Goal: Task Accomplishment & Management: Manage account settings

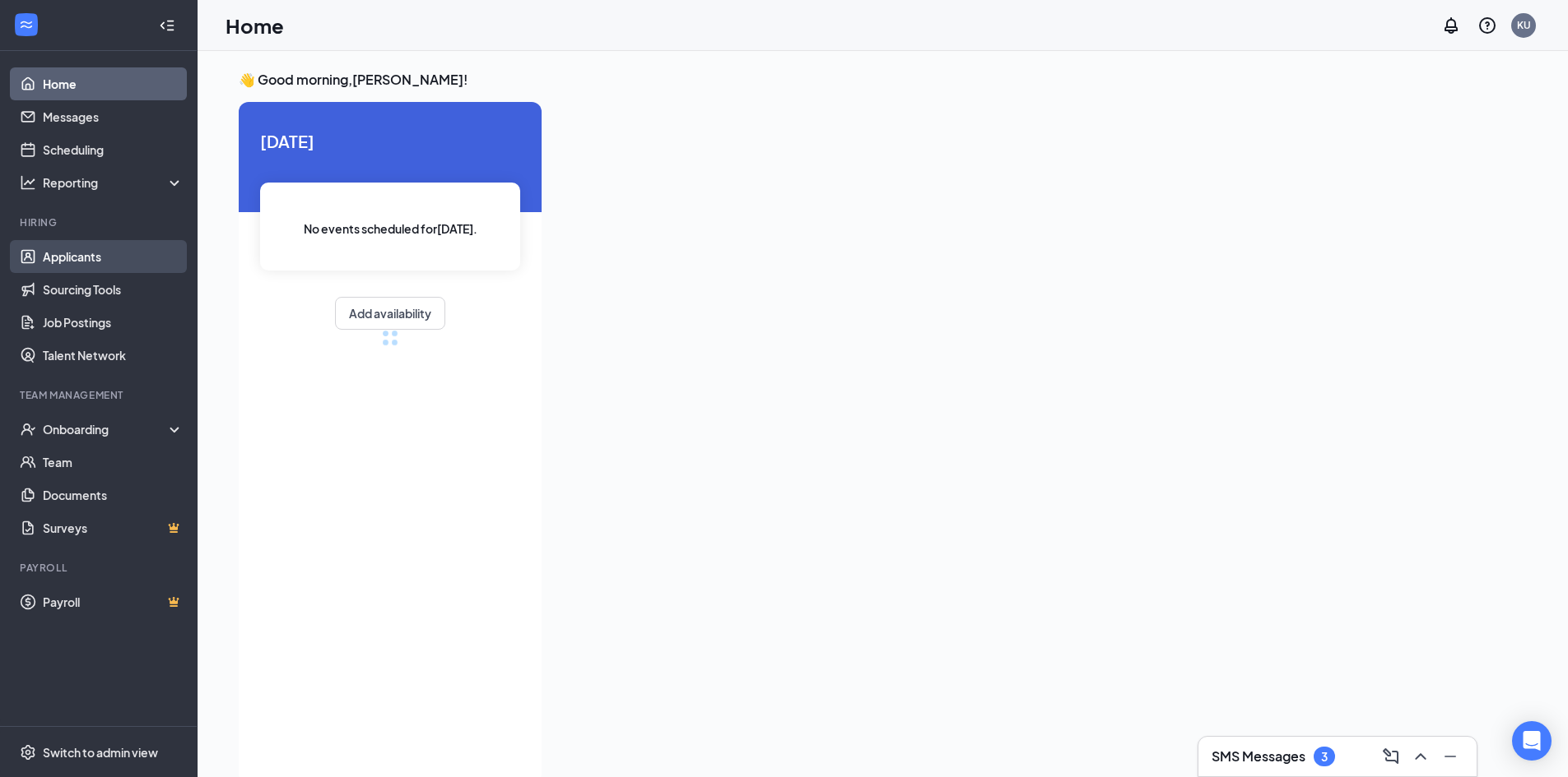
click at [70, 259] on link "Applicants" at bounding box center [113, 256] width 141 height 33
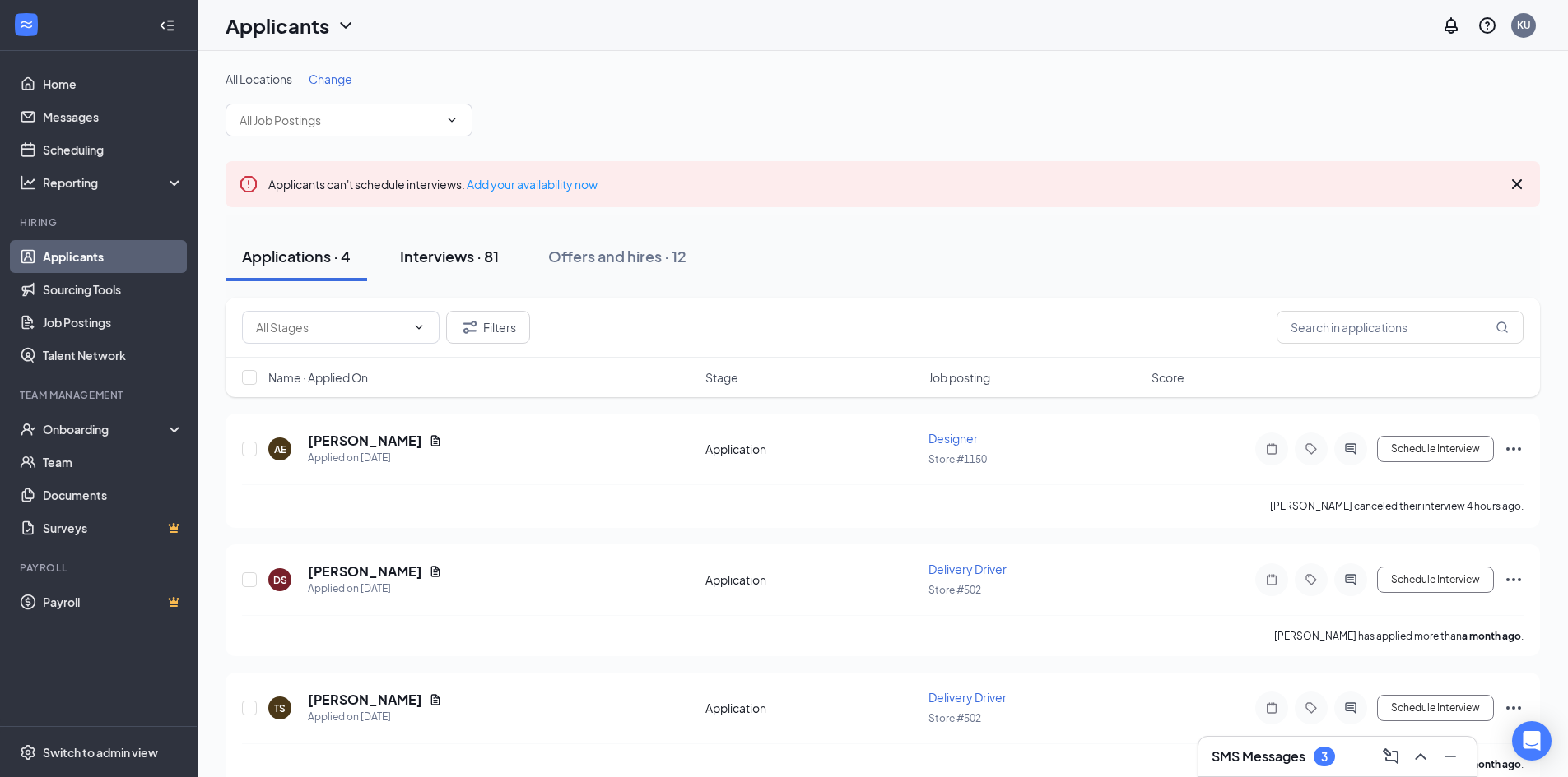
click at [471, 261] on div "Interviews · 81" at bounding box center [449, 256] width 98 height 21
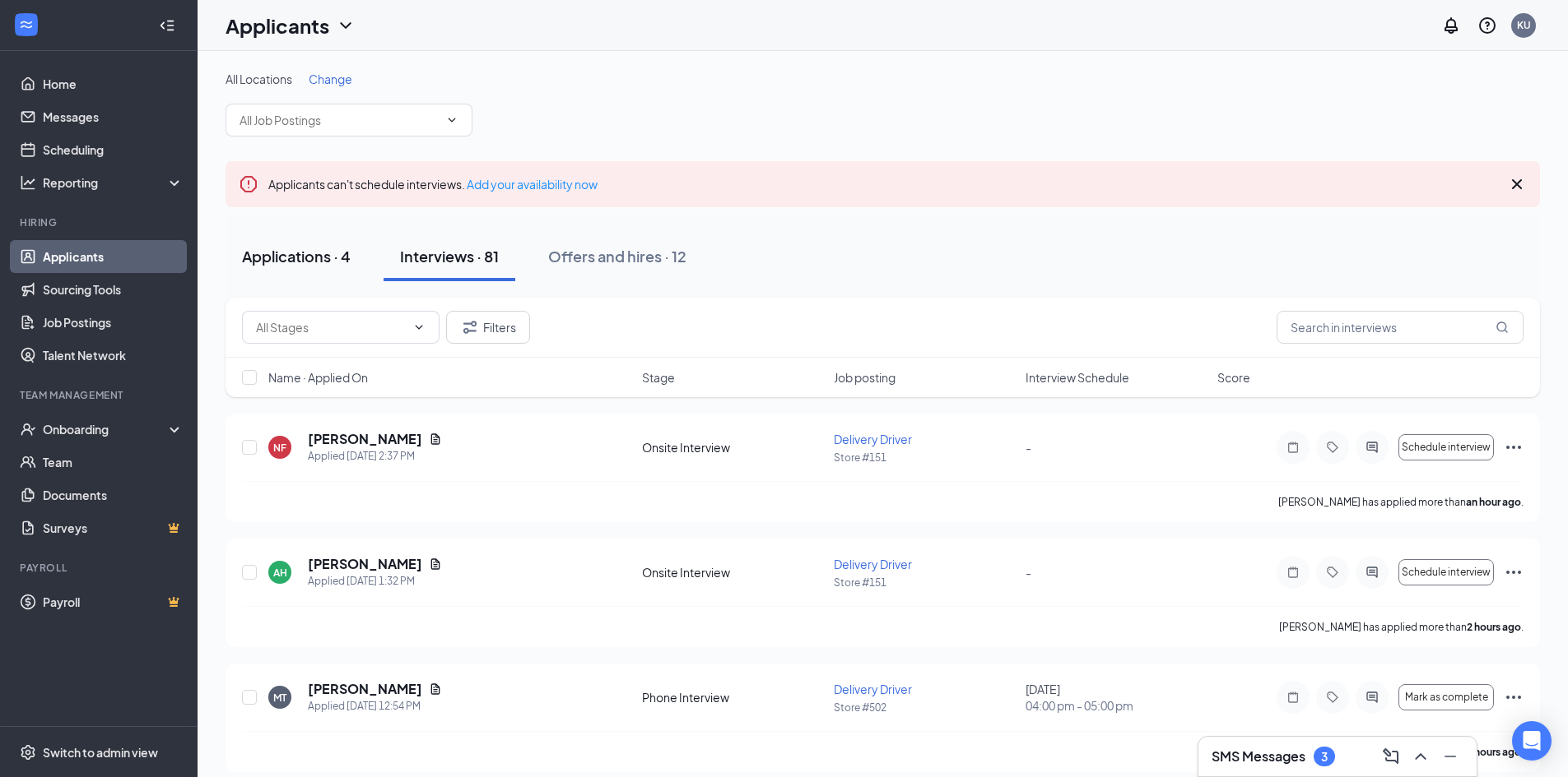
click at [295, 256] on div "Applications · 4" at bounding box center [295, 256] width 109 height 21
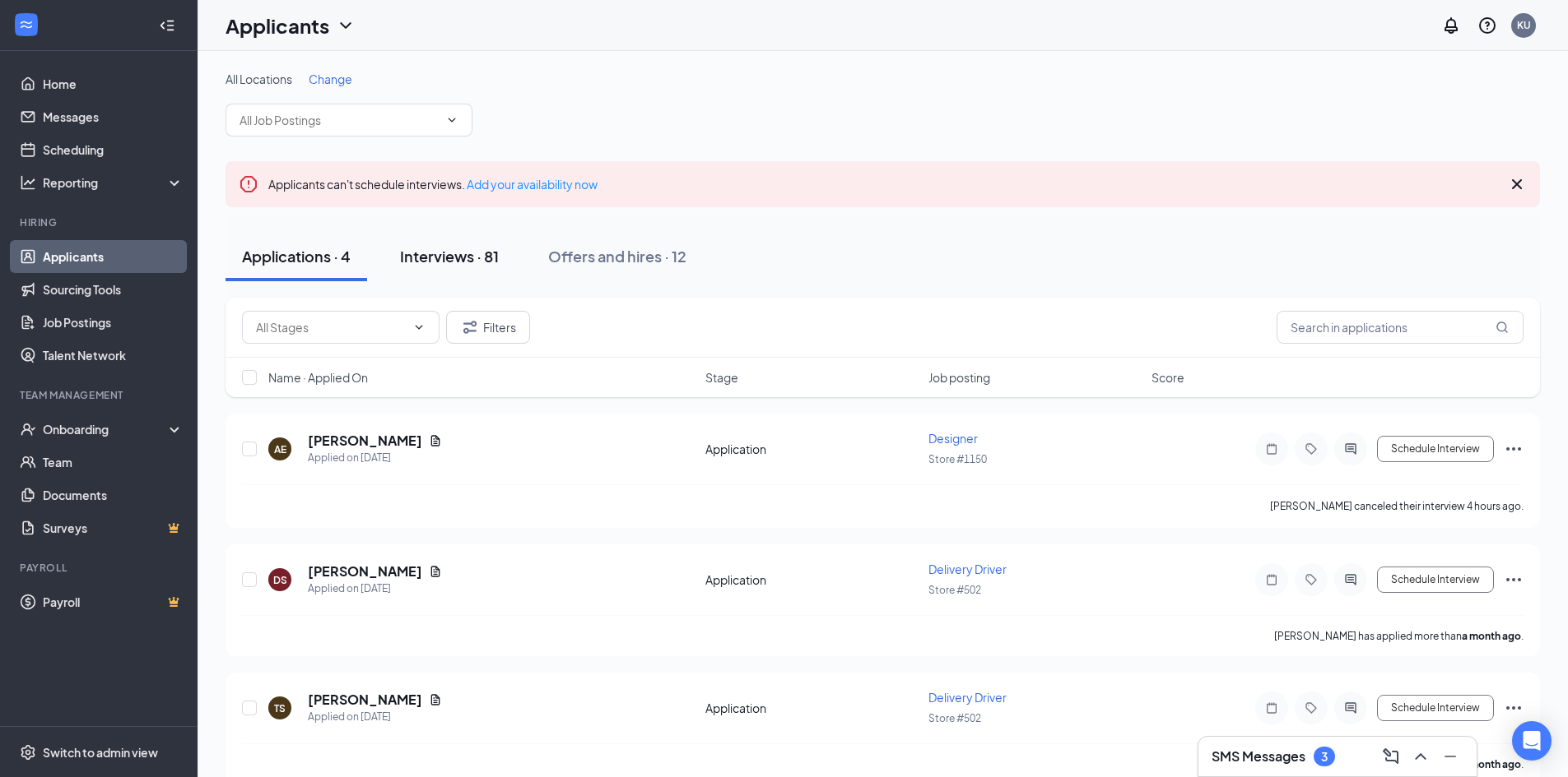
click at [472, 259] on div "Interviews · 81" at bounding box center [449, 256] width 98 height 21
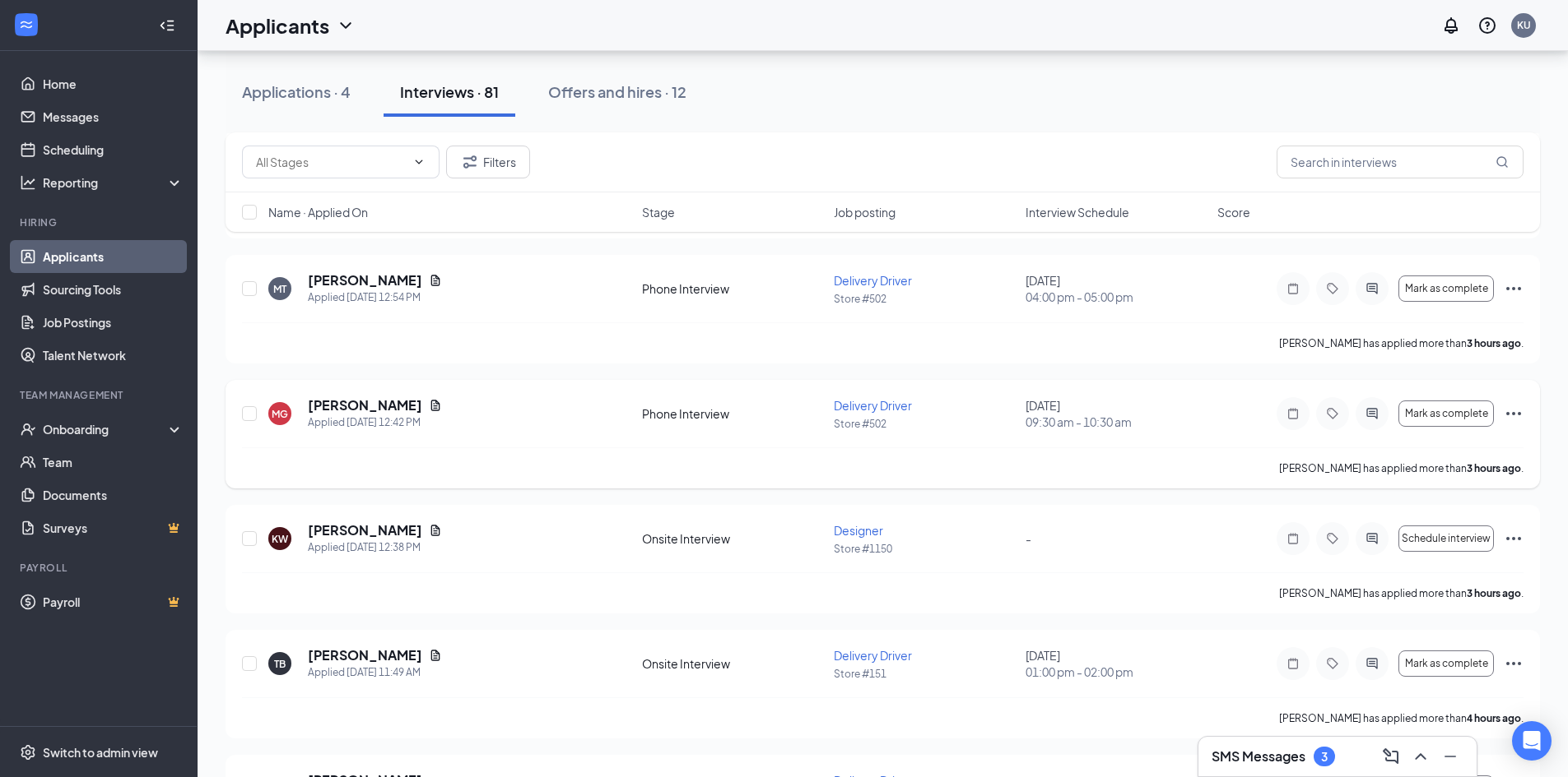
scroll to position [412, 0]
click at [1435, 656] on span "Mark as complete" at bounding box center [1446, 662] width 83 height 11
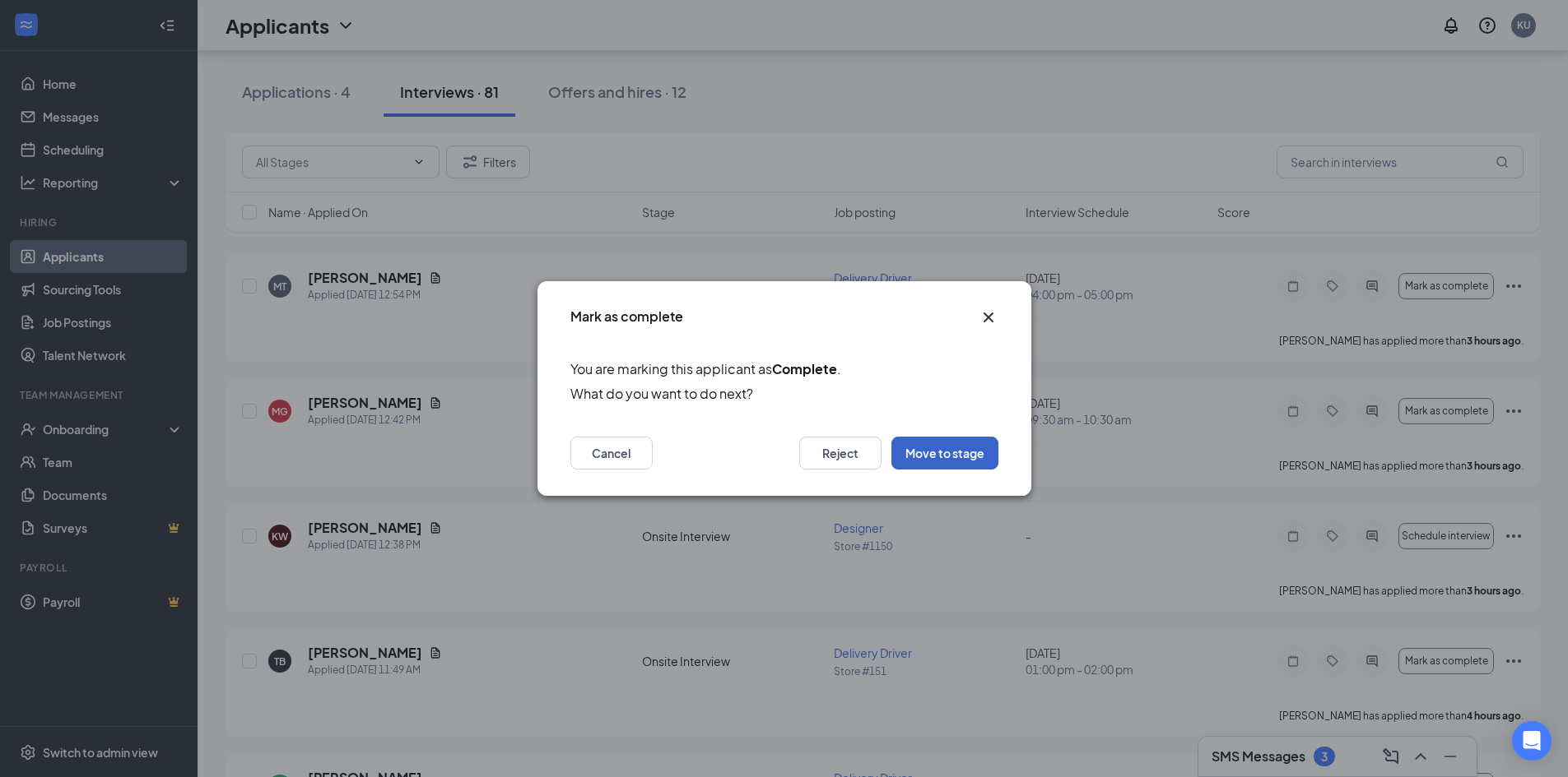
click at [940, 449] on button "Move to stage" at bounding box center [944, 452] width 107 height 33
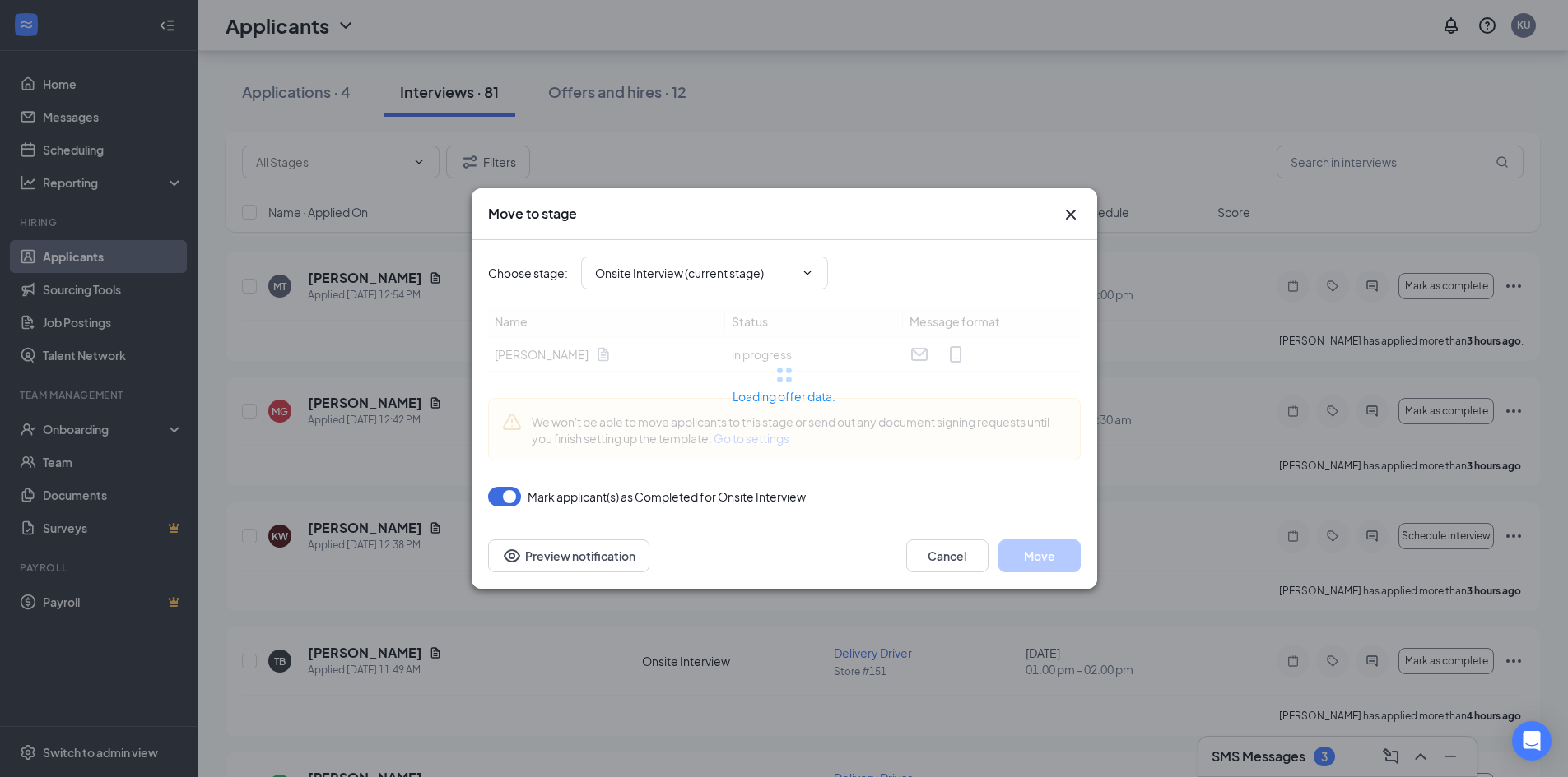
type input "Application and Interview Acknowledgement (next stage)"
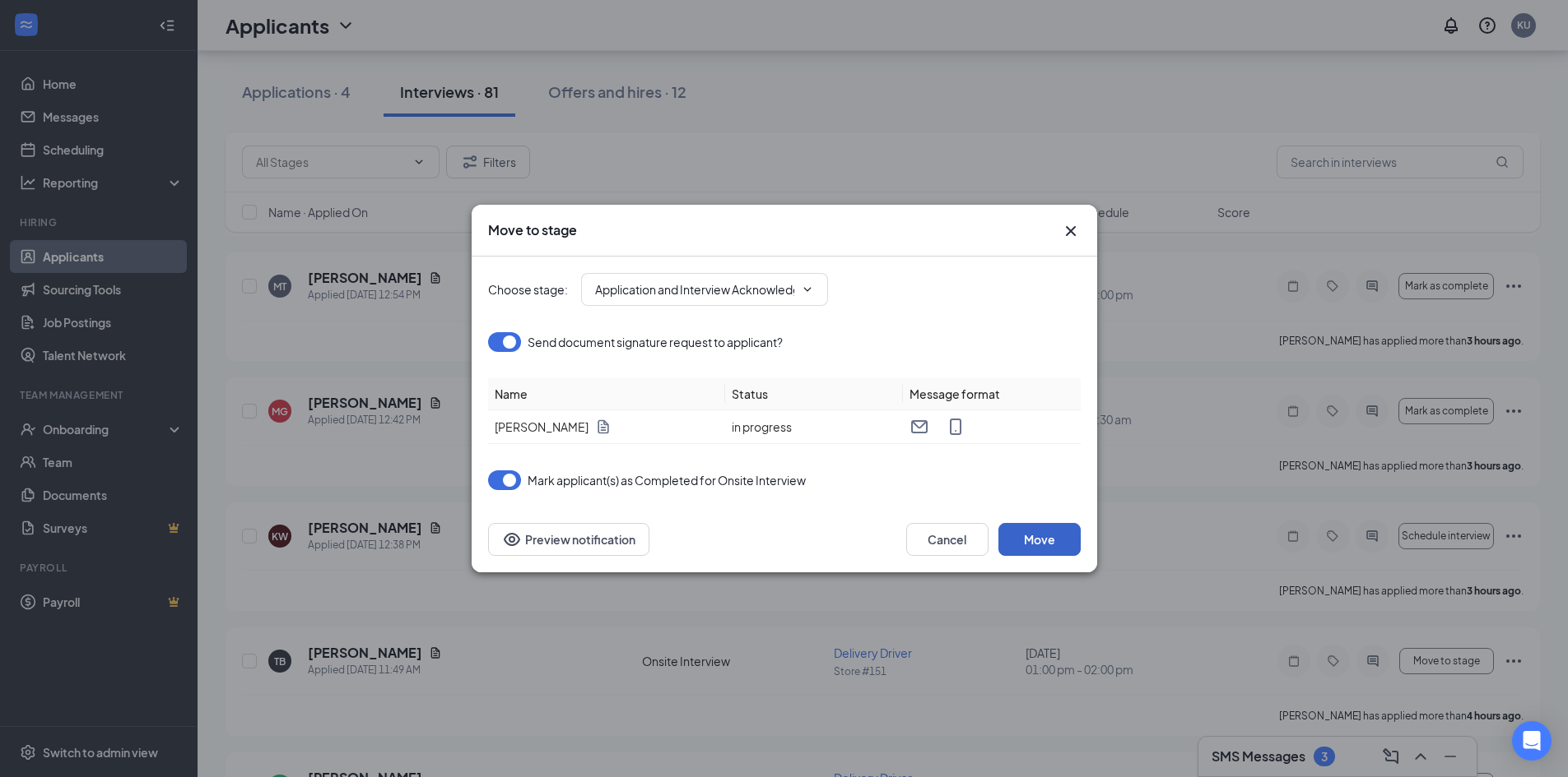
click at [1028, 543] on button "Move" at bounding box center [1039, 539] width 82 height 33
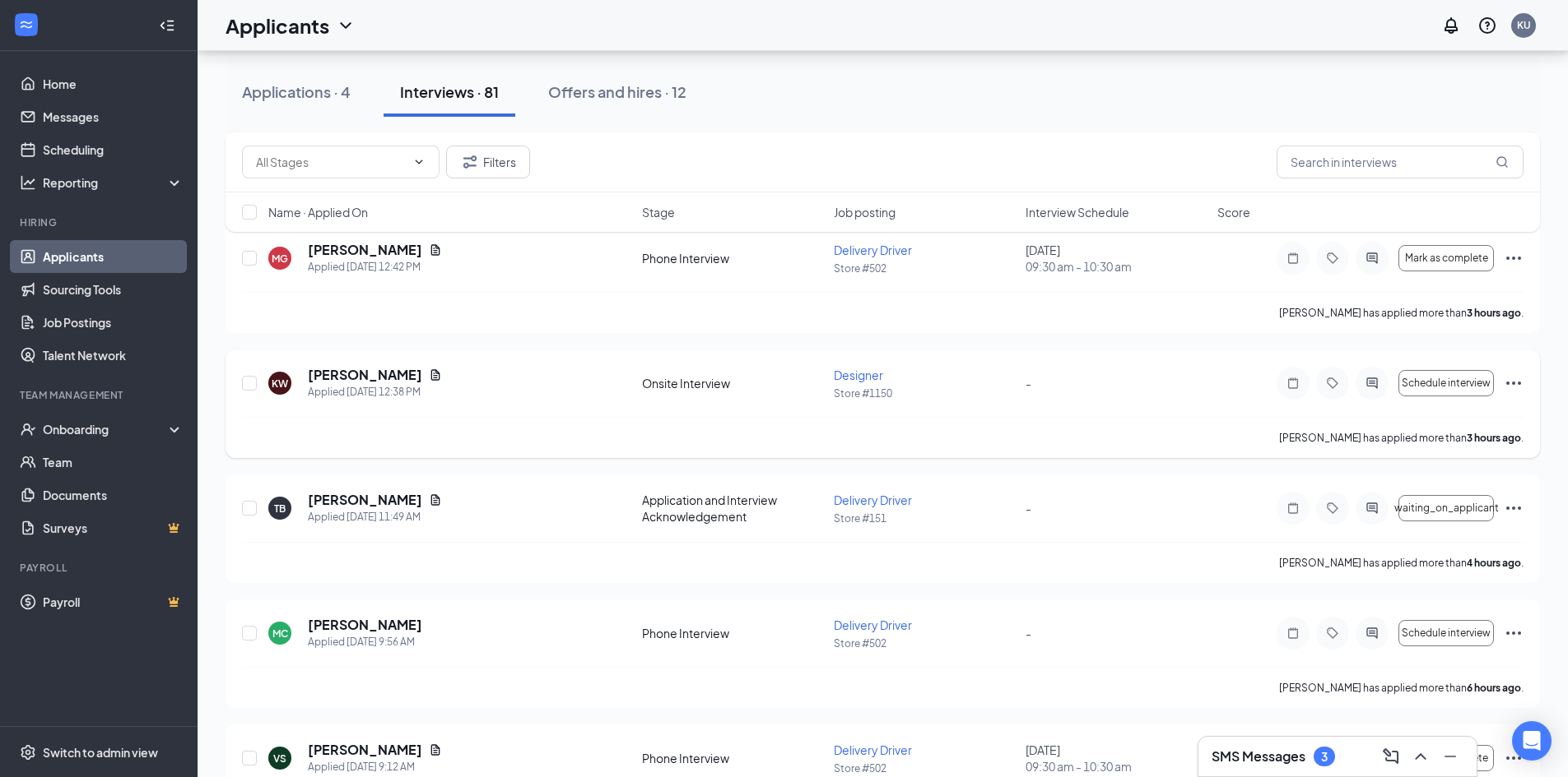
scroll to position [575, 0]
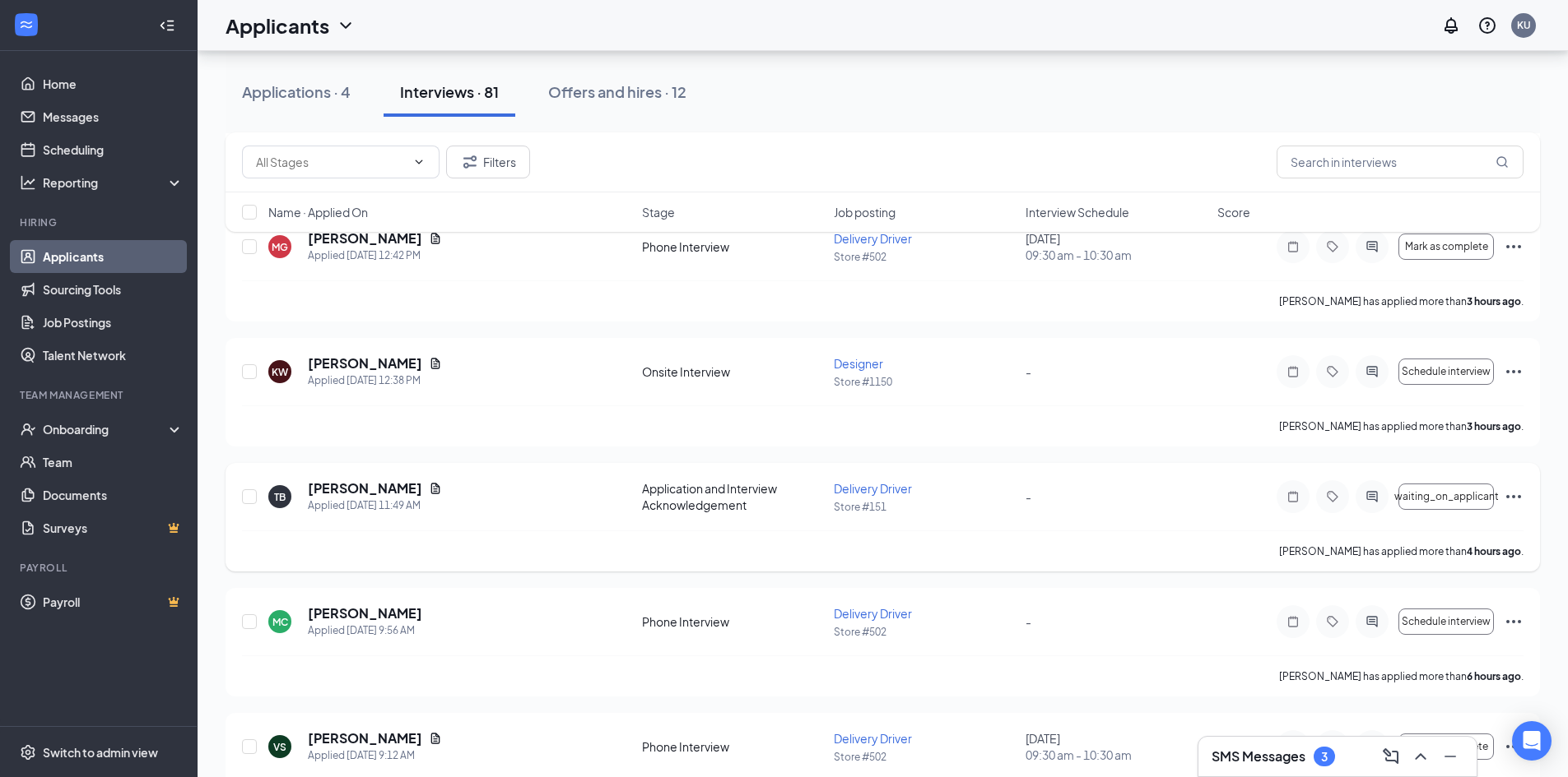
click at [1512, 498] on icon "Ellipses" at bounding box center [1513, 496] width 15 height 3
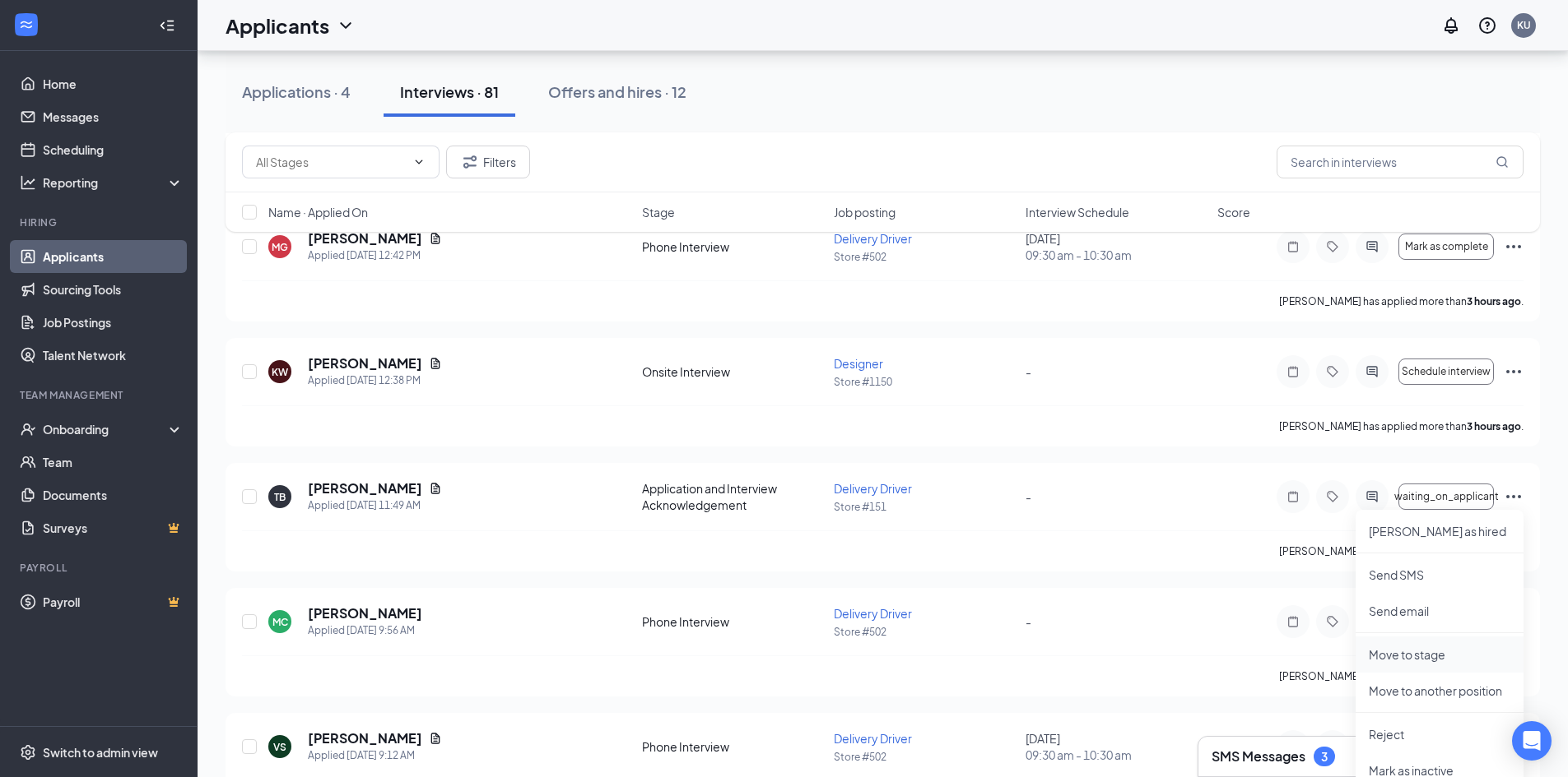
click at [1401, 652] on p "Move to stage" at bounding box center [1438, 654] width 141 height 16
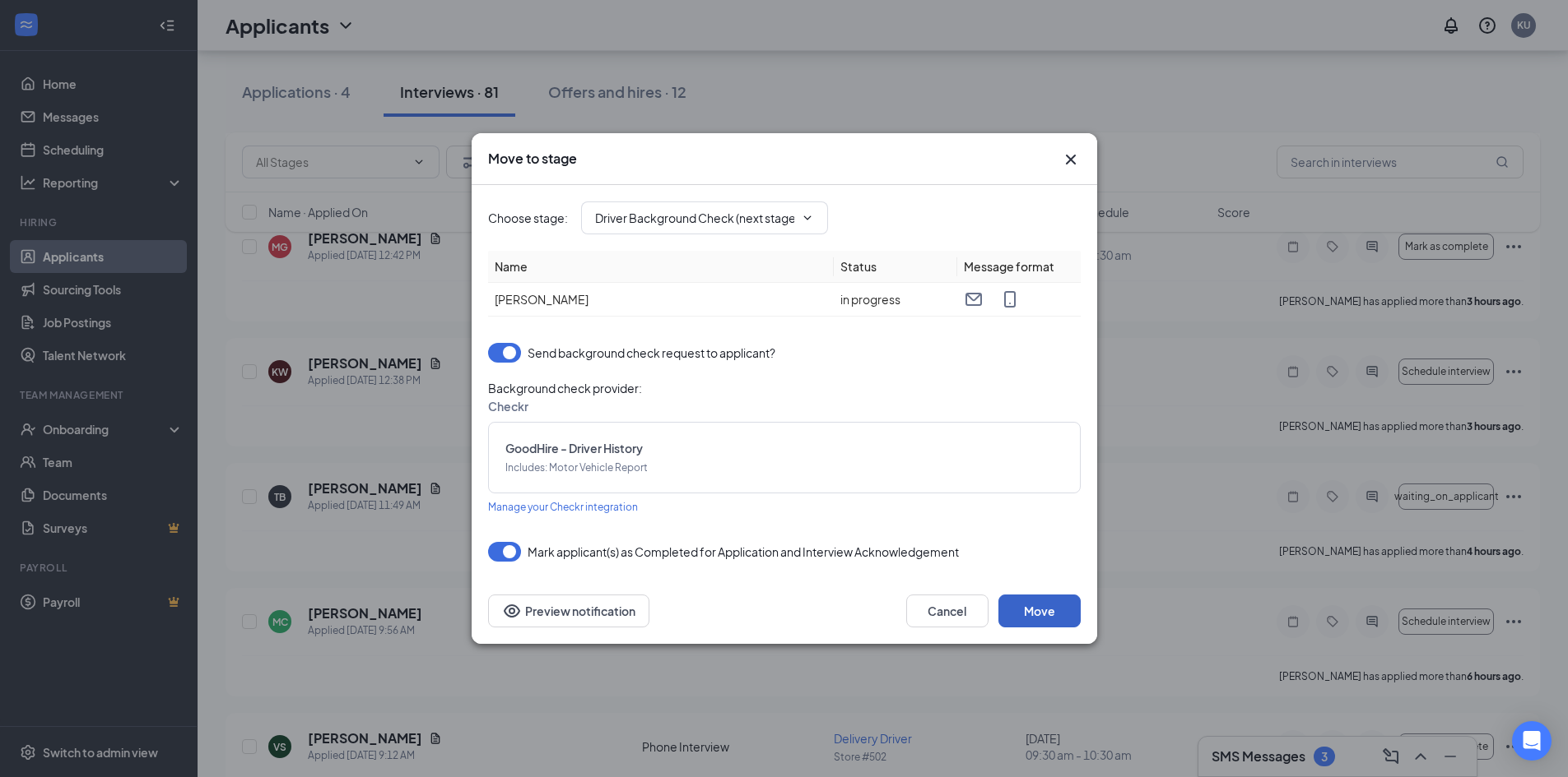
click at [1031, 611] on button "Move" at bounding box center [1039, 610] width 82 height 33
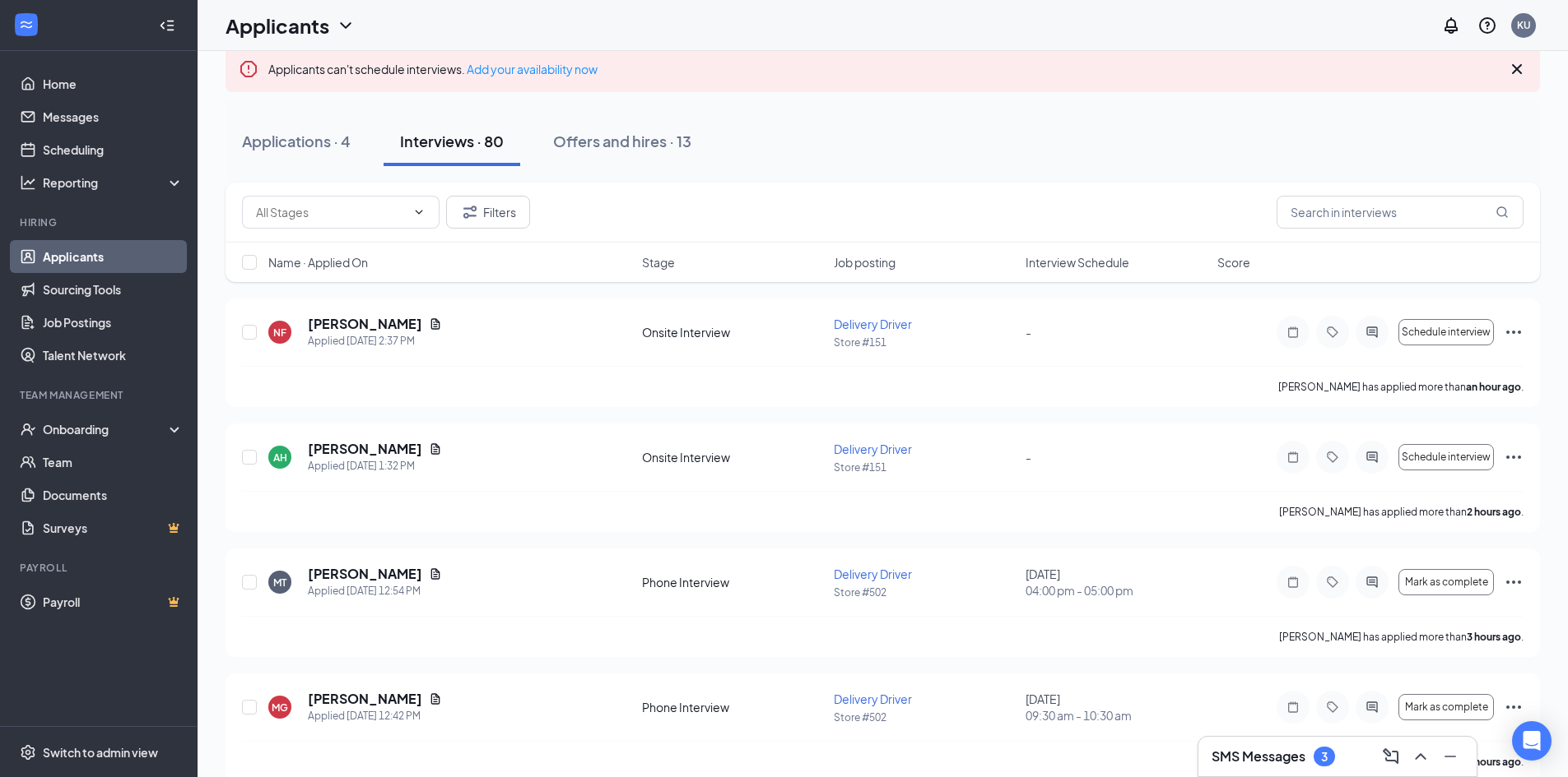
scroll to position [0, 0]
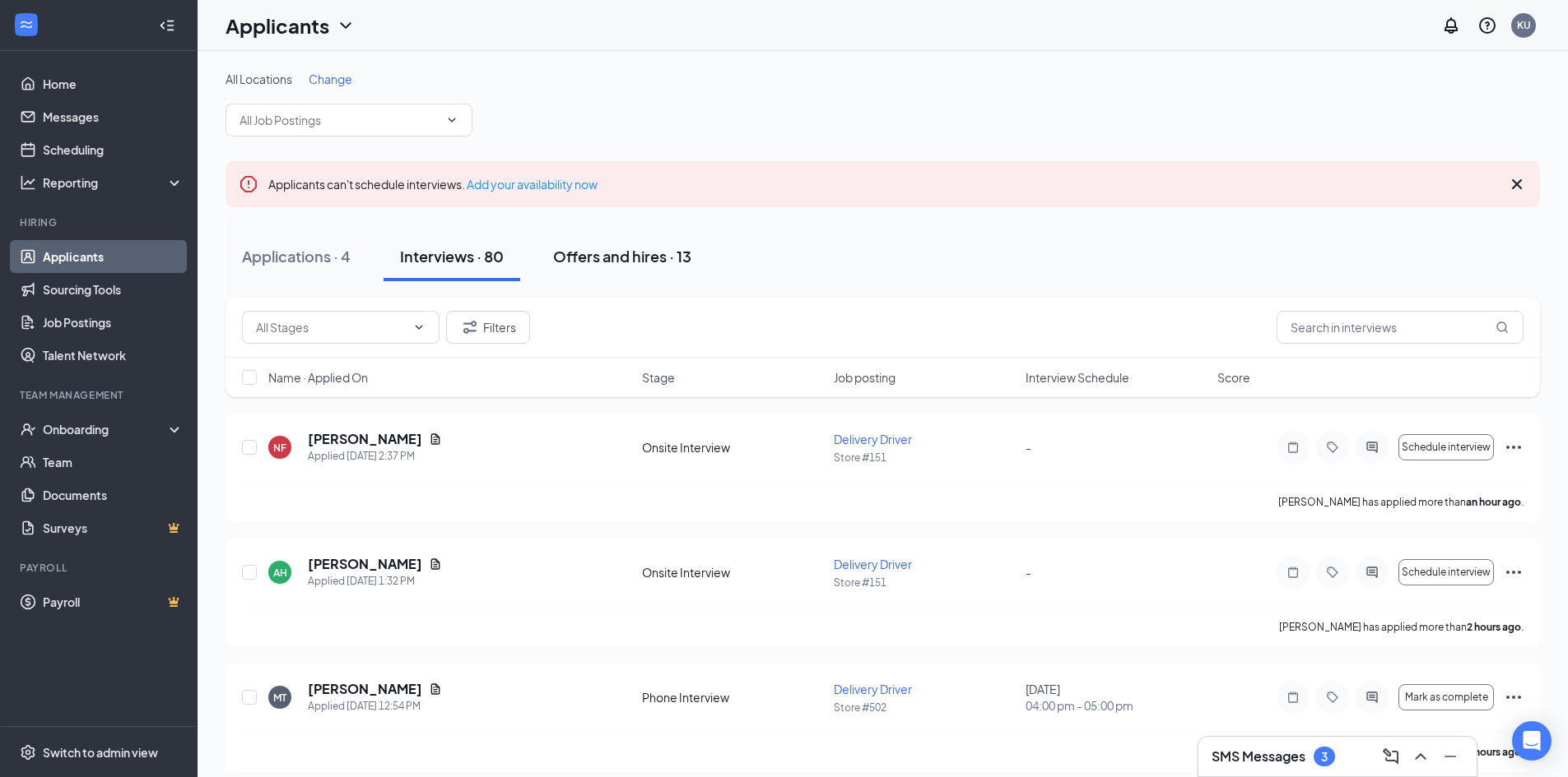
drag, startPoint x: 610, startPoint y: 253, endPoint x: 641, endPoint y: 265, distance: 33.2
click at [610, 253] on div "Offers and hires · 13" at bounding box center [622, 256] width 138 height 21
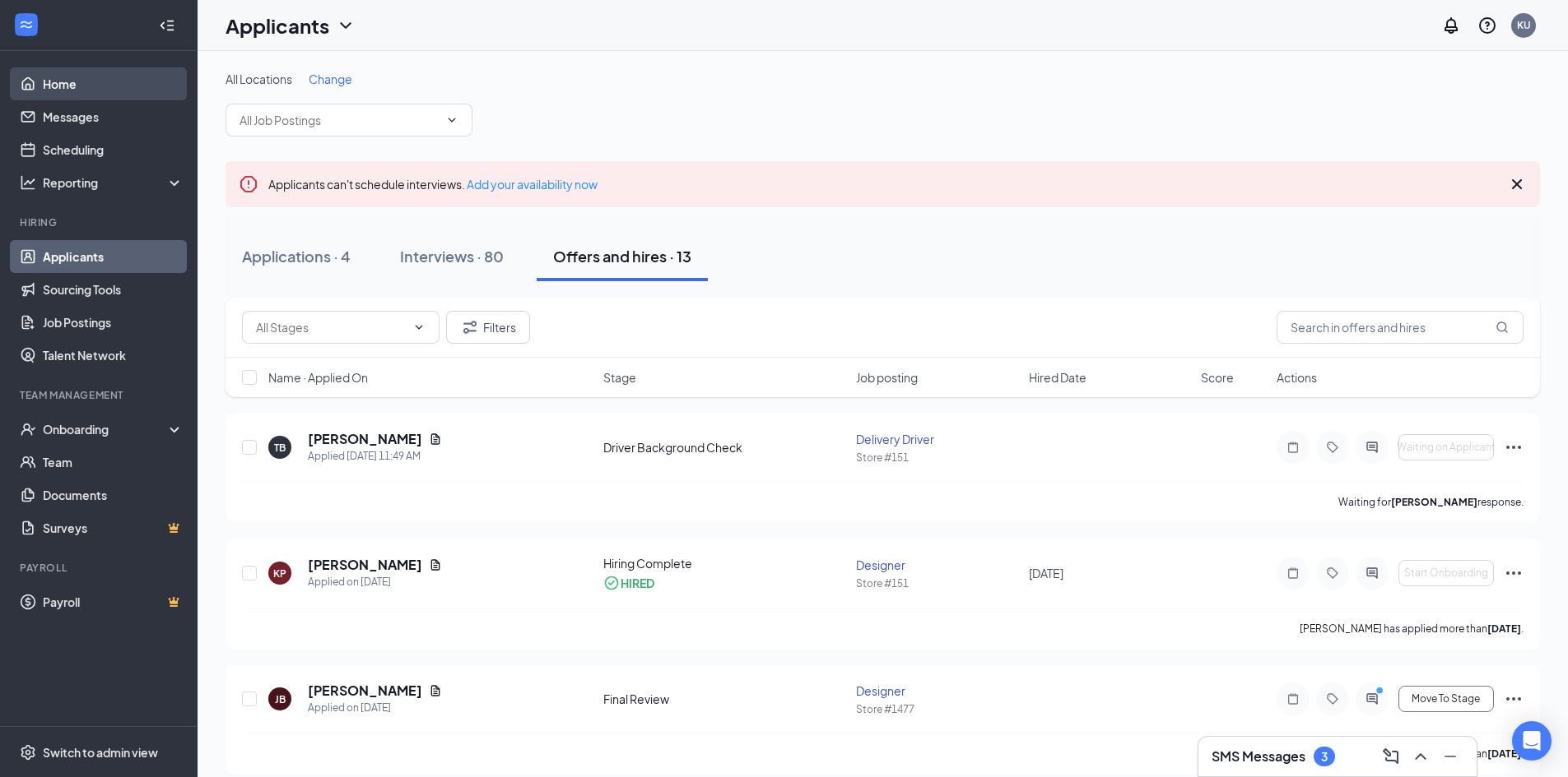
click at [67, 84] on link "Home" at bounding box center [113, 83] width 141 height 33
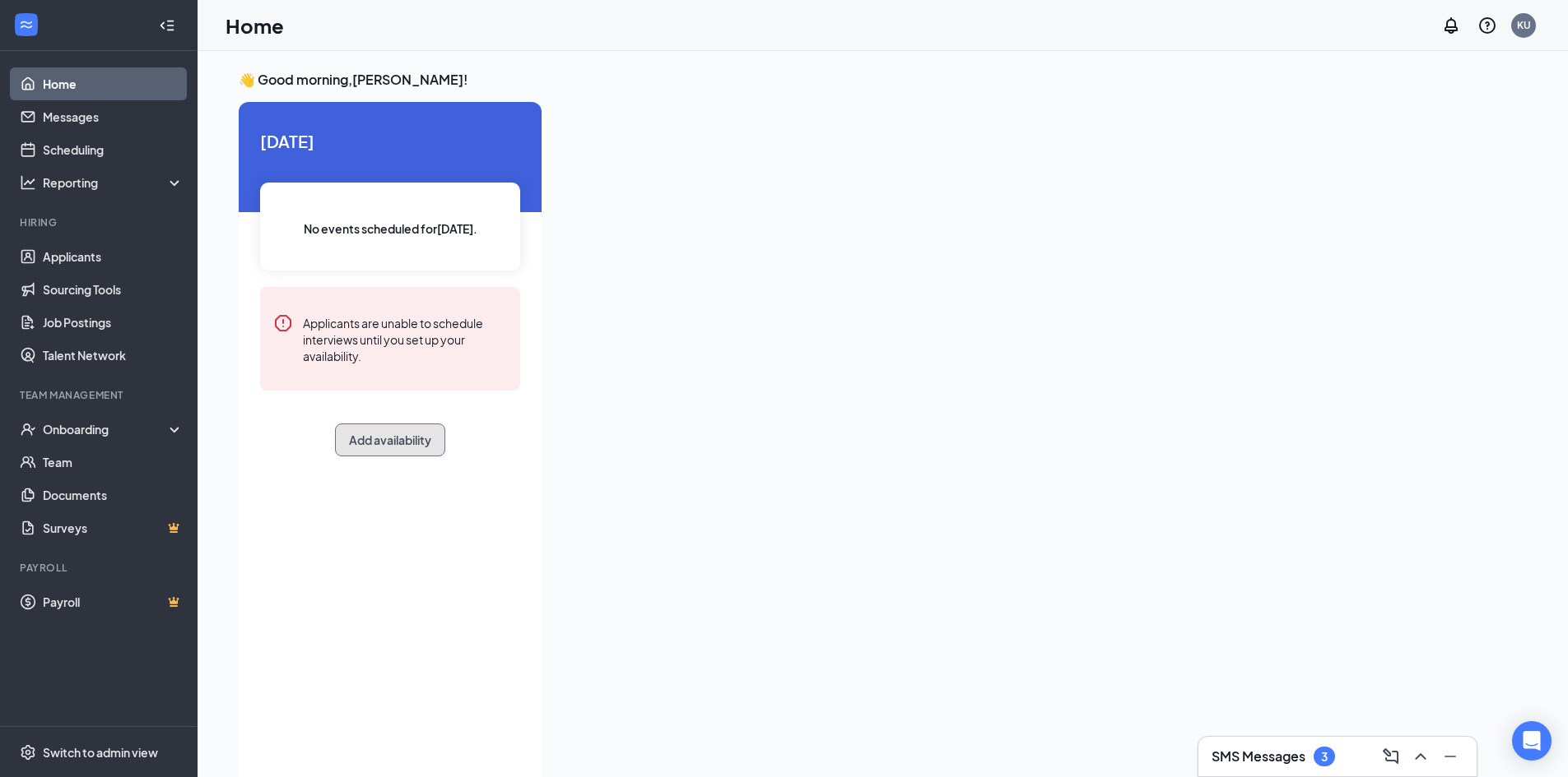
click at [382, 443] on button "Add availability" at bounding box center [390, 440] width 110 height 33
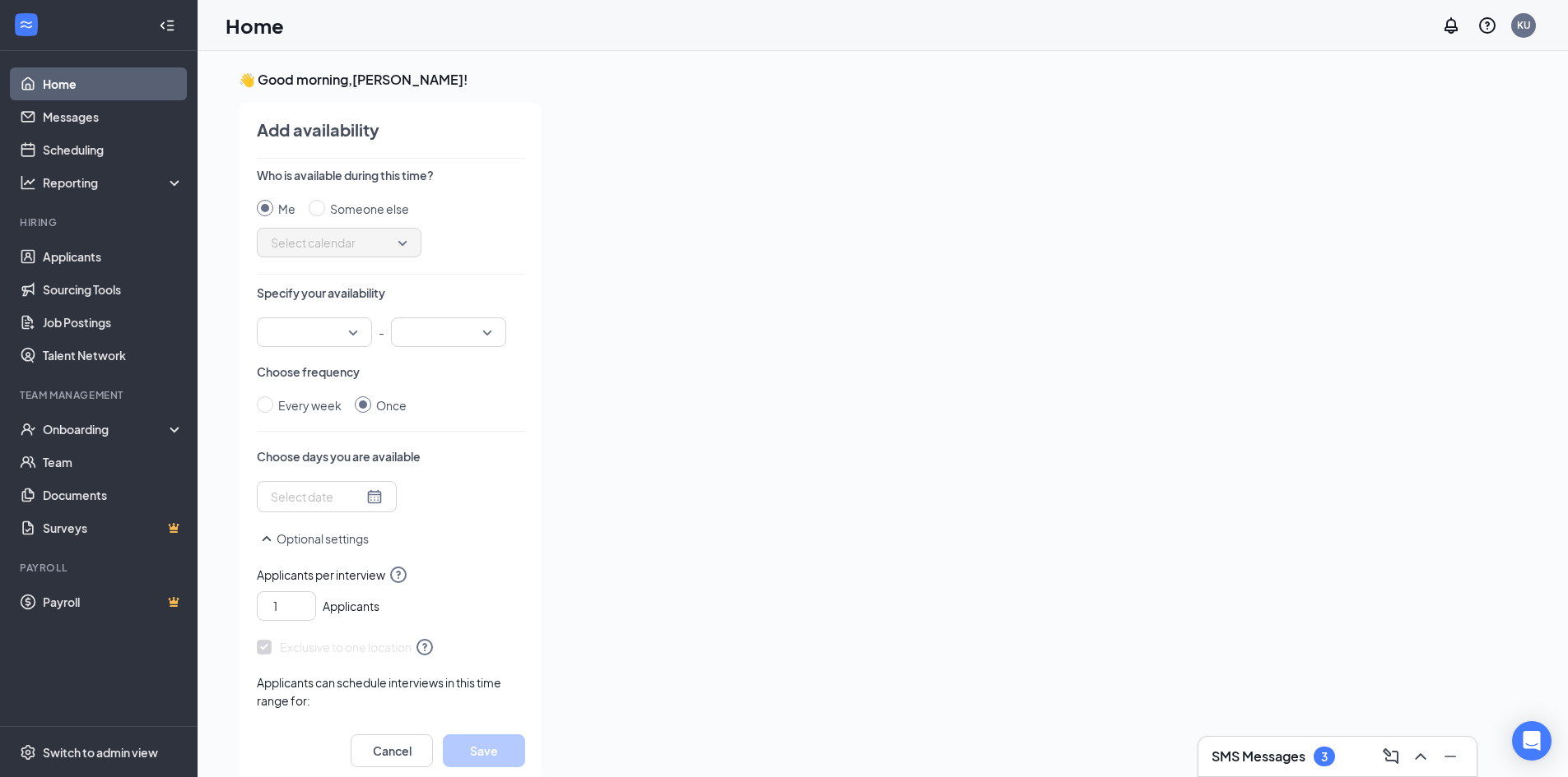
scroll to position [7, 0]
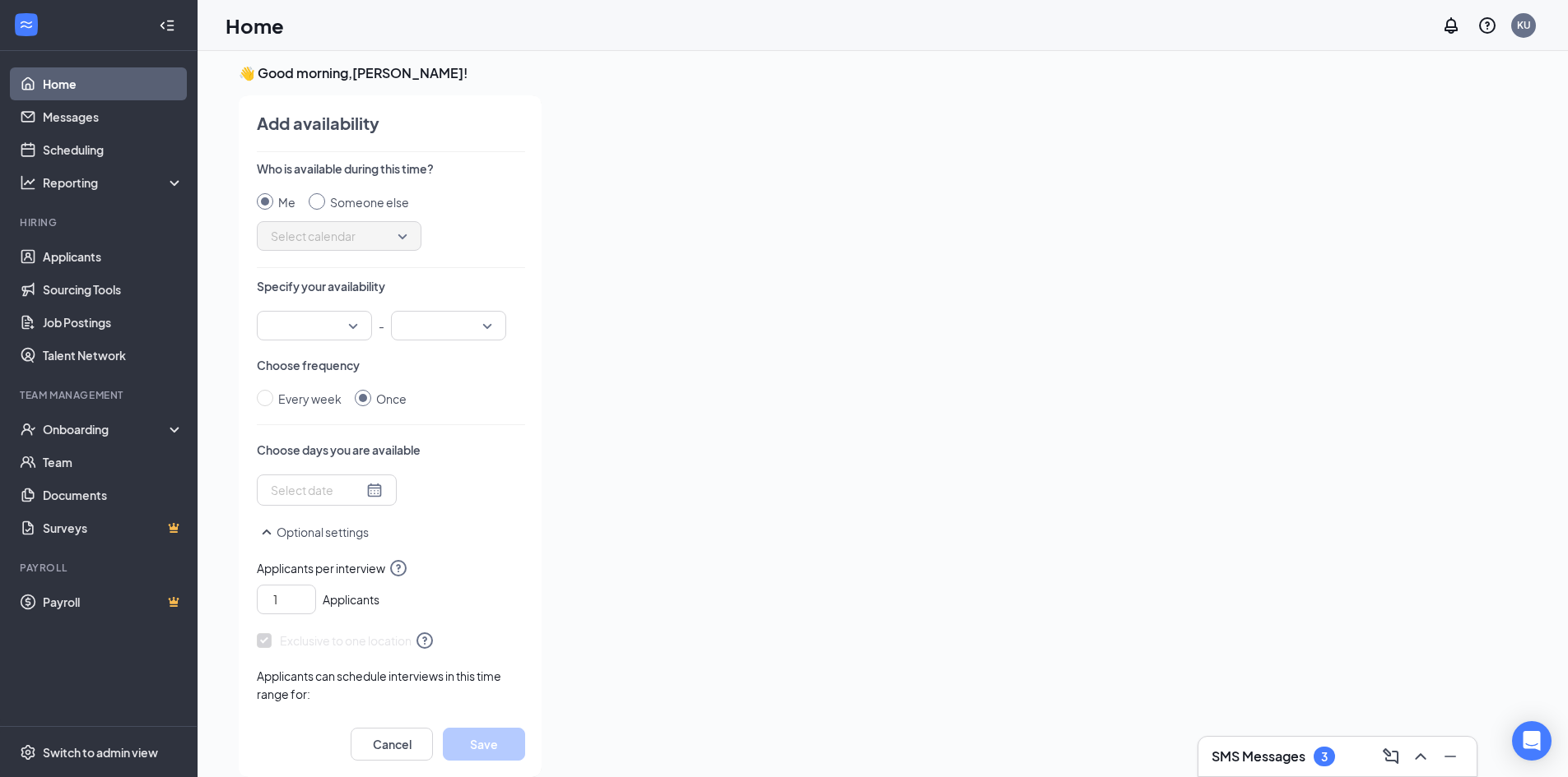
click at [324, 202] on input "Someone else" at bounding box center [316, 201] width 16 height 16
radio input "true"
radio input "false"
click at [321, 231] on span "Select calendar" at bounding box center [339, 236] width 136 height 25
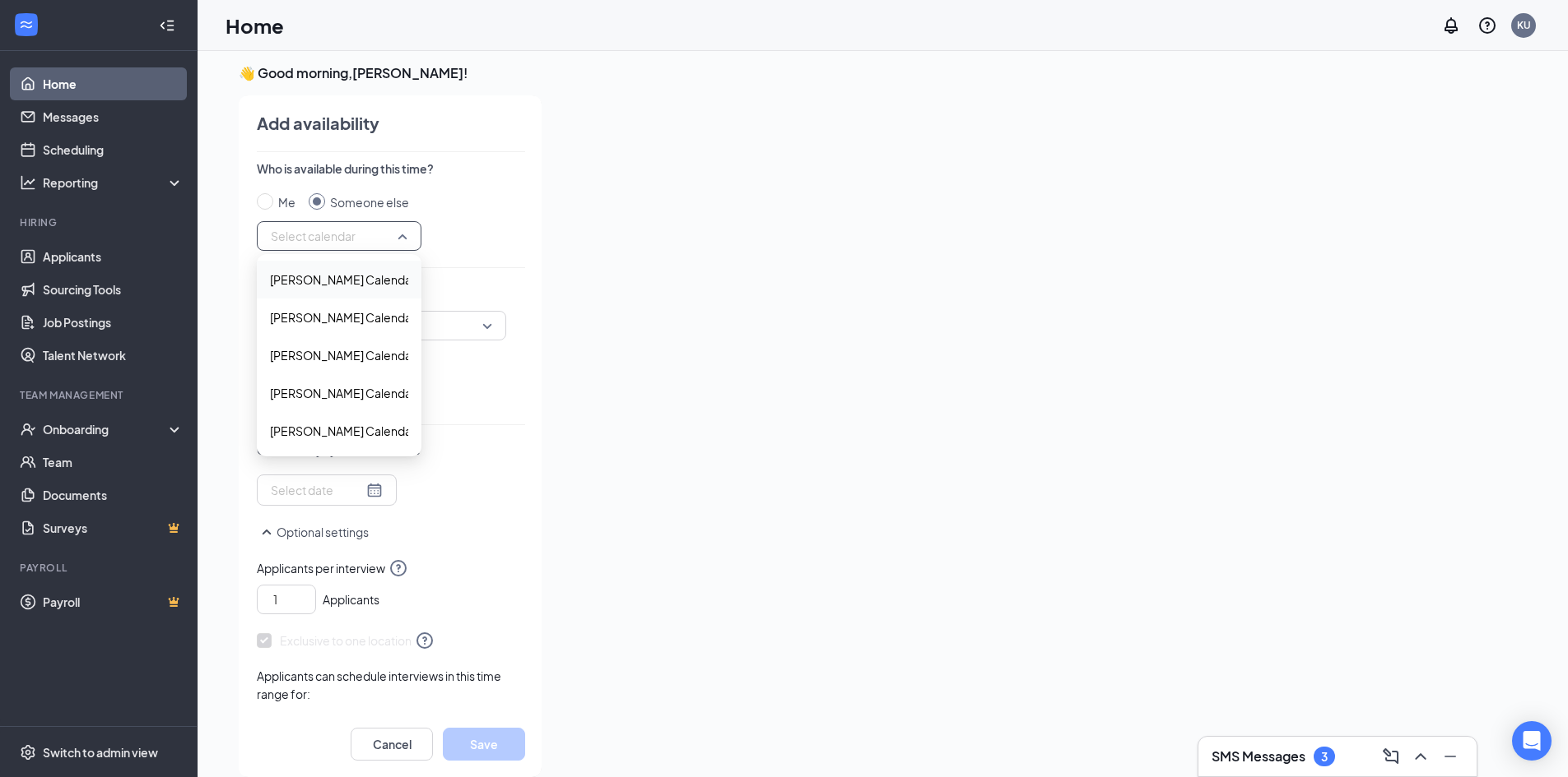
click at [323, 273] on span "[PERSON_NAME] Calendar" at bounding box center [343, 279] width 146 height 18
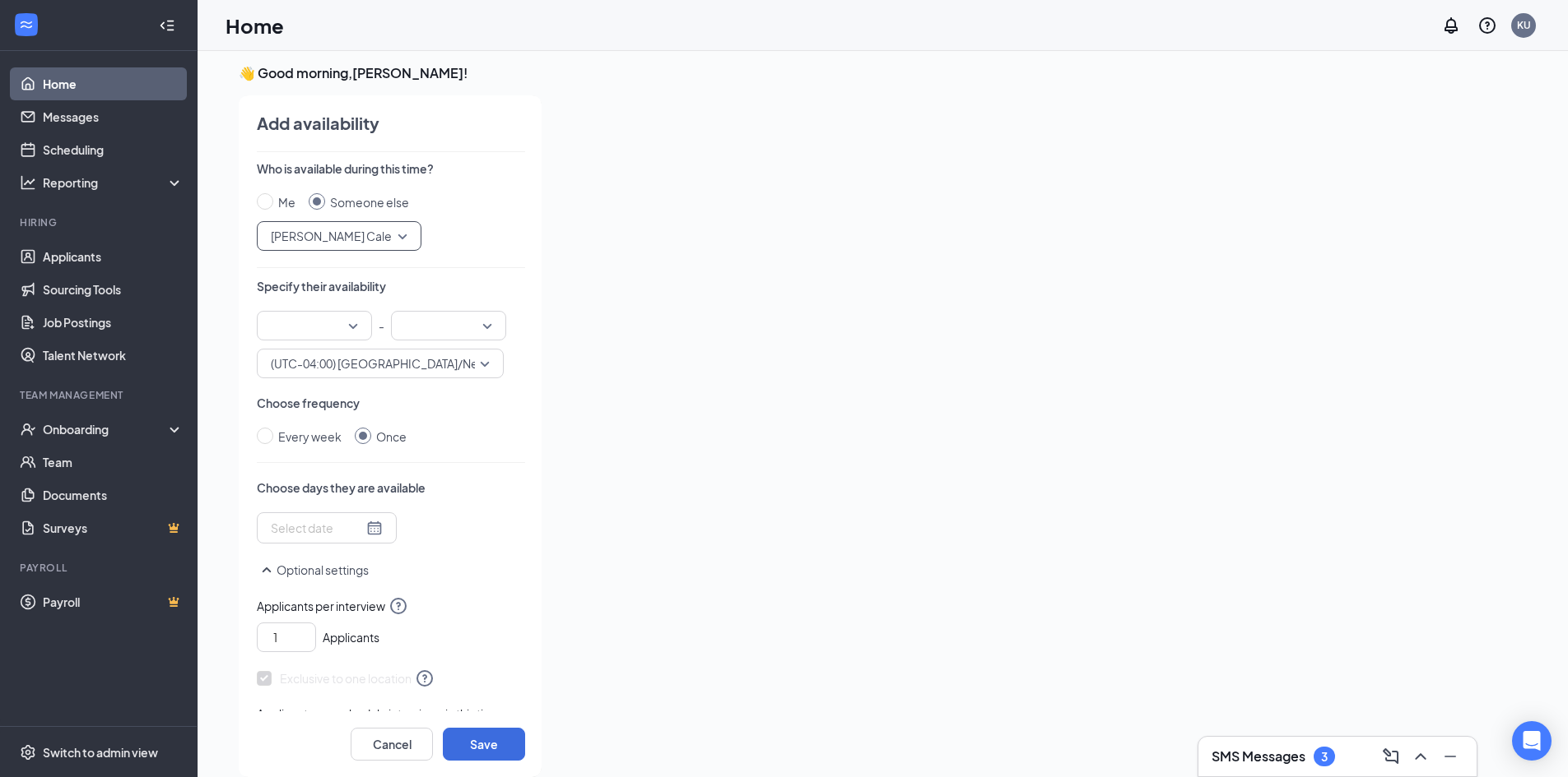
click at [324, 326] on input "search" at bounding box center [309, 326] width 84 height 28
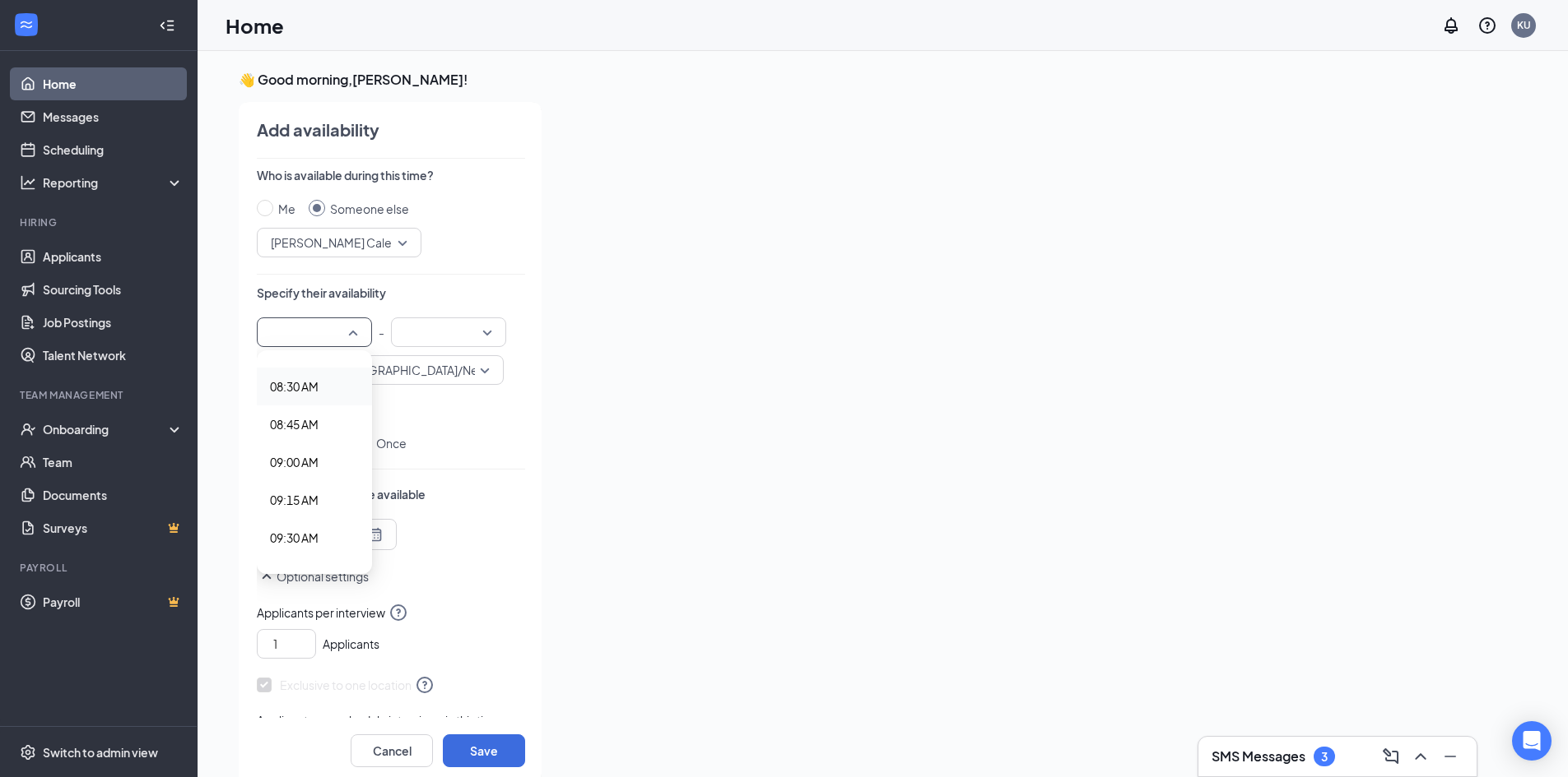
scroll to position [1316, 0]
click at [300, 416] on span "09:00 AM" at bounding box center [294, 421] width 48 height 18
click at [471, 336] on input "search" at bounding box center [442, 332] width 84 height 28
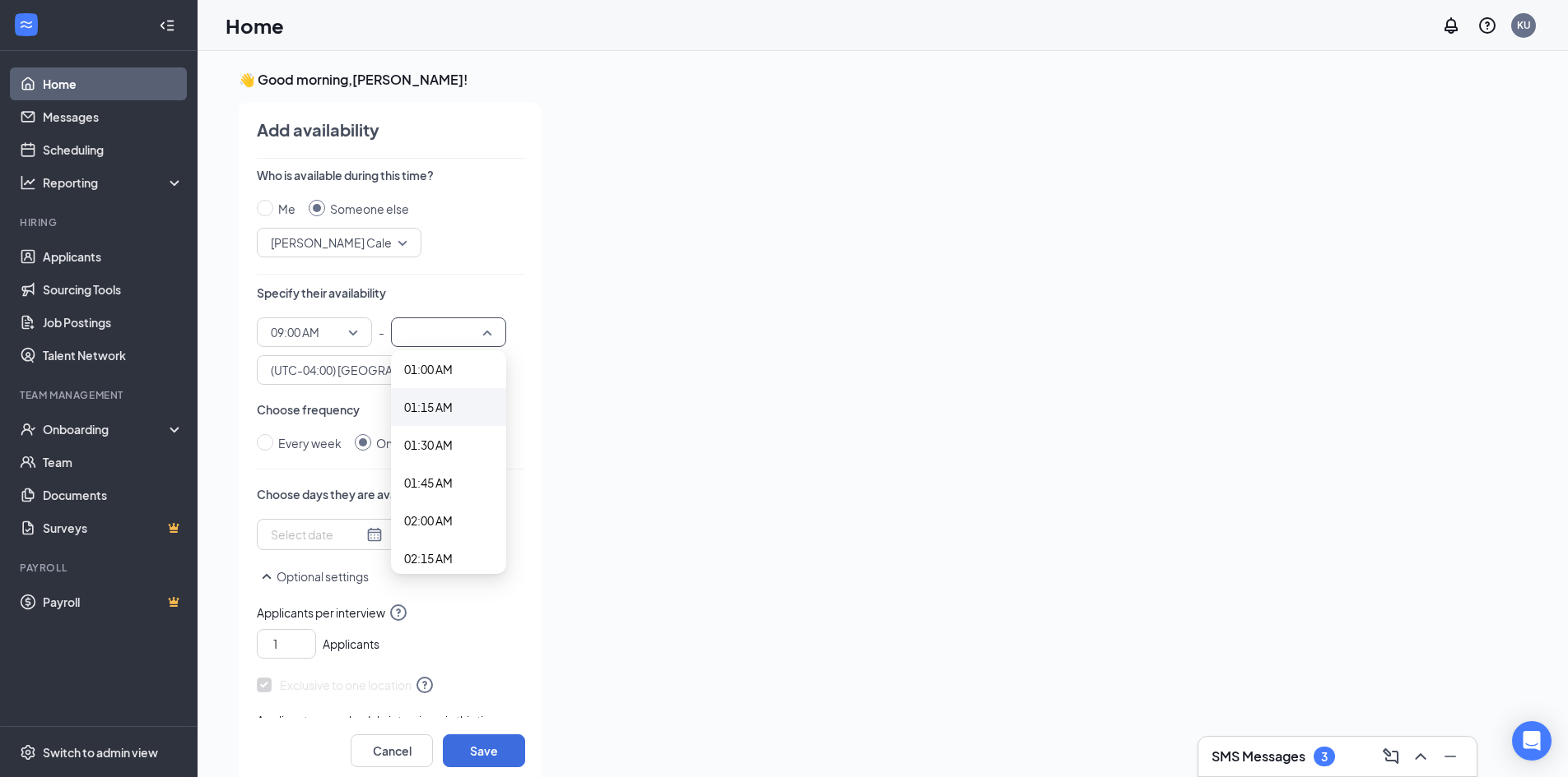
scroll to position [165, 0]
click at [427, 362] on span "01:00 AM" at bounding box center [428, 362] width 48 height 18
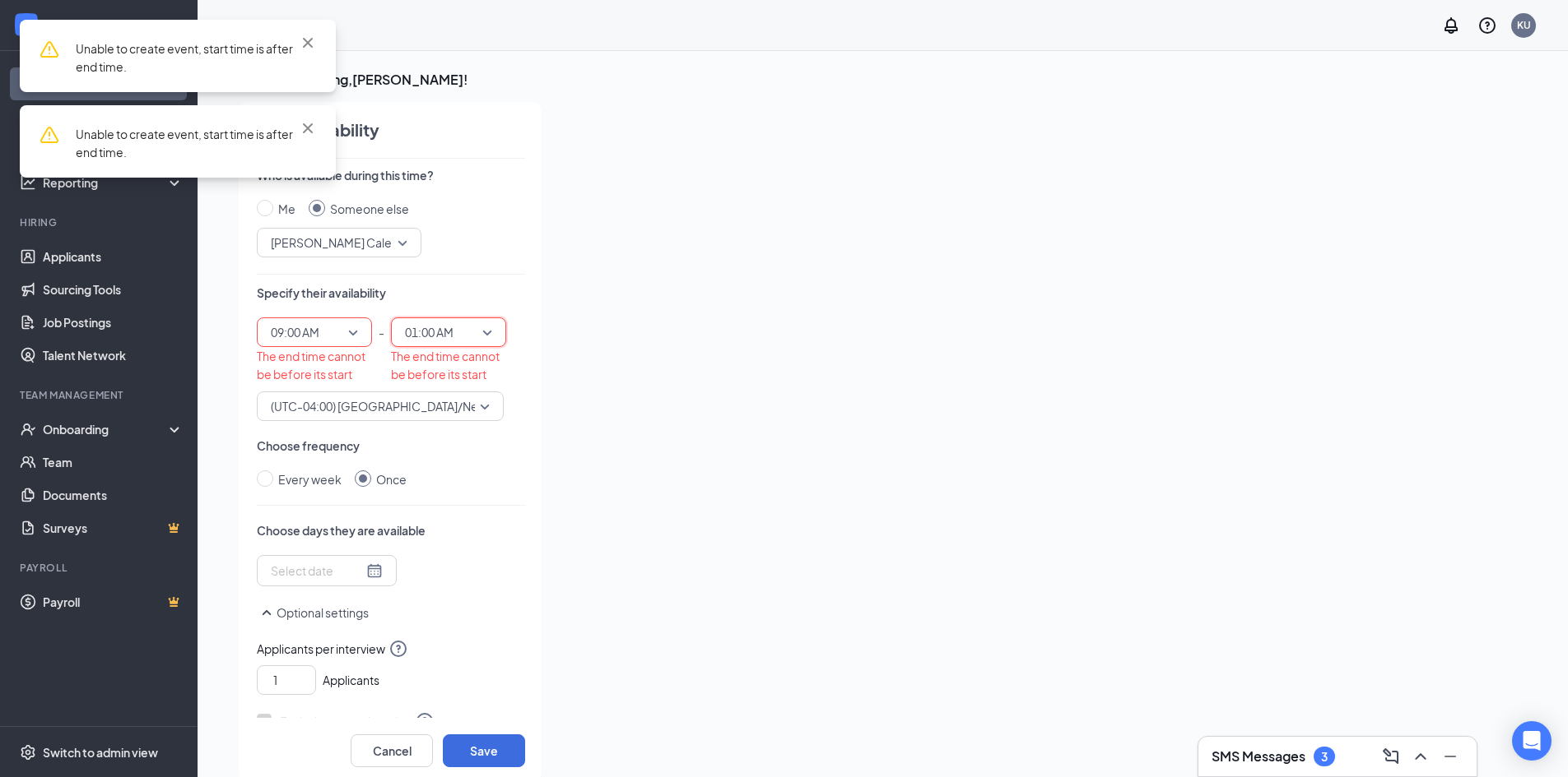
click at [450, 331] on span "01:00 AM" at bounding box center [429, 332] width 48 height 25
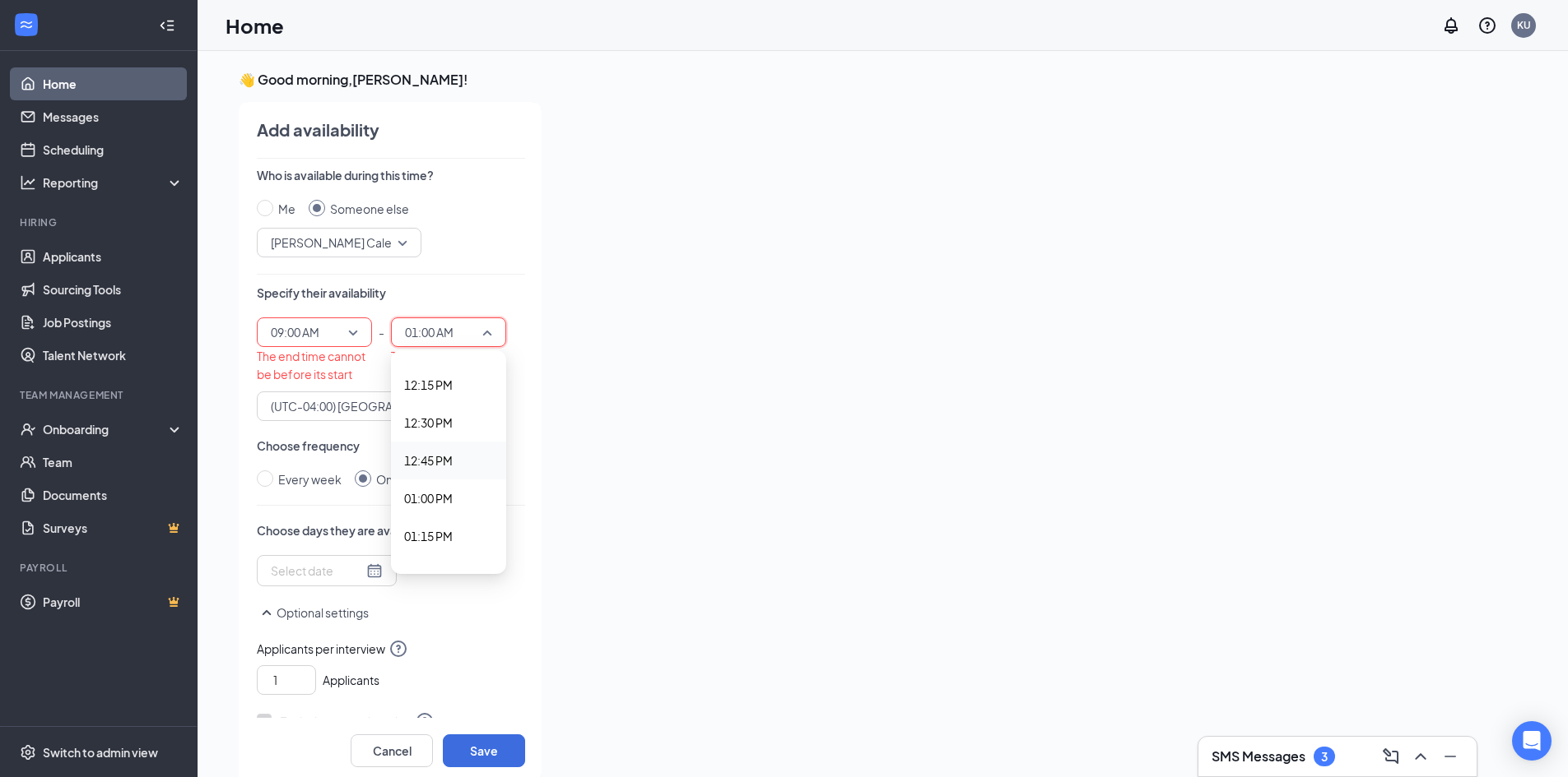
scroll to position [1879, 0]
click at [430, 474] on span "01:00 PM" at bounding box center [428, 466] width 48 height 18
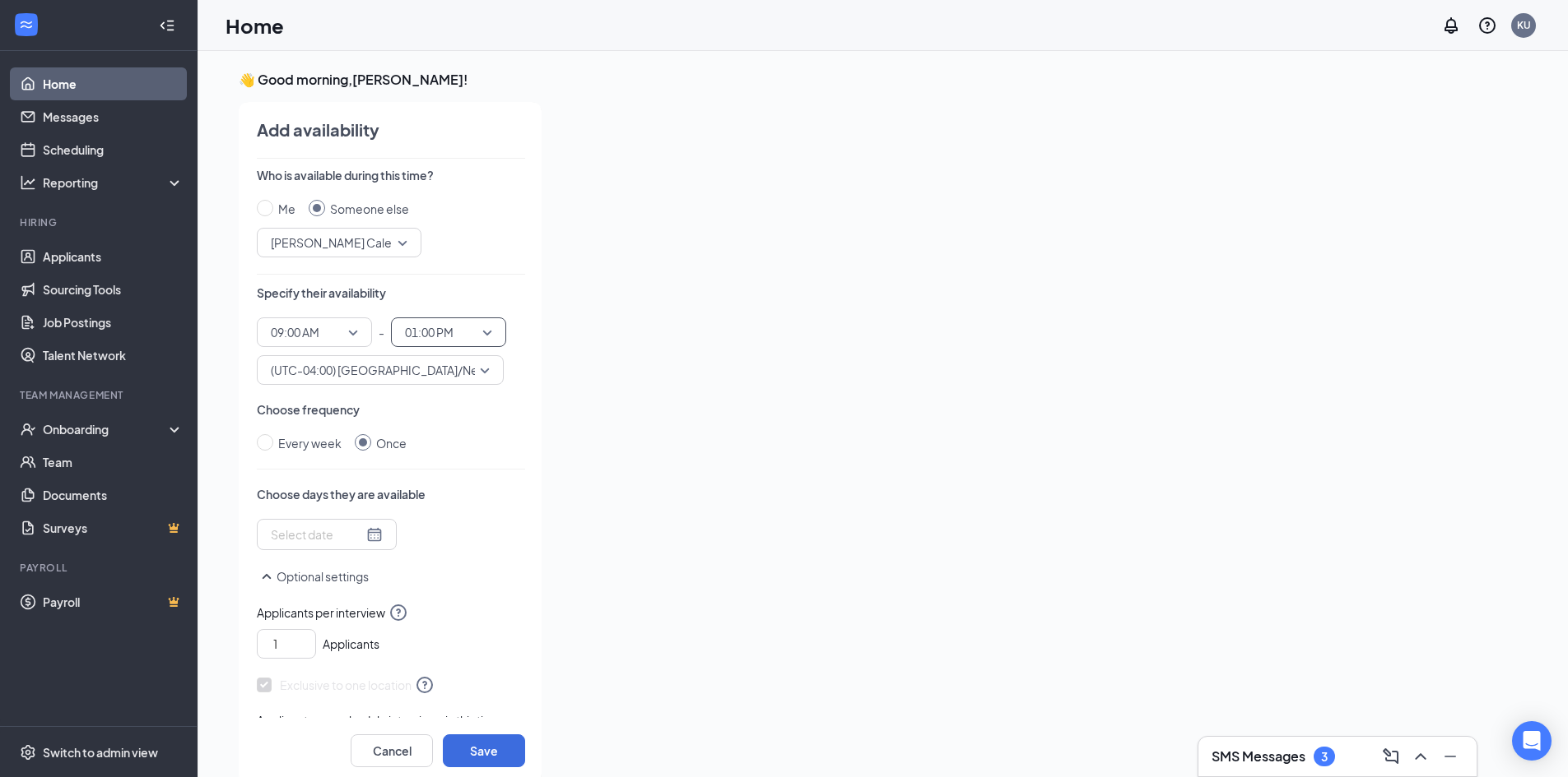
click at [369, 531] on div at bounding box center [327, 534] width 112 height 18
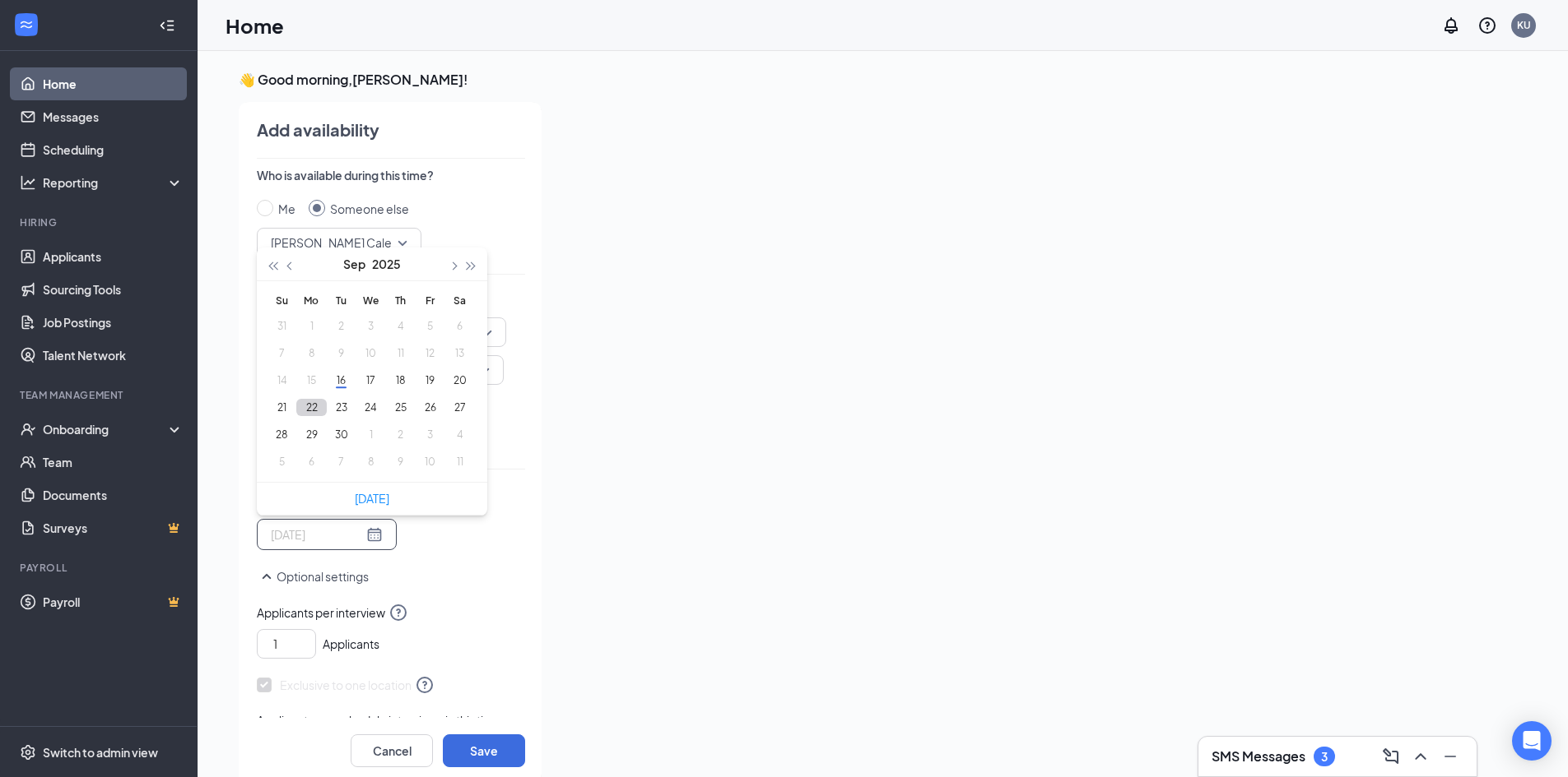
click at [311, 408] on button "22" at bounding box center [312, 407] width 30 height 17
click at [375, 408] on button "24" at bounding box center [370, 407] width 30 height 17
click at [428, 407] on button "26" at bounding box center [430, 407] width 30 height 17
click at [365, 498] on link "[DATE]" at bounding box center [372, 499] width 34 height 15
type input "[DATE]"
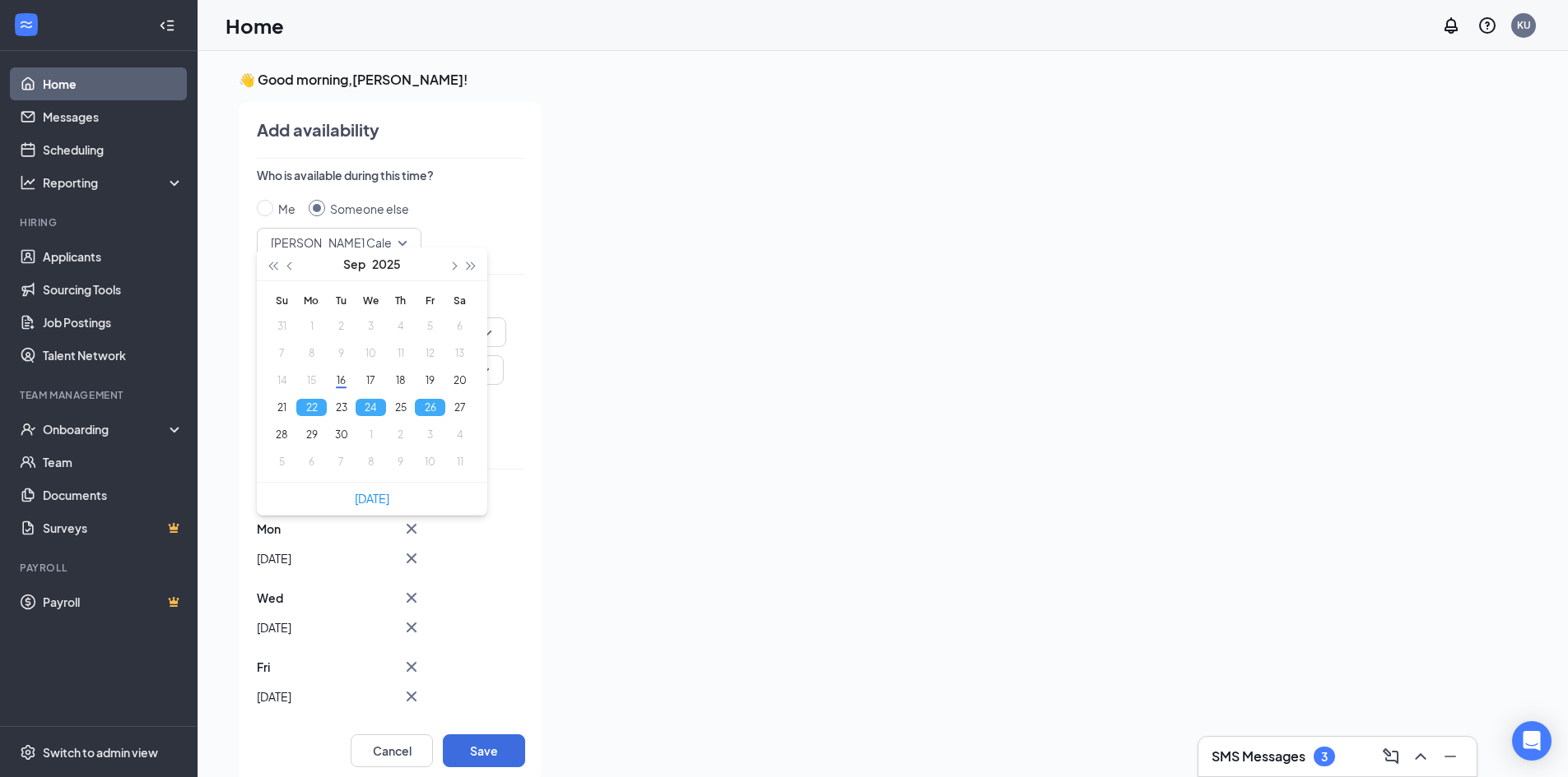
click at [508, 595] on div "Who is available during this time? Me Someone else [PERSON_NAME] Calendar 21313…" at bounding box center [390, 442] width 268 height 551
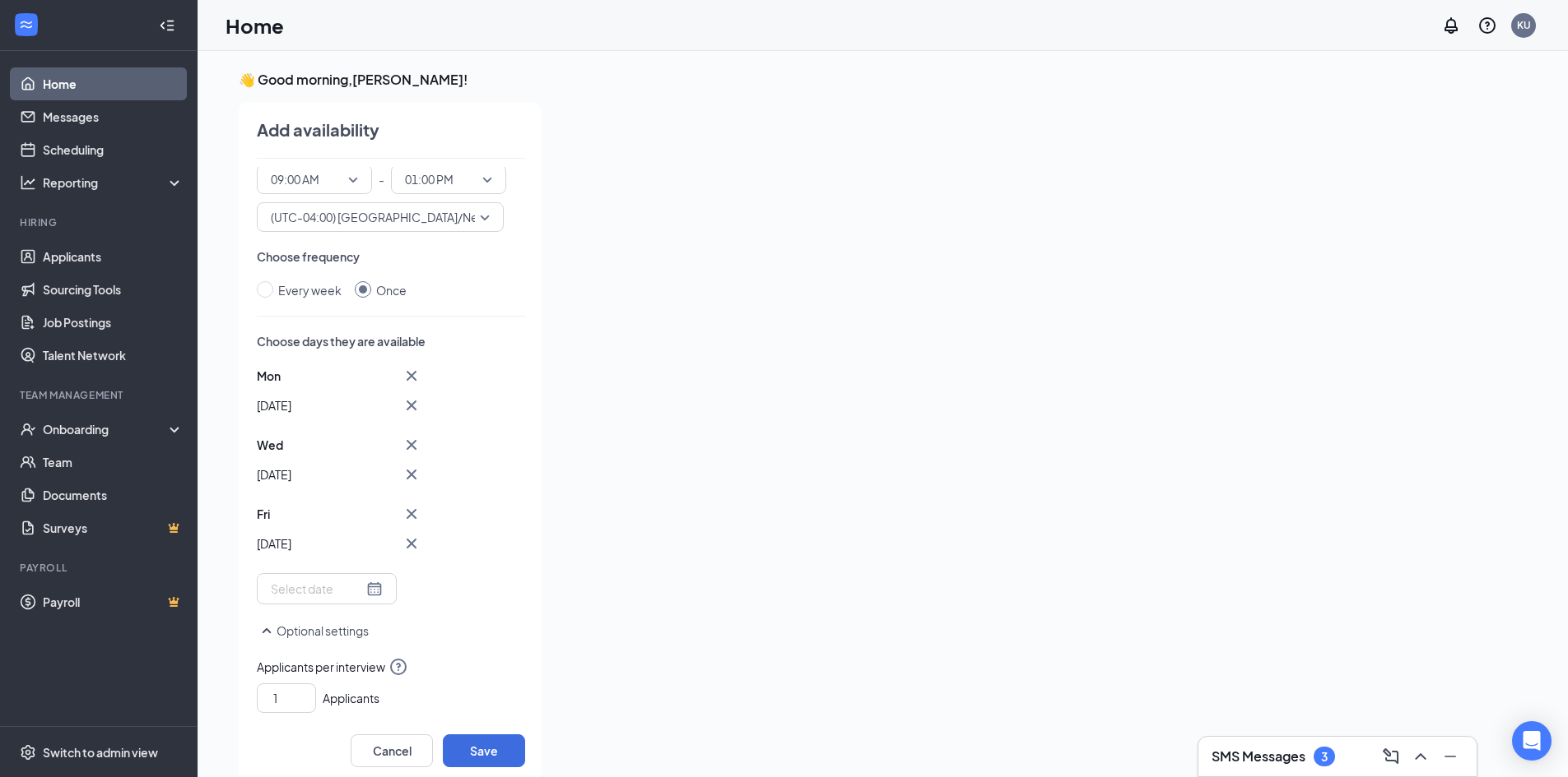
scroll to position [165, 0]
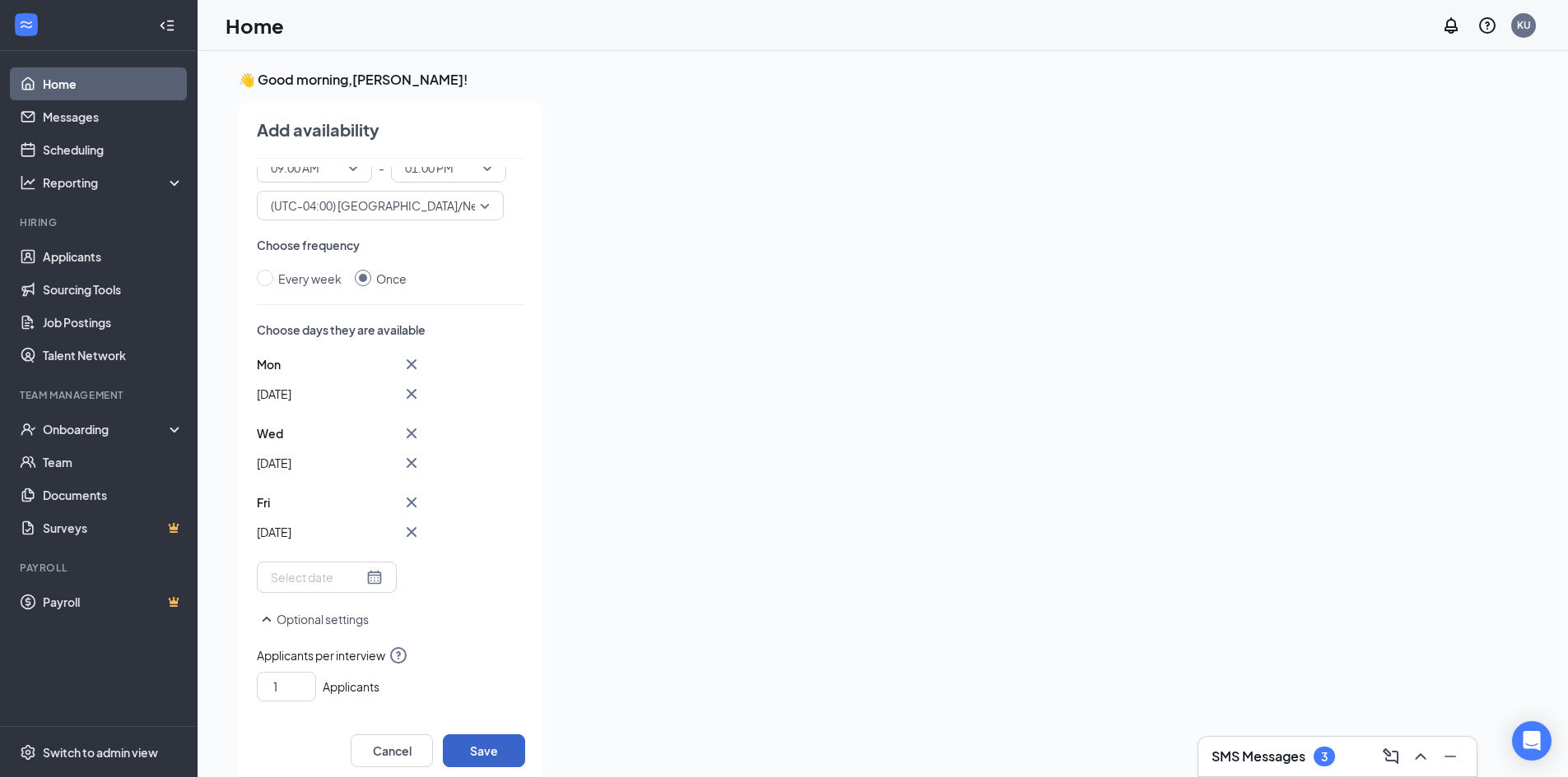
click at [487, 751] on button "Save" at bounding box center [484, 751] width 82 height 33
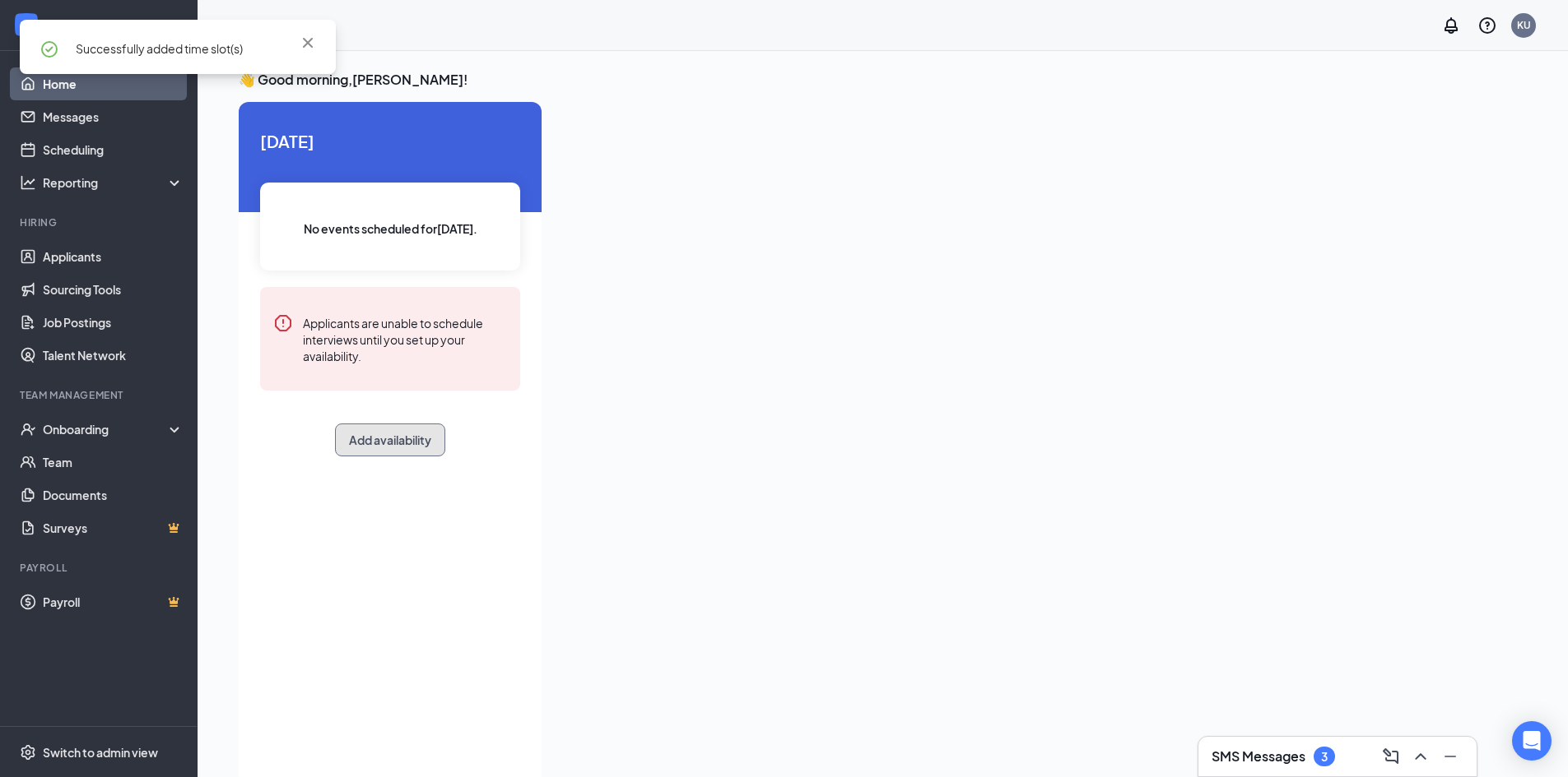
click at [383, 438] on button "Add availability" at bounding box center [390, 440] width 110 height 33
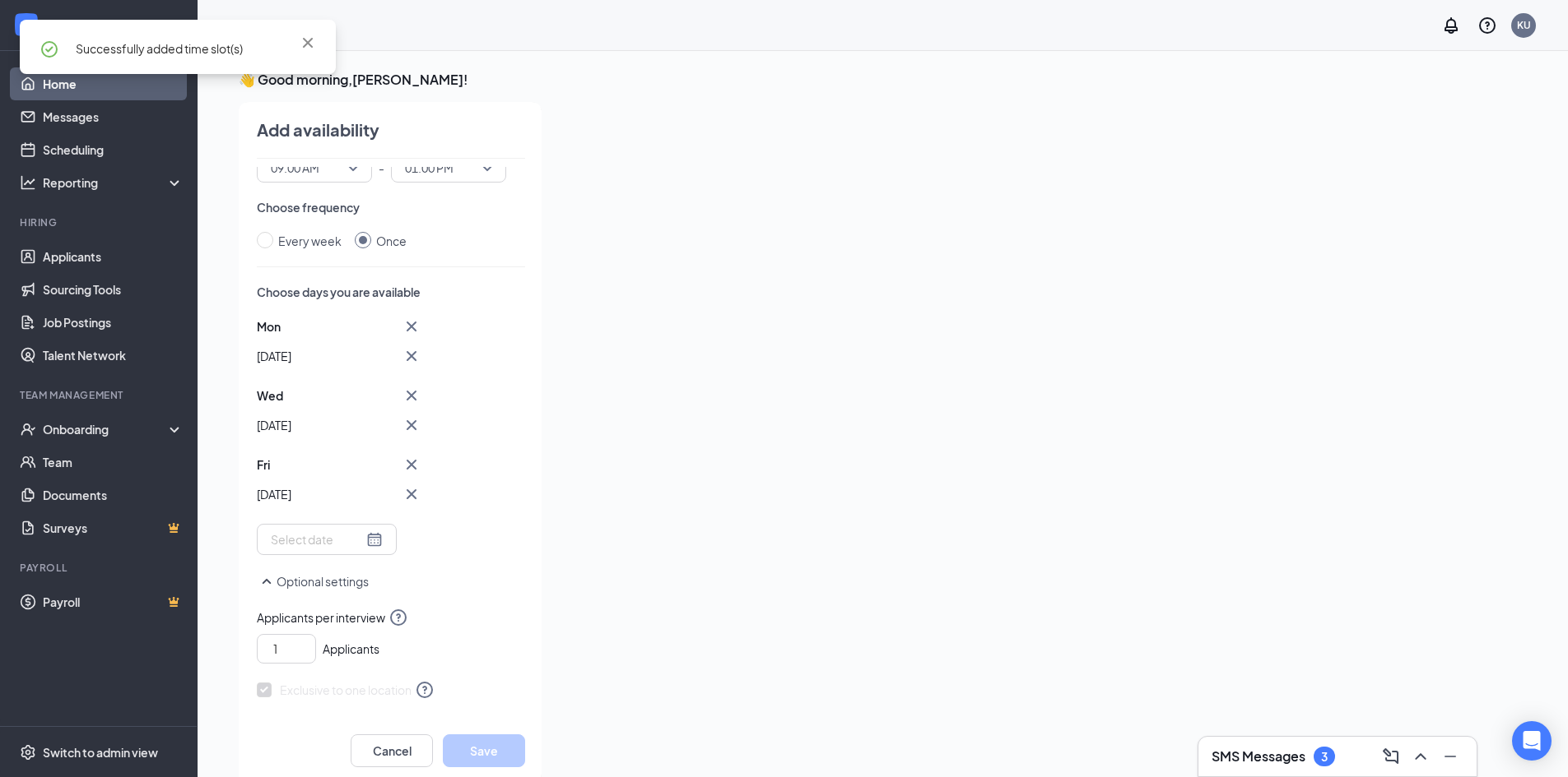
scroll to position [7, 0]
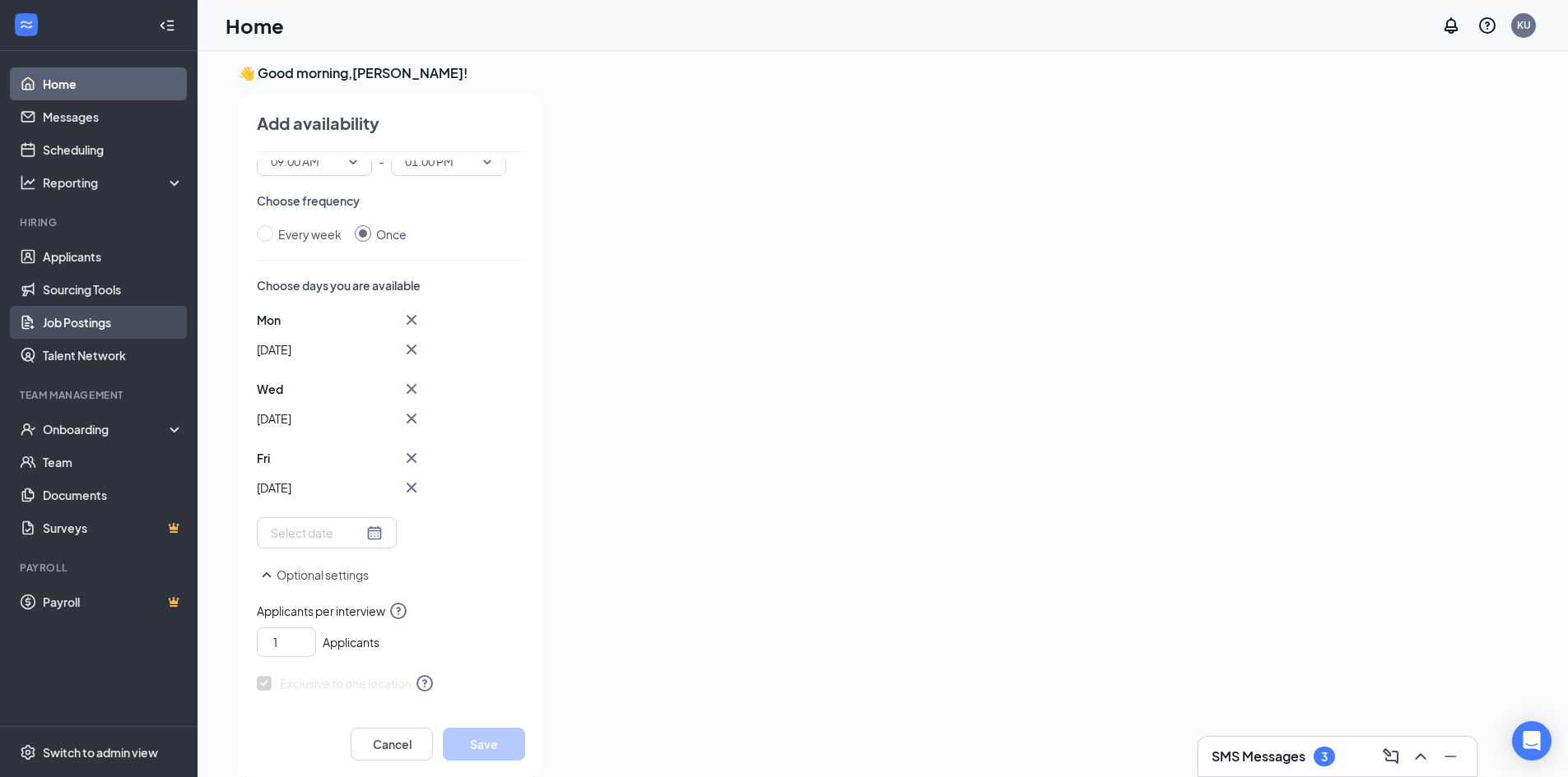
click at [98, 318] on link "Job Postings" at bounding box center [113, 322] width 141 height 33
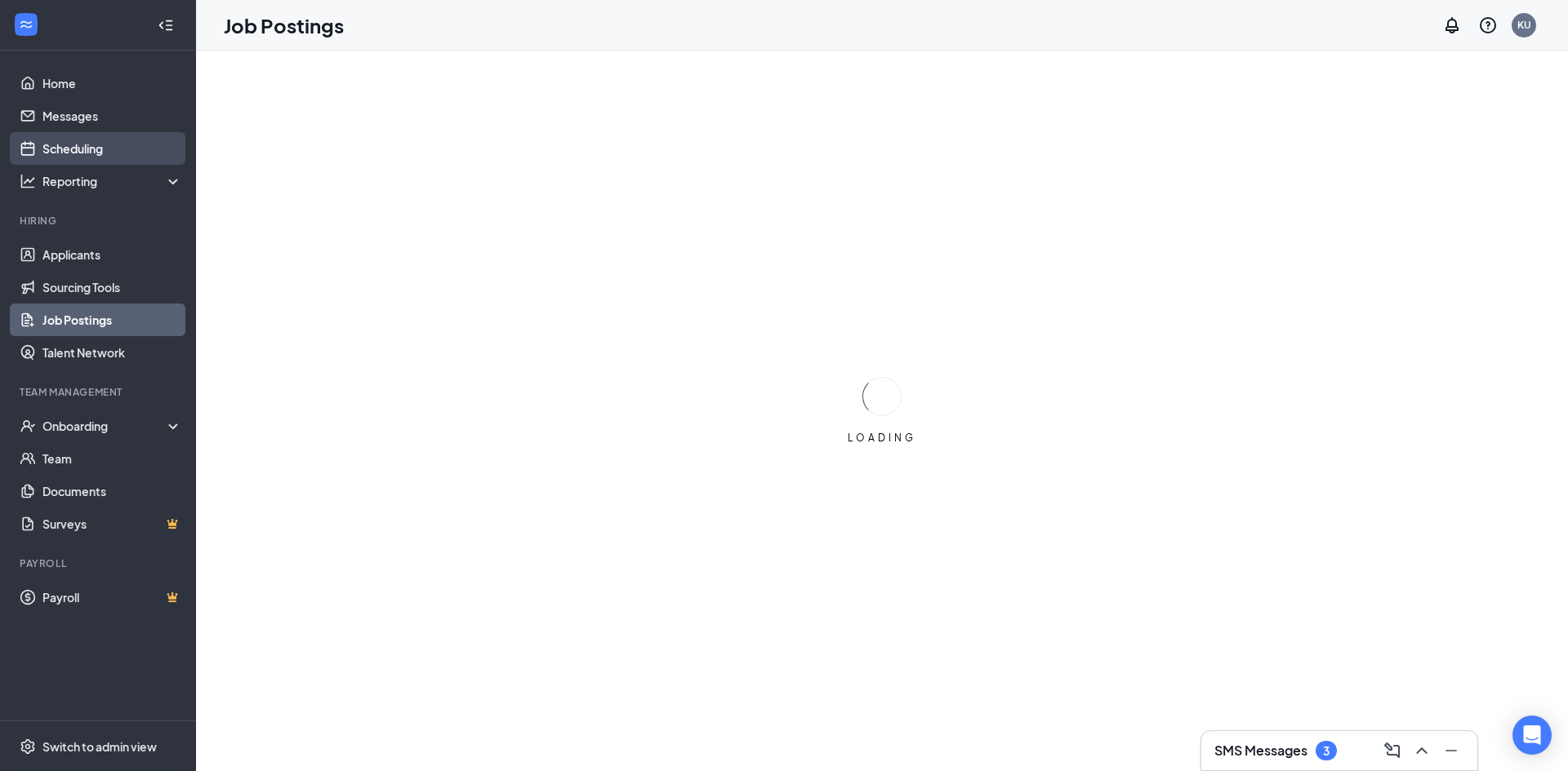
click at [94, 152] on link "Scheduling" at bounding box center [112, 148] width 140 height 33
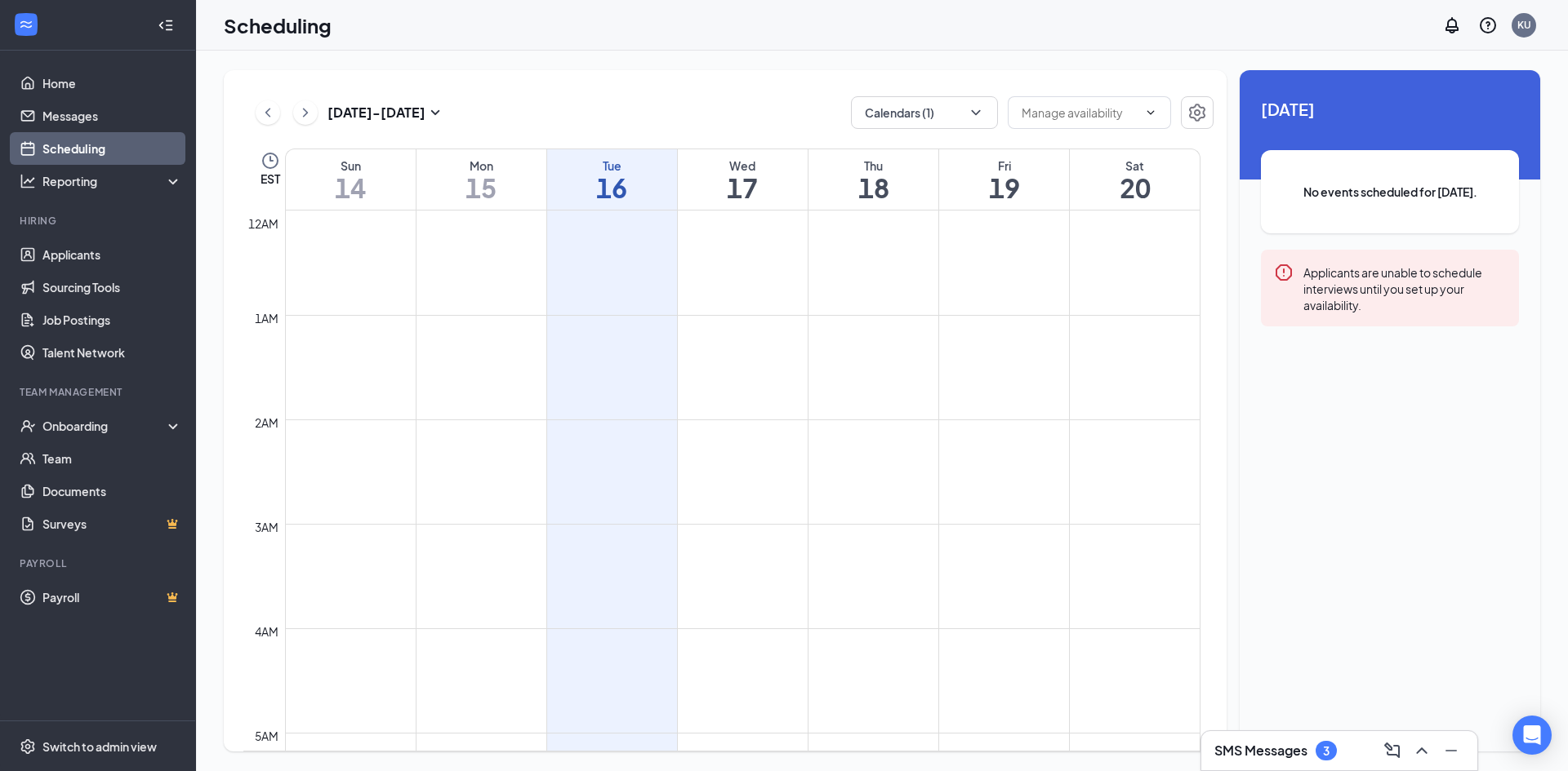
scroll to position [802, 0]
click at [920, 109] on button "Calendars (1)" at bounding box center [924, 113] width 147 height 33
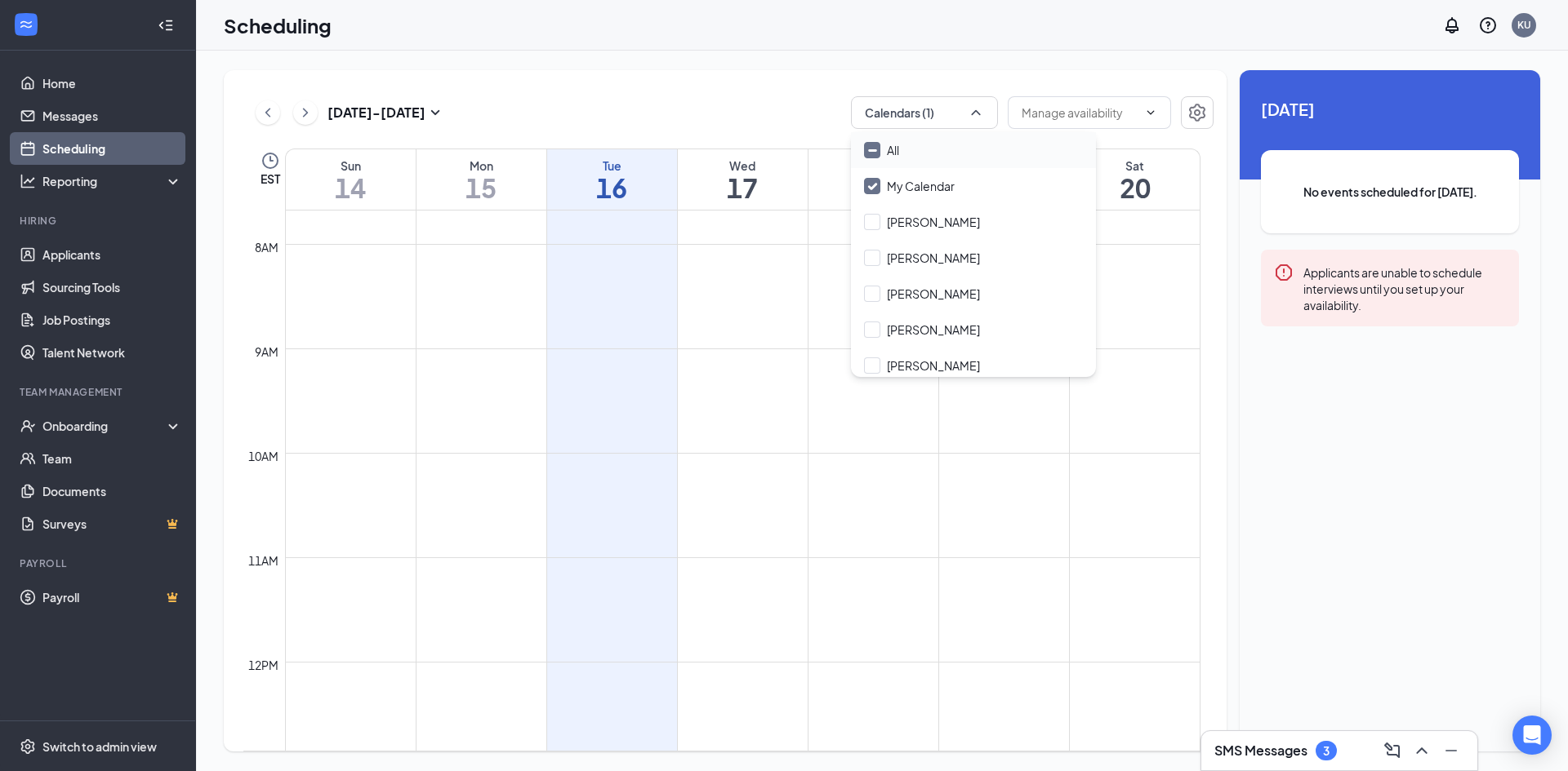
click at [876, 153] on input "All" at bounding box center [880, 149] width 35 height 16
checkbox input "true"
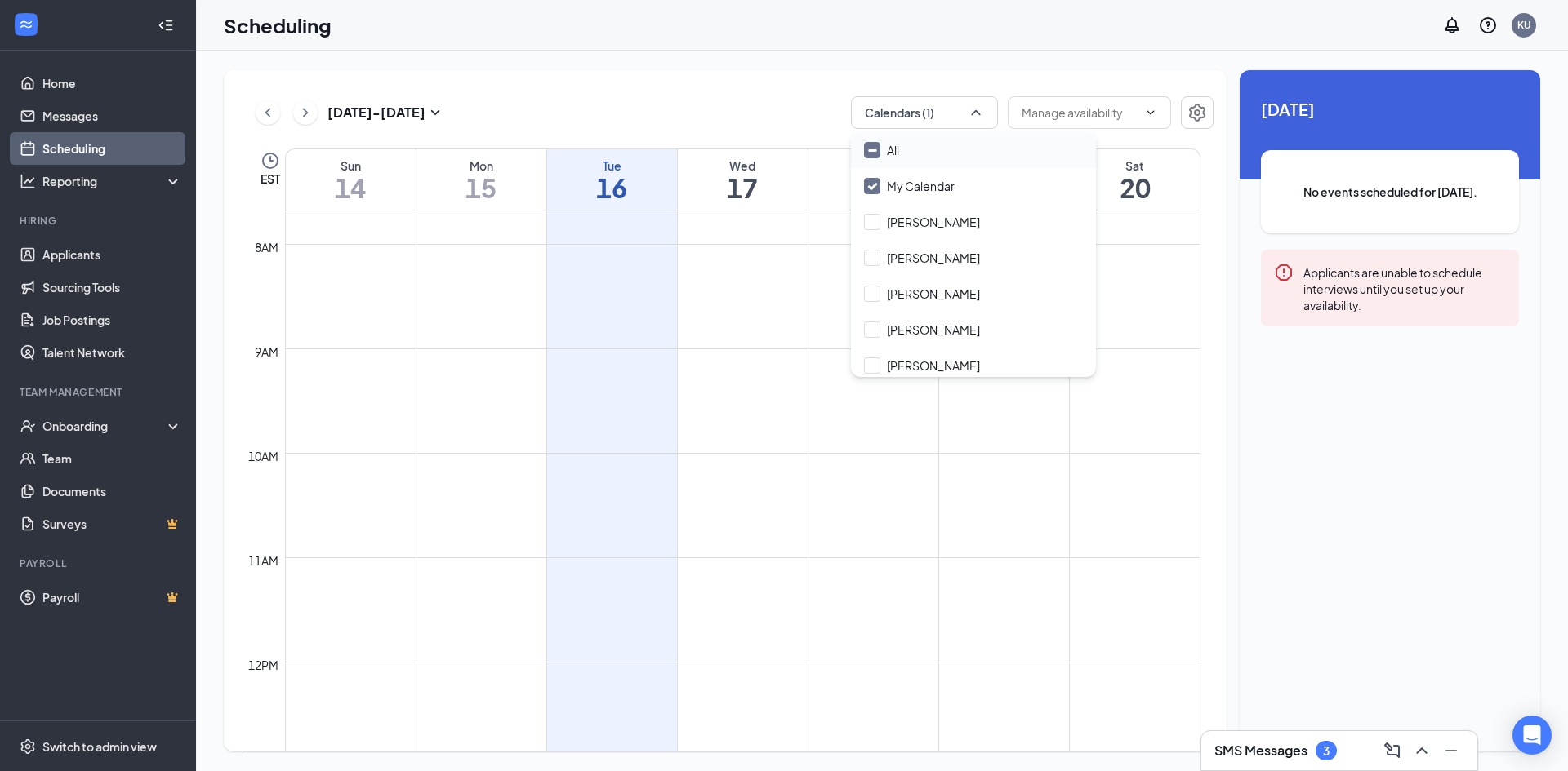
checkbox input "true"
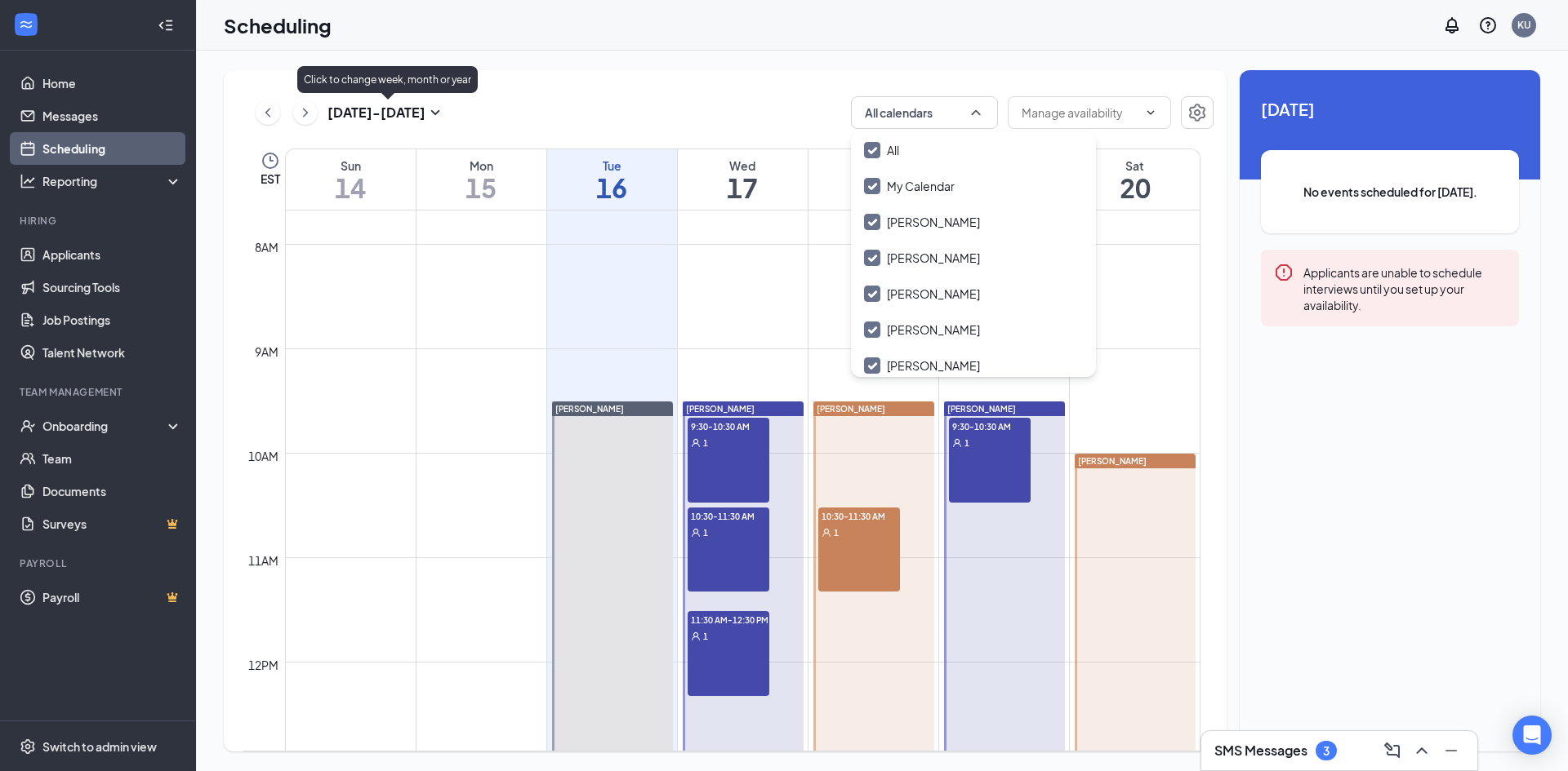
click at [435, 116] on icon "SmallChevronDown" at bounding box center [435, 112] width 20 height 20
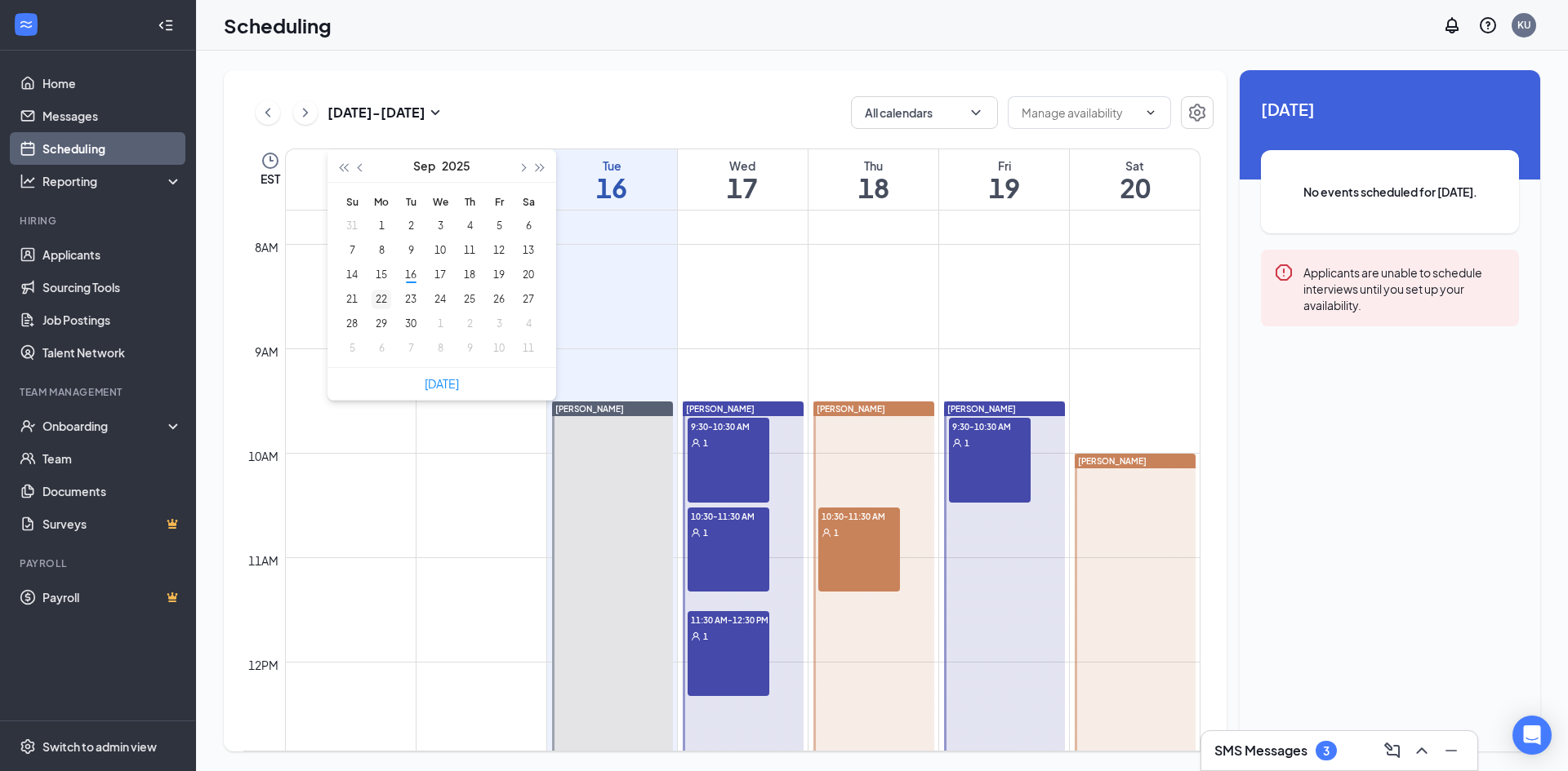
type input "[DATE]"
click at [373, 296] on div "22" at bounding box center [380, 300] width 20 height 20
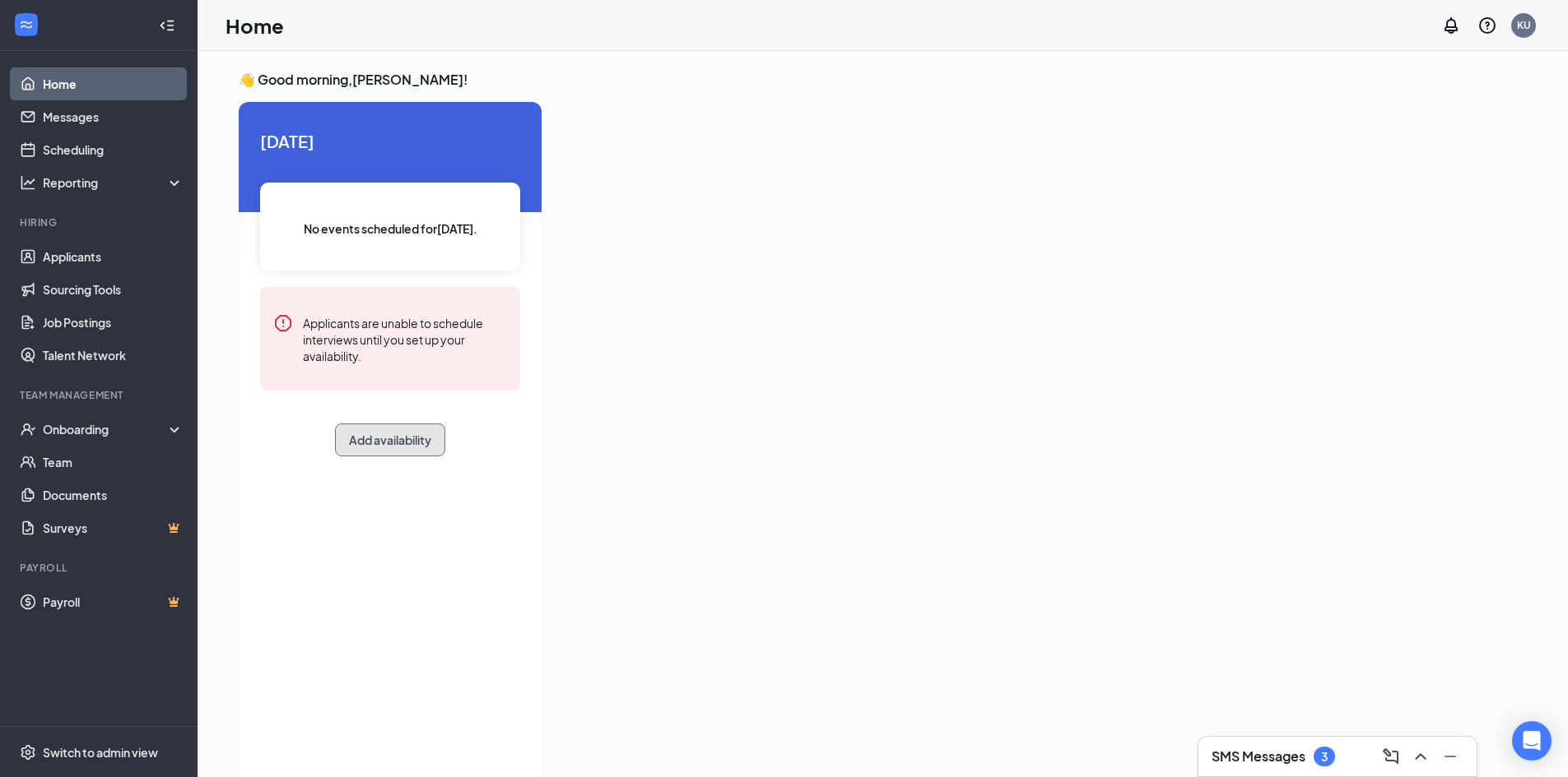
click at [404, 438] on button "Add availability" at bounding box center [390, 440] width 110 height 33
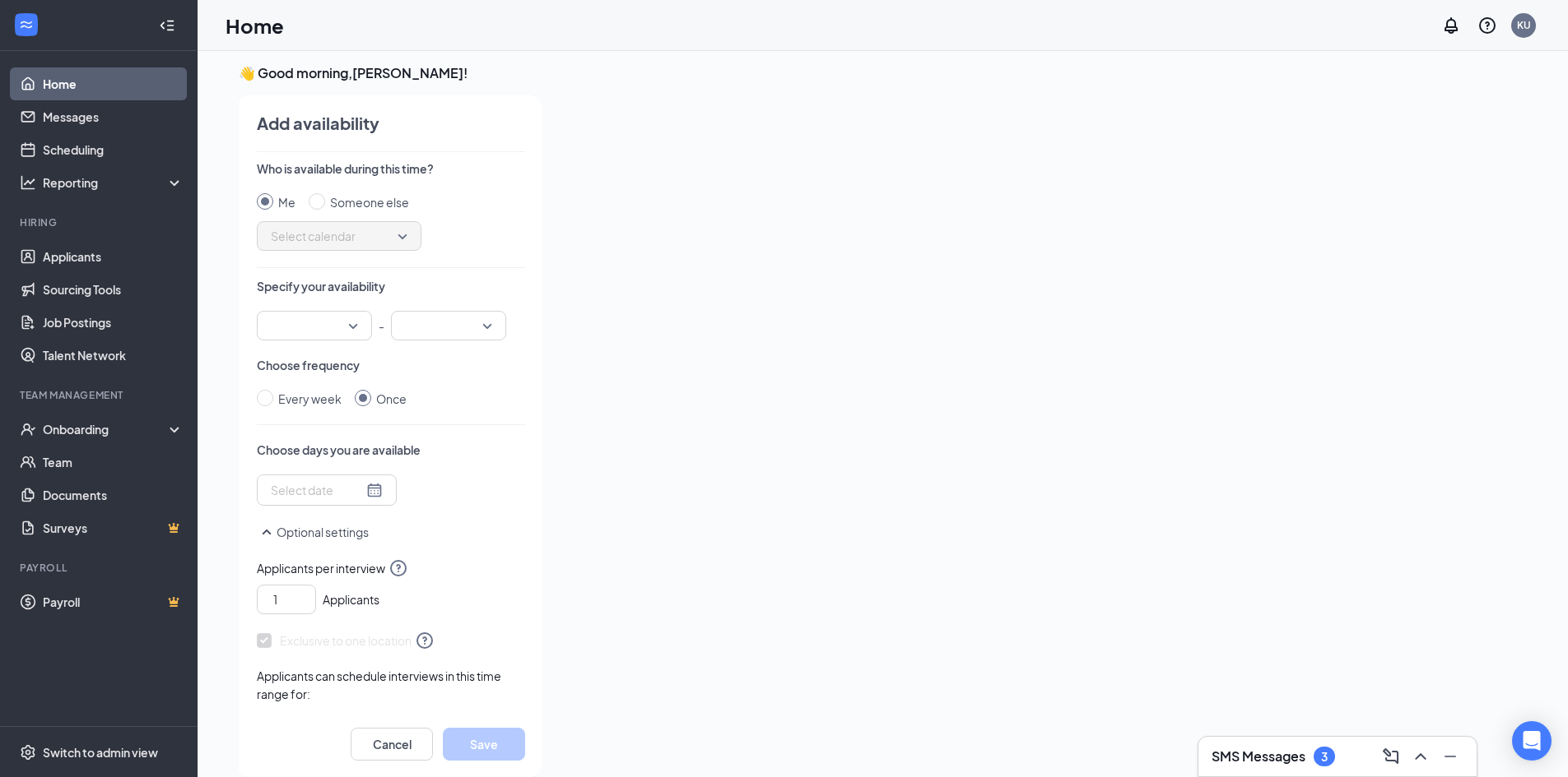
click at [384, 238] on span "Select calendar" at bounding box center [339, 236] width 136 height 25
click at [321, 202] on input "Someone else" at bounding box center [316, 201] width 16 height 16
radio input "true"
radio input "false"
click at [386, 241] on span "Select calendar" at bounding box center [339, 236] width 136 height 25
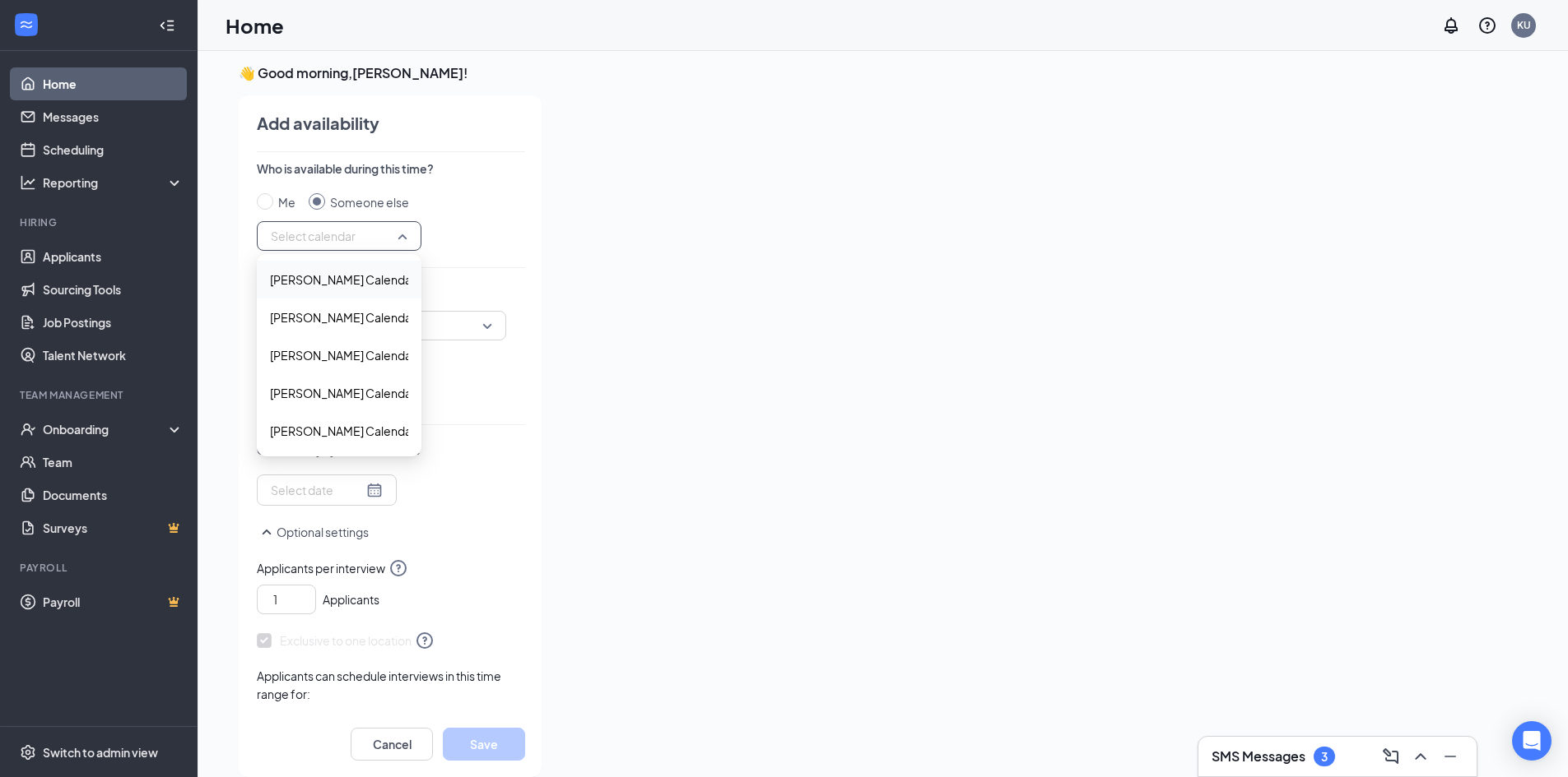
click at [342, 280] on span "[PERSON_NAME] Calendar" at bounding box center [343, 279] width 146 height 18
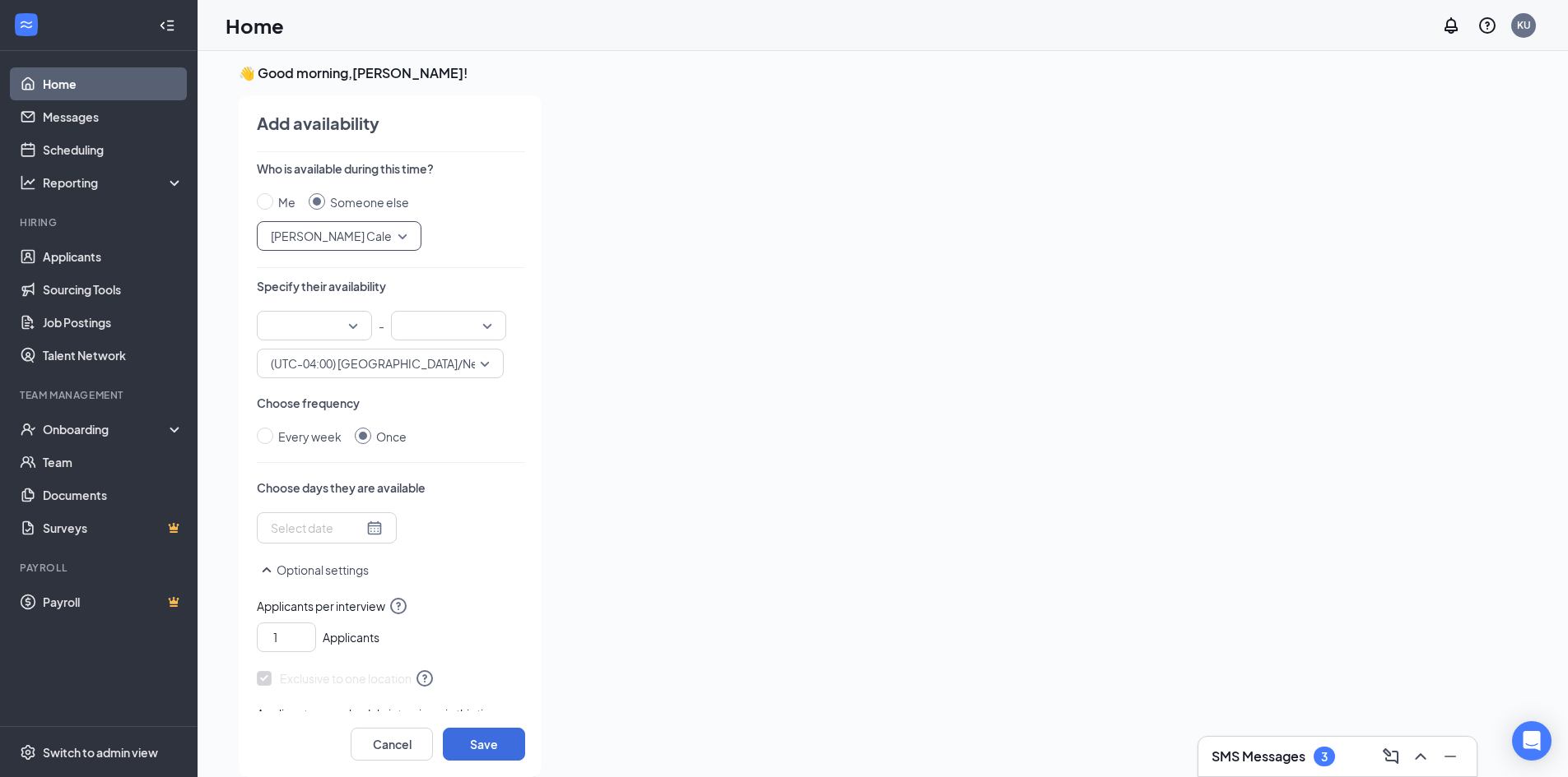
click at [348, 331] on input "search" at bounding box center [309, 326] width 84 height 28
click at [293, 444] on span "01:00 PM" at bounding box center [294, 445] width 48 height 18
click at [435, 332] on input "search" at bounding box center [442, 326] width 84 height 28
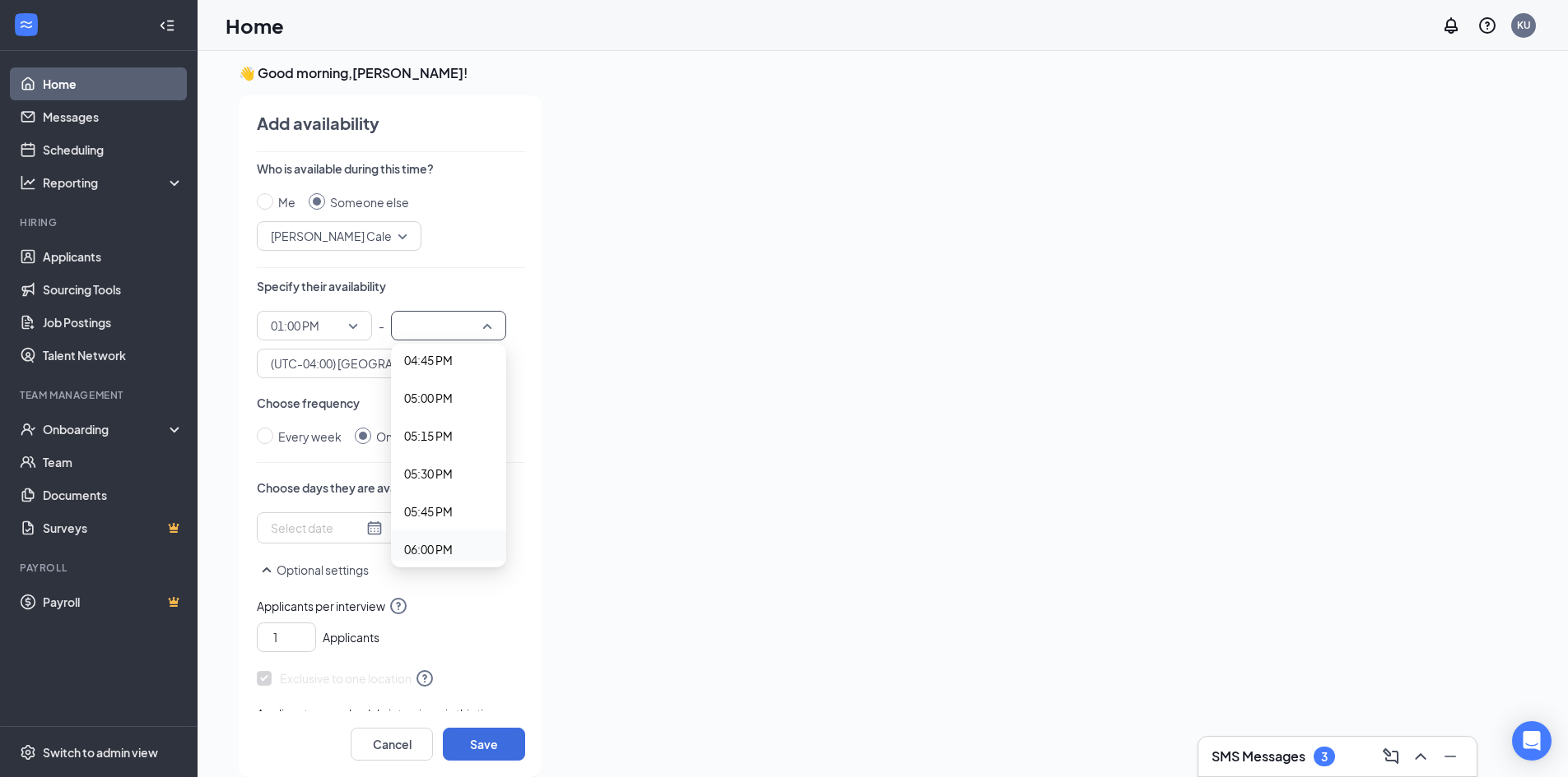
click at [449, 537] on div "06:00 PM" at bounding box center [449, 550] width 116 height 38
click at [359, 531] on div at bounding box center [327, 527] width 112 height 18
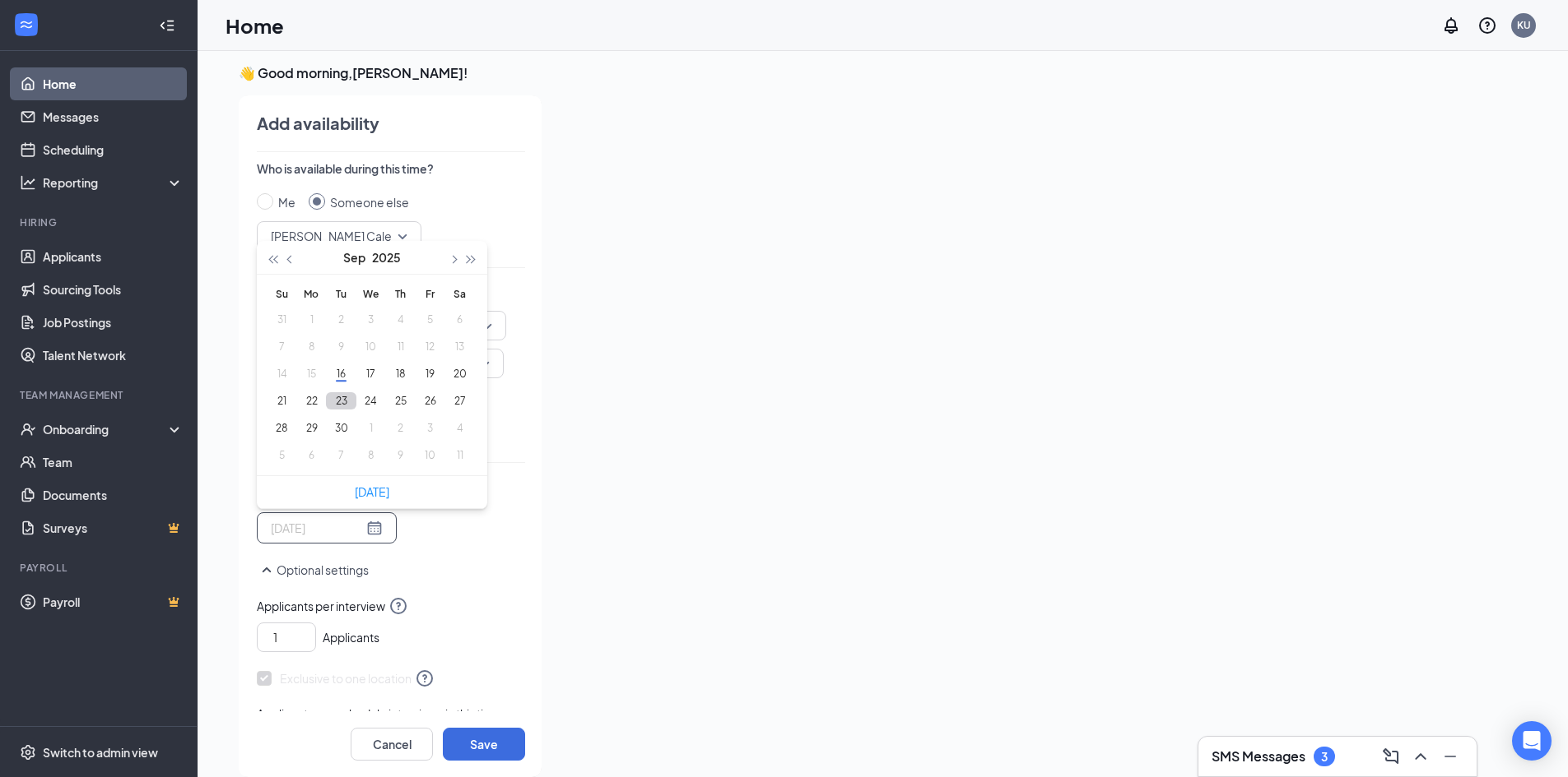
click at [338, 400] on button "23" at bounding box center [341, 401] width 30 height 17
click at [405, 402] on button "25" at bounding box center [401, 401] width 30 height 17
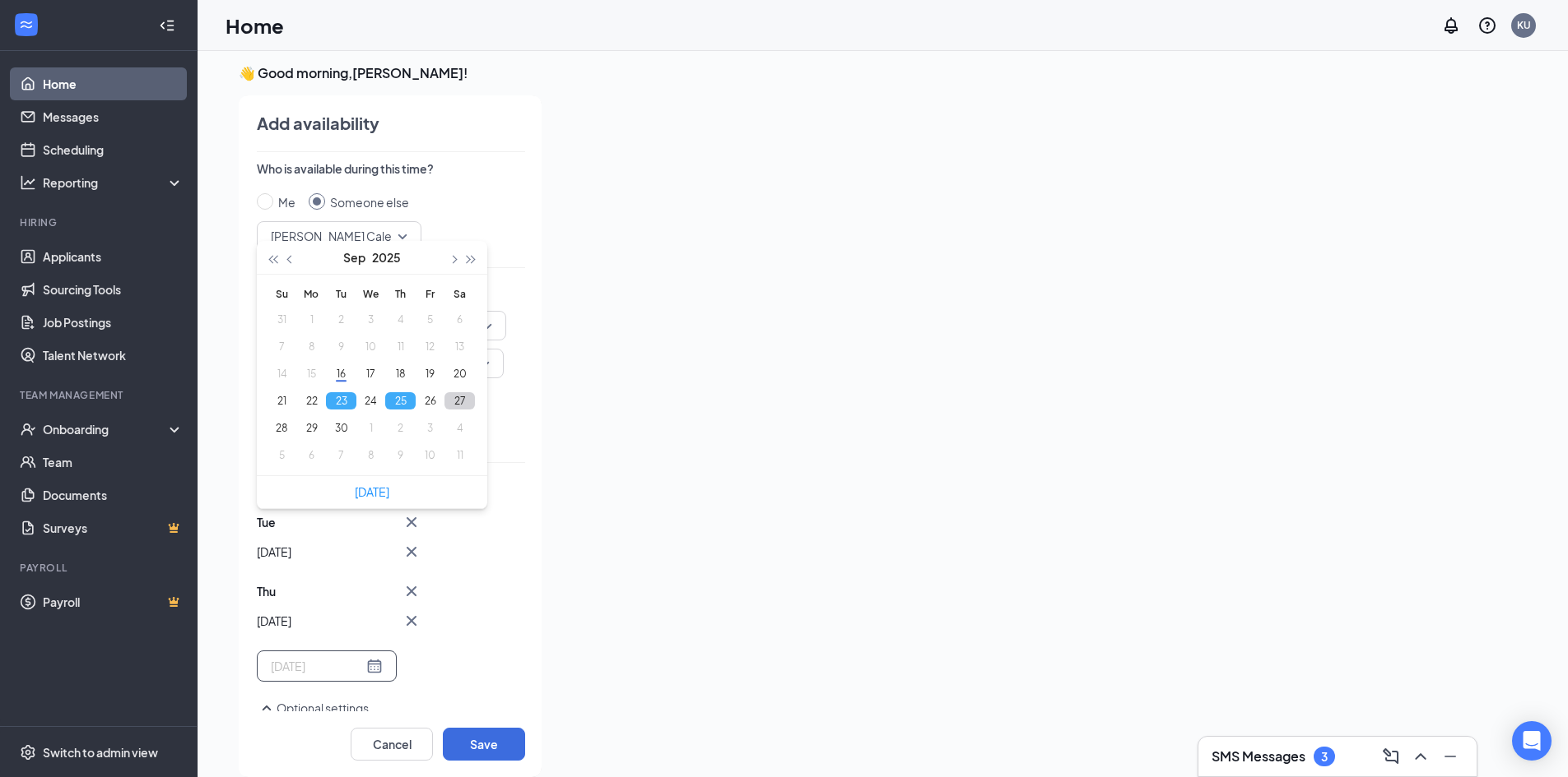
click at [455, 406] on button "27" at bounding box center [459, 401] width 30 height 17
type input "[DATE]"
click at [477, 740] on button "Save" at bounding box center [484, 744] width 82 height 33
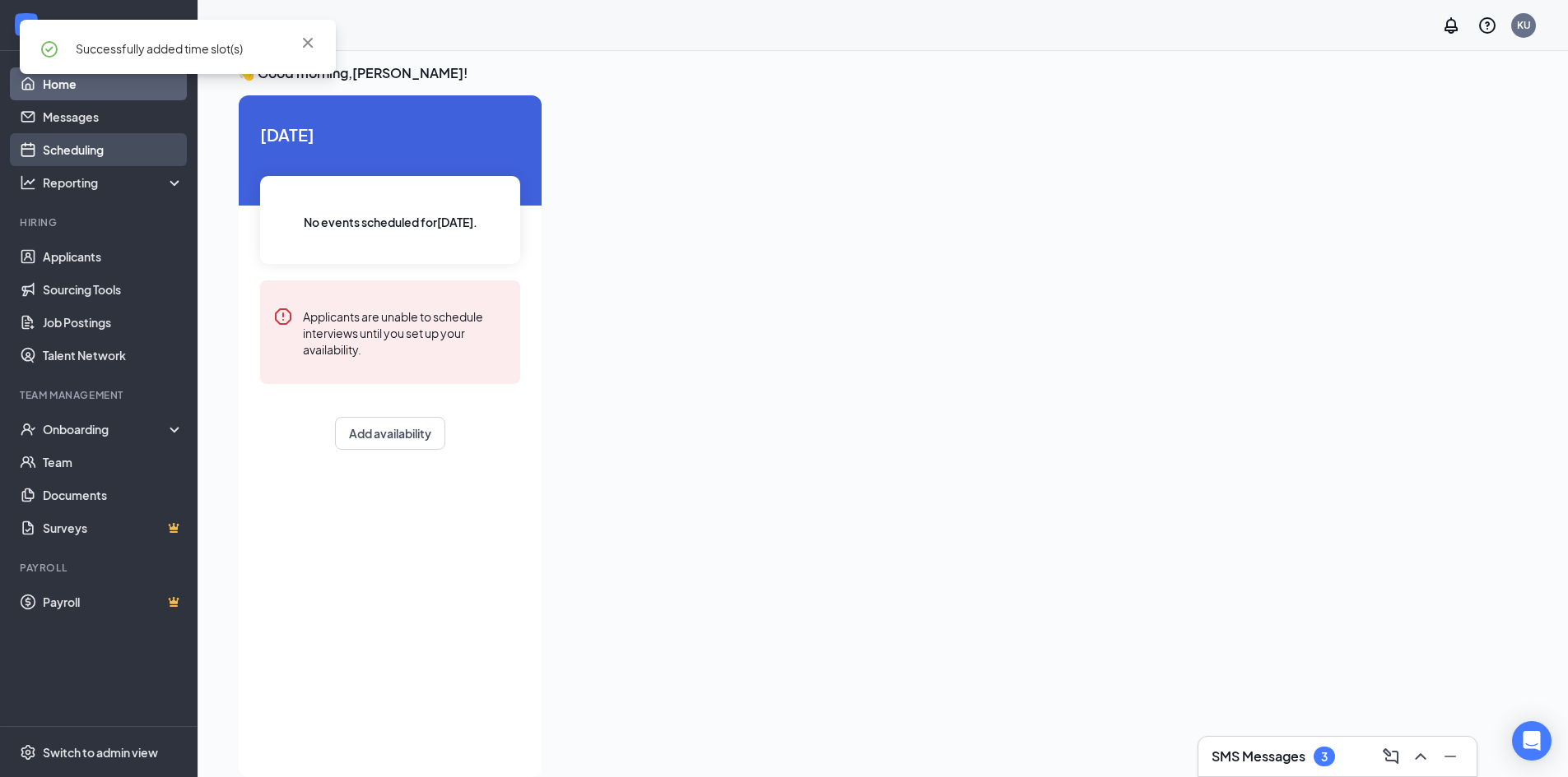
click at [66, 144] on link "Scheduling" at bounding box center [113, 150] width 141 height 33
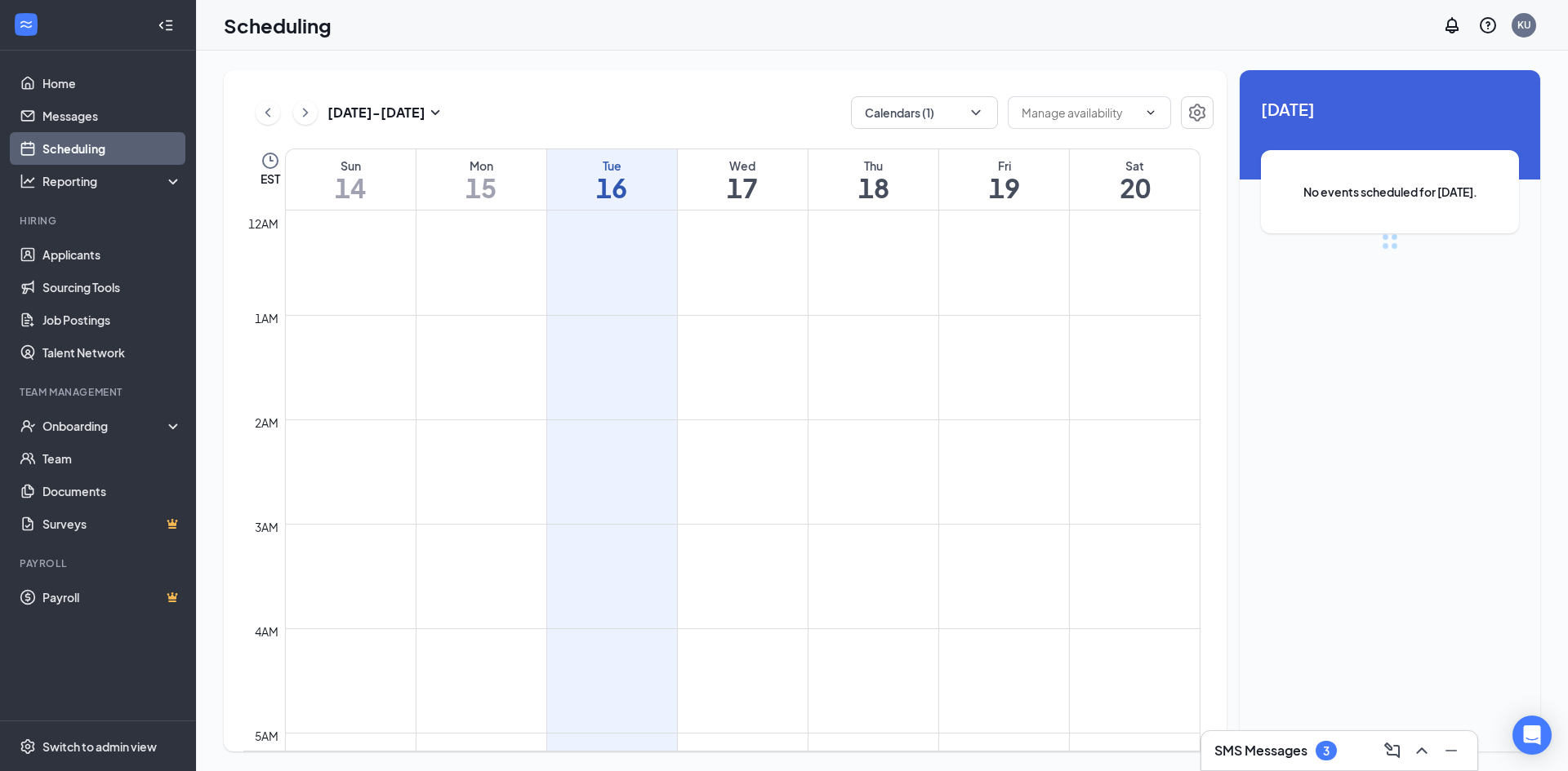
scroll to position [802, 0]
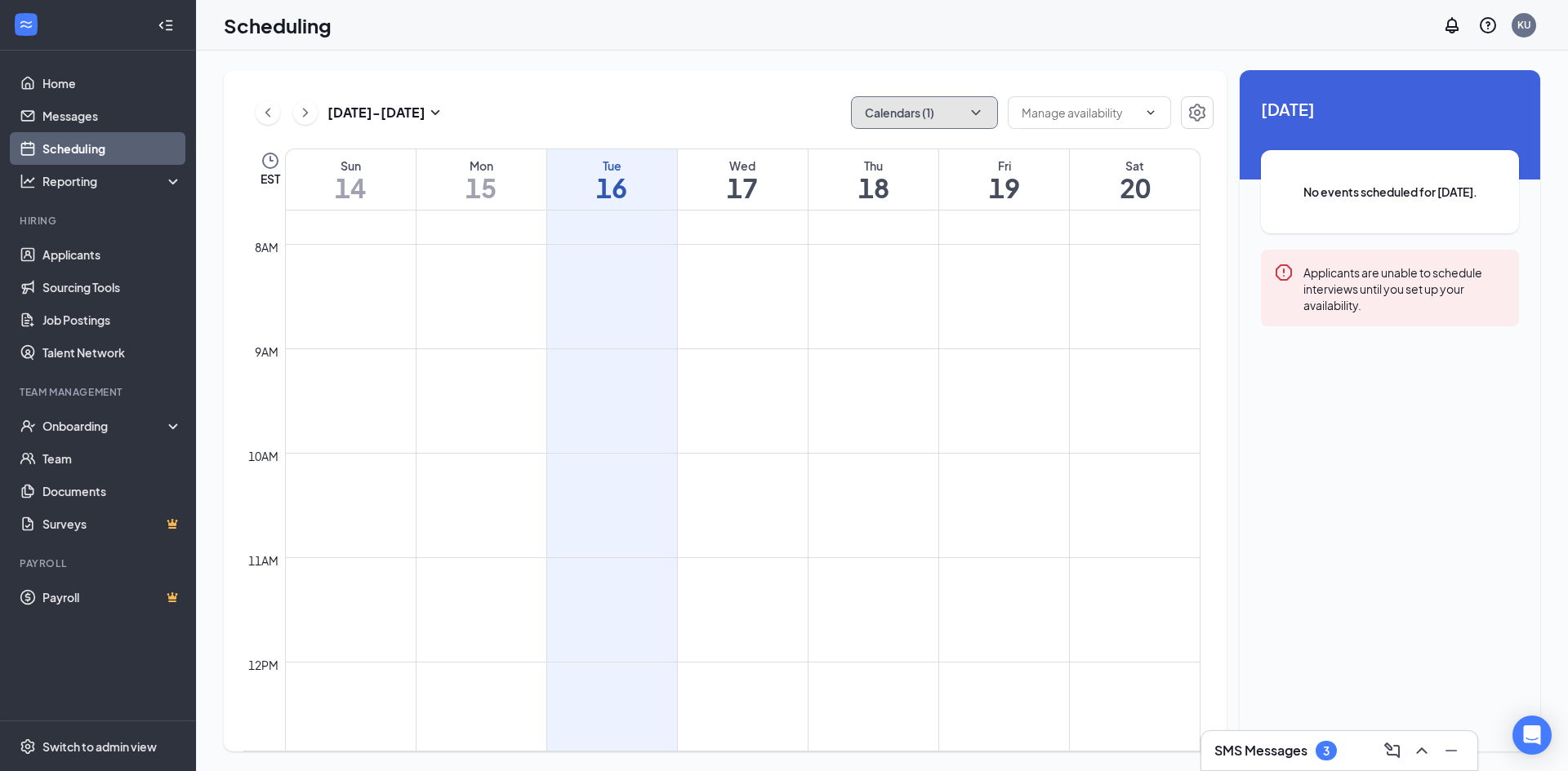
click at [975, 109] on icon "ChevronDown" at bounding box center [975, 112] width 16 height 16
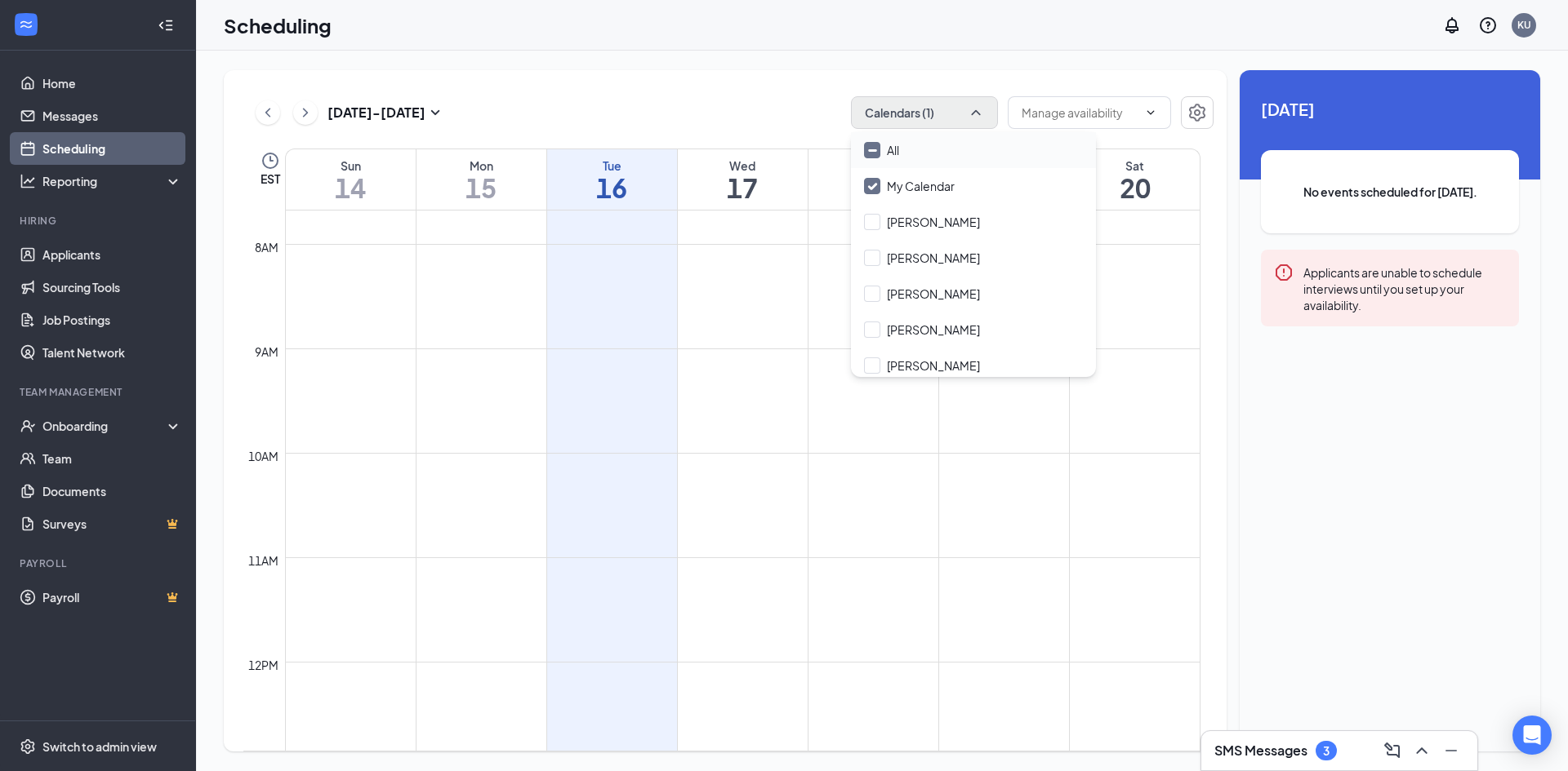
click at [874, 145] on input "All" at bounding box center [880, 149] width 35 height 16
checkbox input "true"
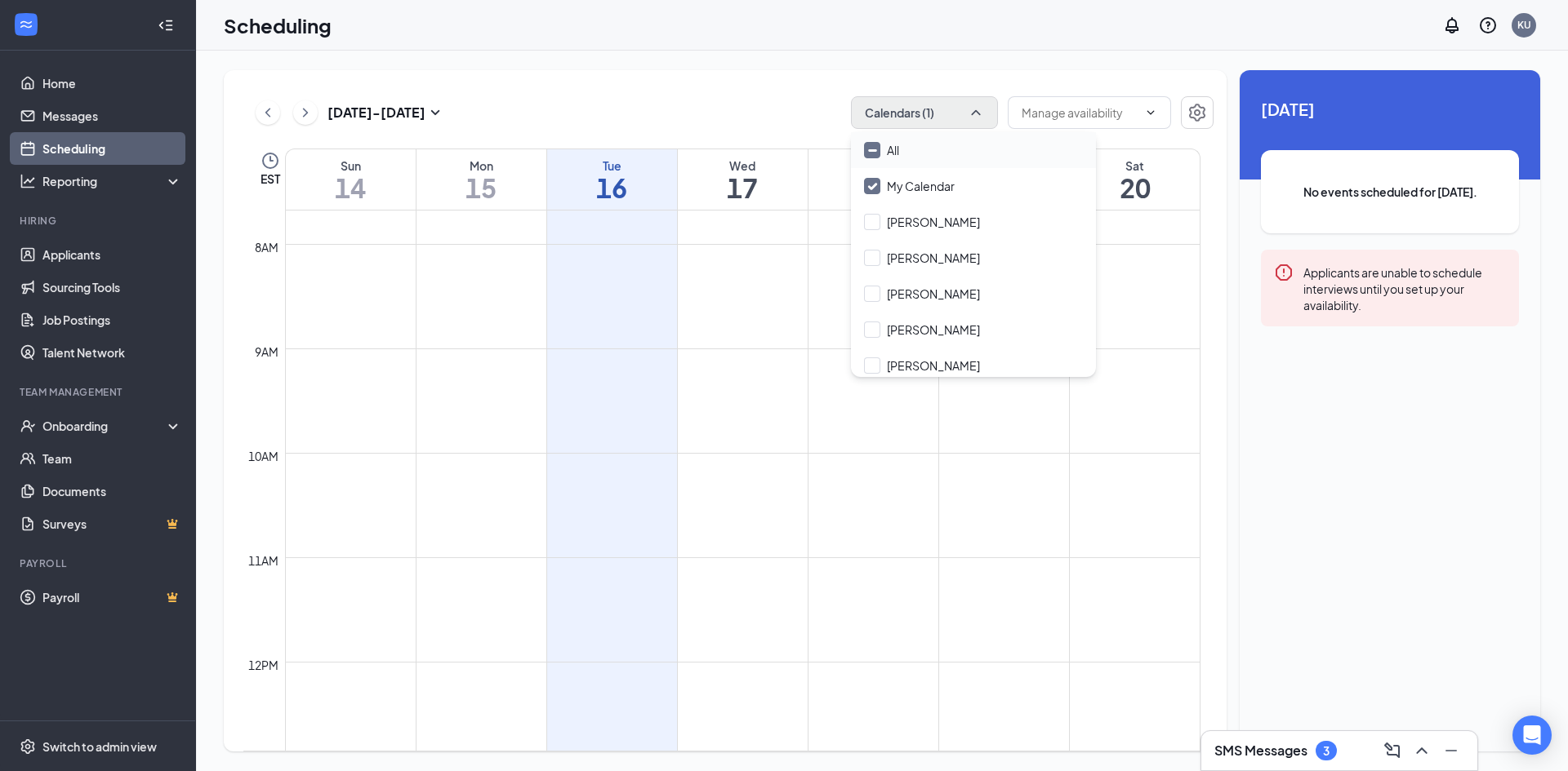
checkbox input "true"
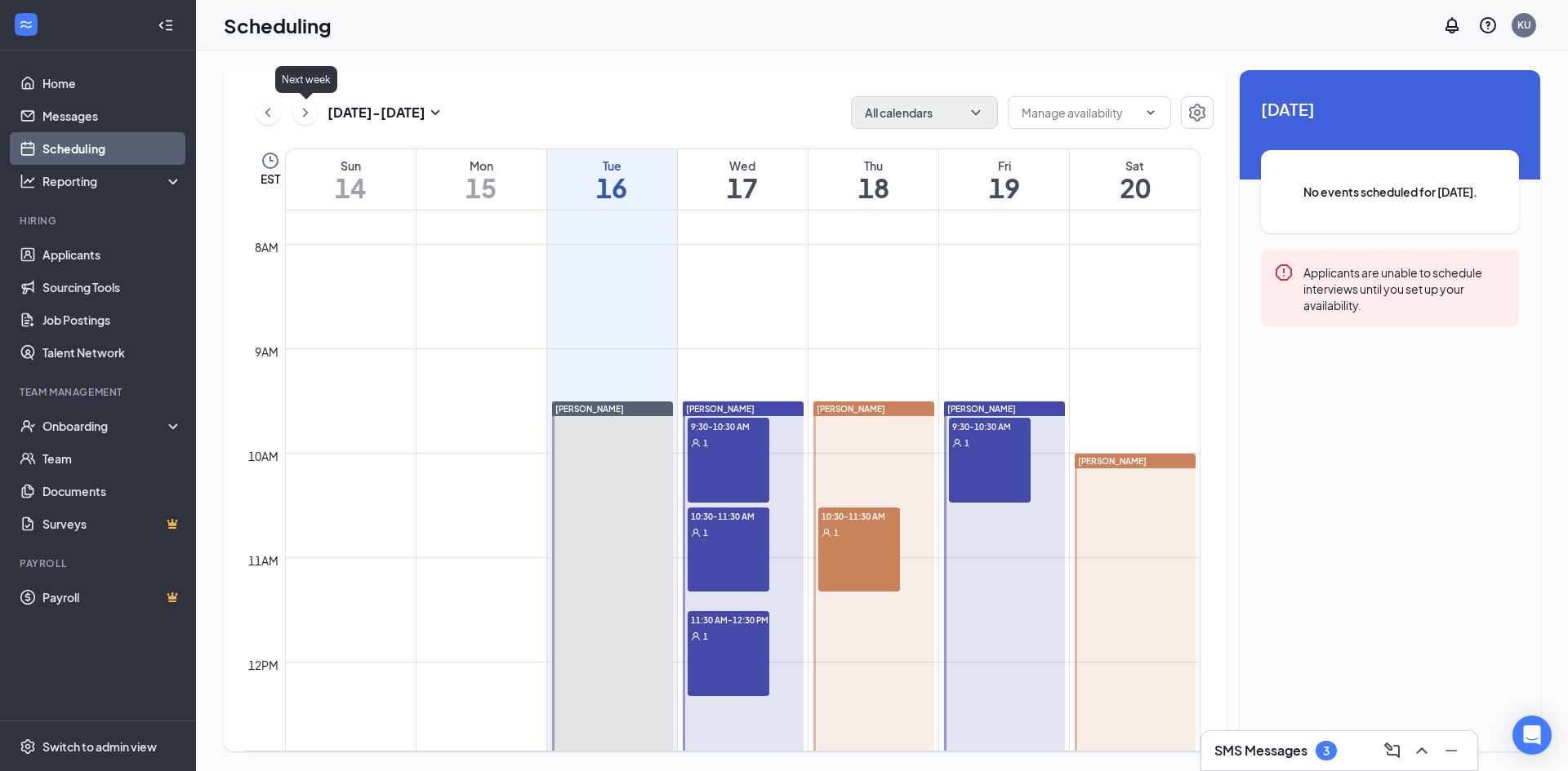
click at [311, 110] on icon "ChevronRight" at bounding box center [304, 112] width 16 height 20
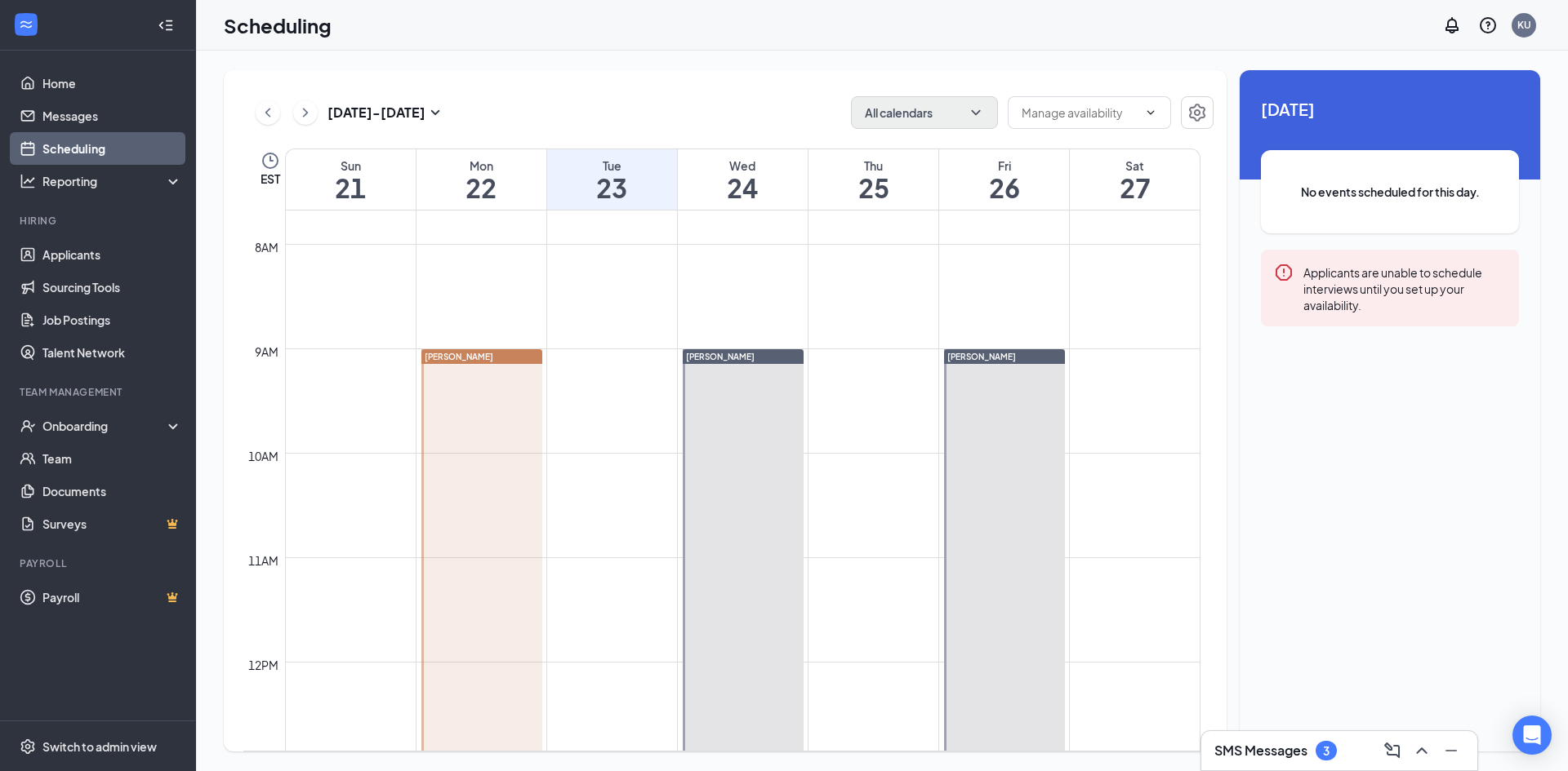
scroll to position [394, 0]
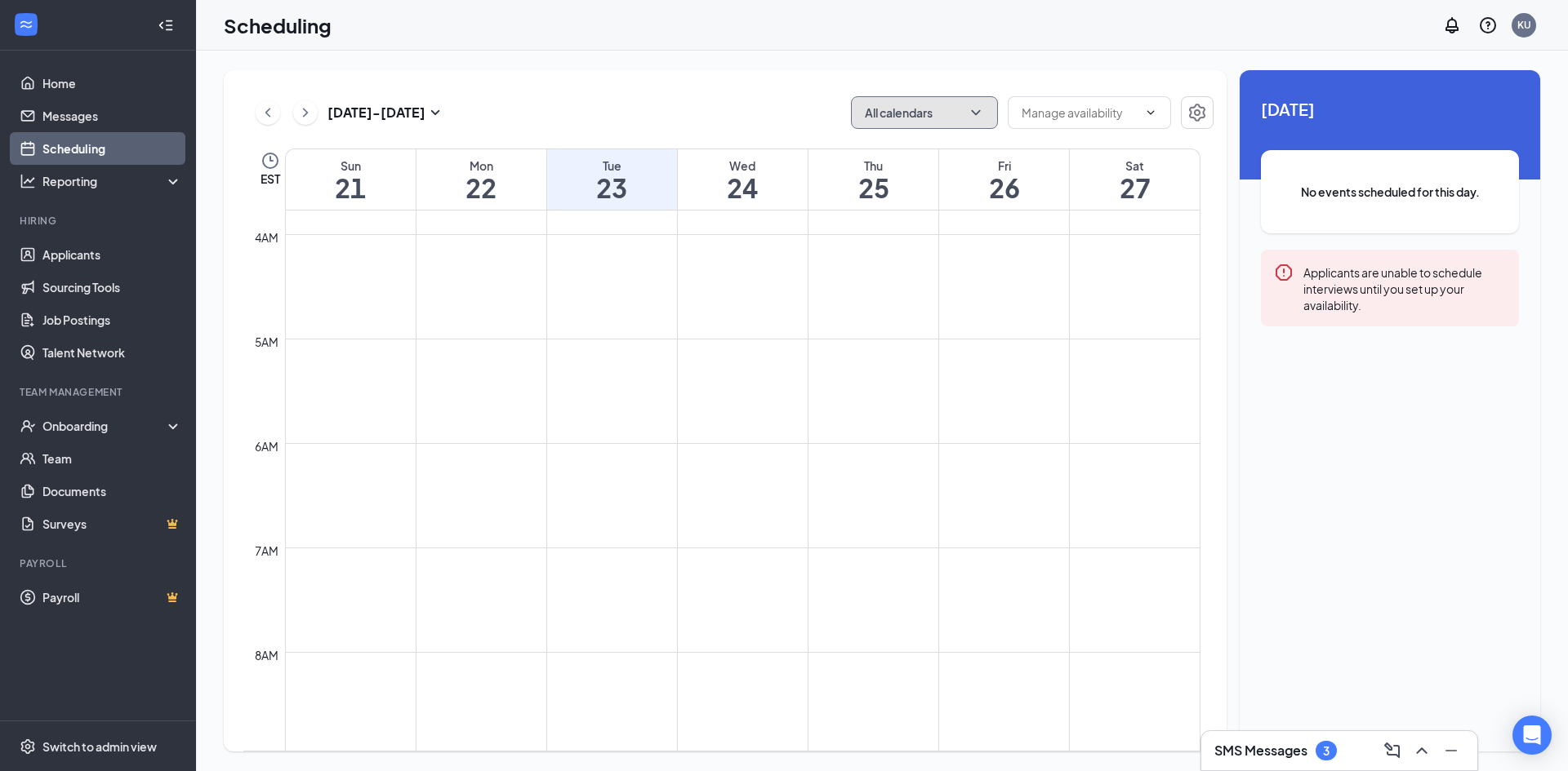
click at [927, 115] on button "All calendars" at bounding box center [924, 113] width 147 height 33
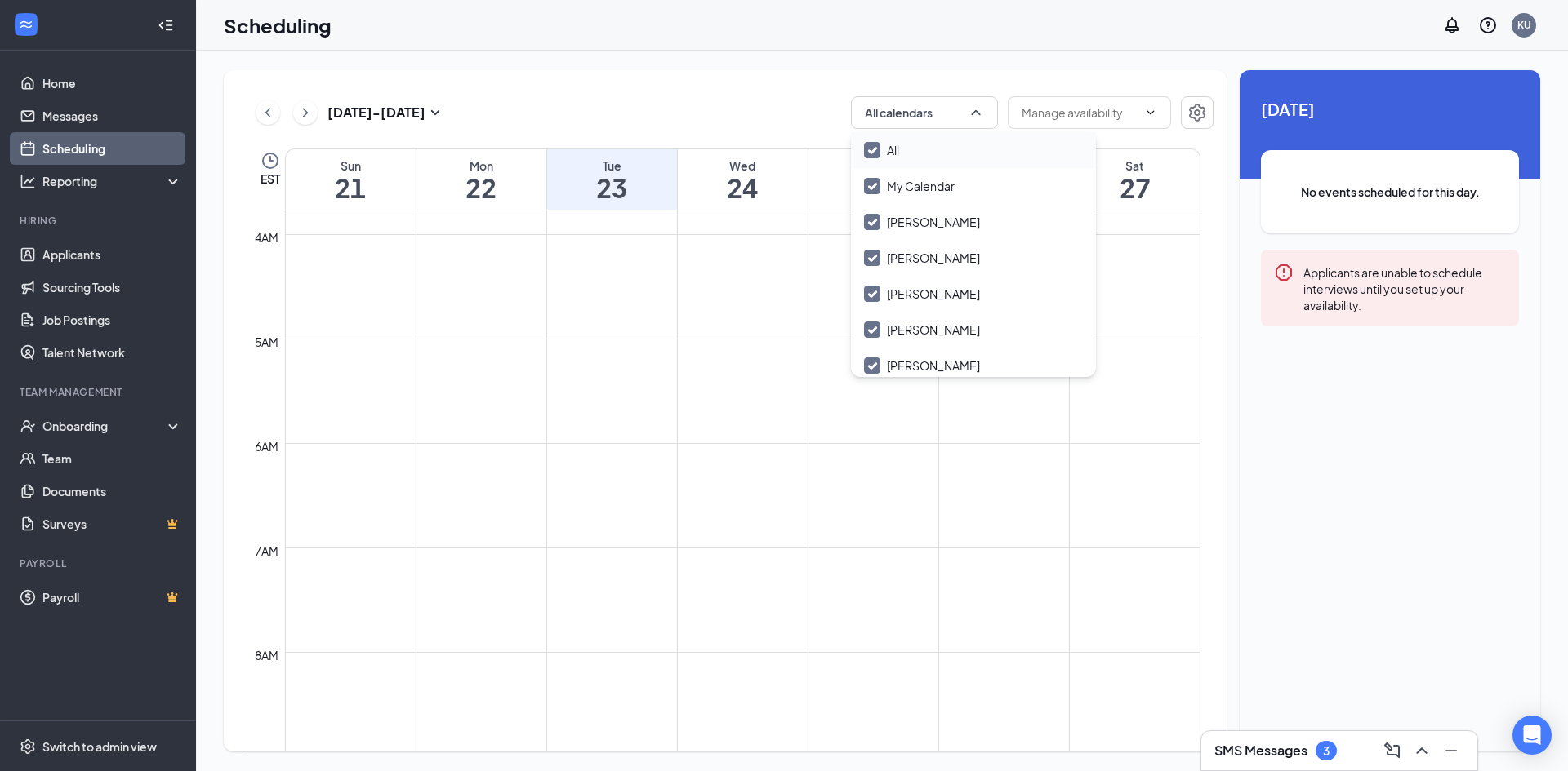
click at [924, 143] on div "All" at bounding box center [973, 150] width 245 height 36
checkbox input "false"
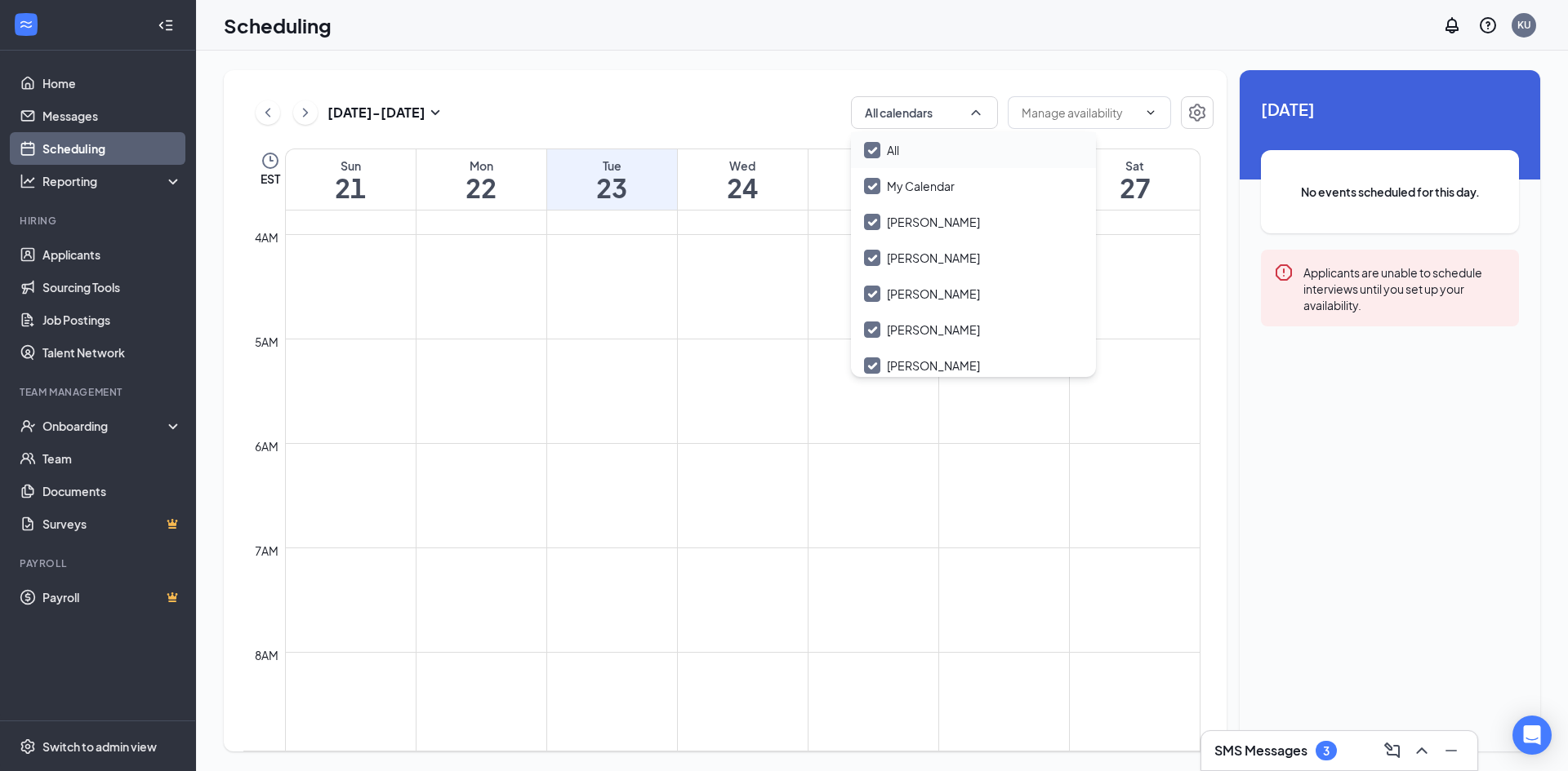
checkbox input "false"
click at [924, 143] on div "All" at bounding box center [973, 150] width 245 height 36
checkbox input "true"
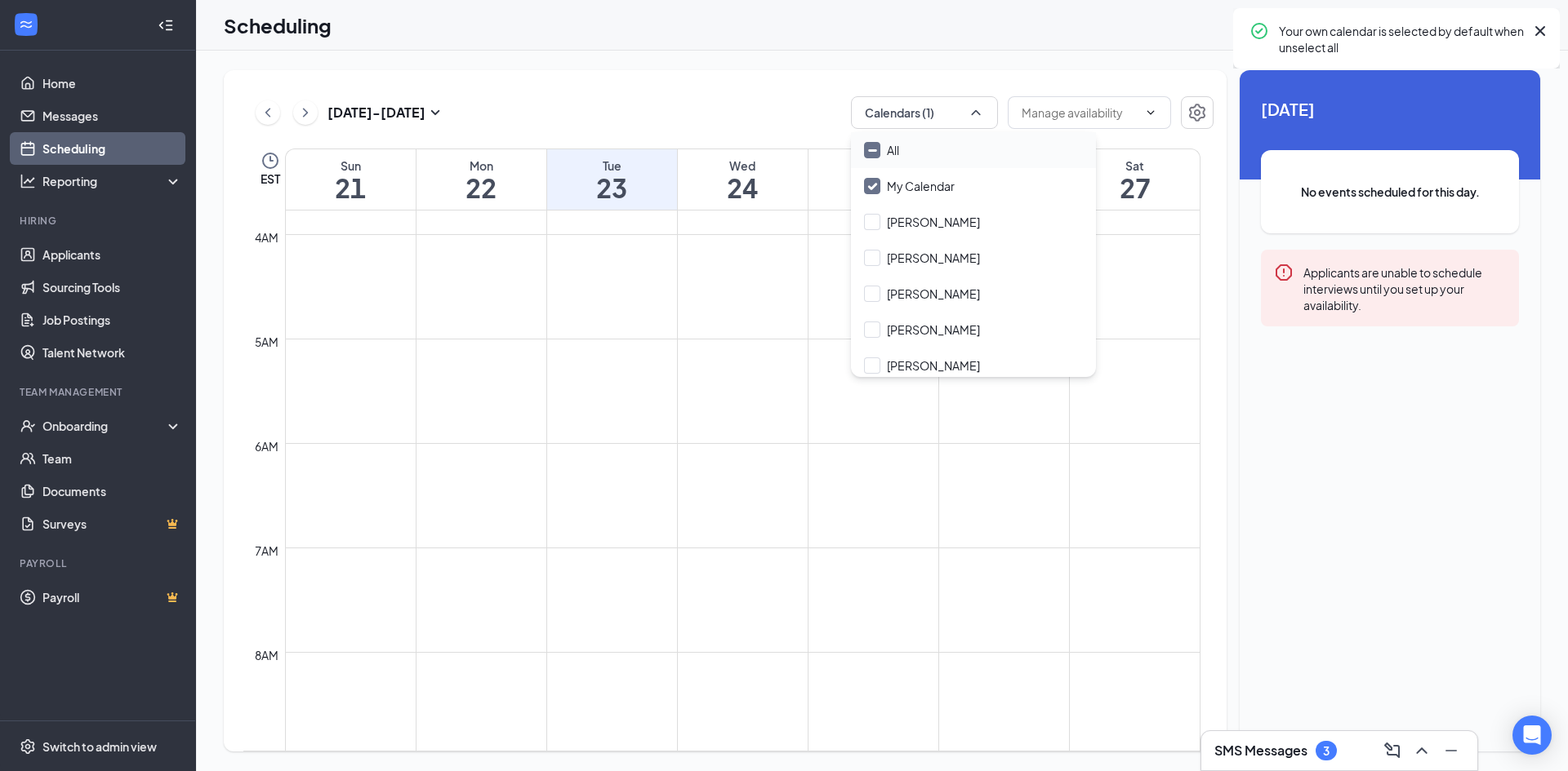
checkbox input "true"
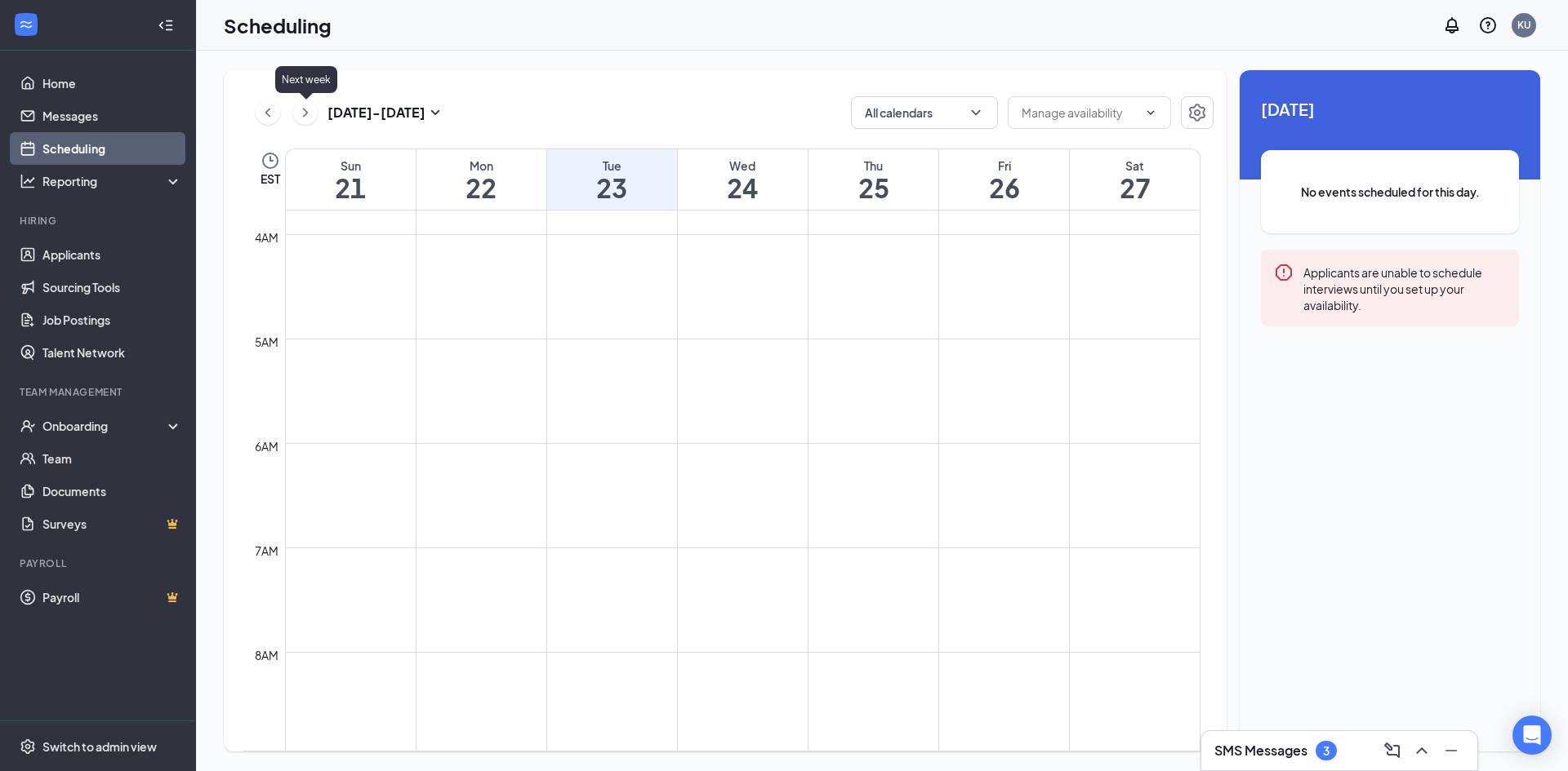
click at [303, 121] on icon "ChevronRight" at bounding box center [304, 112] width 16 height 20
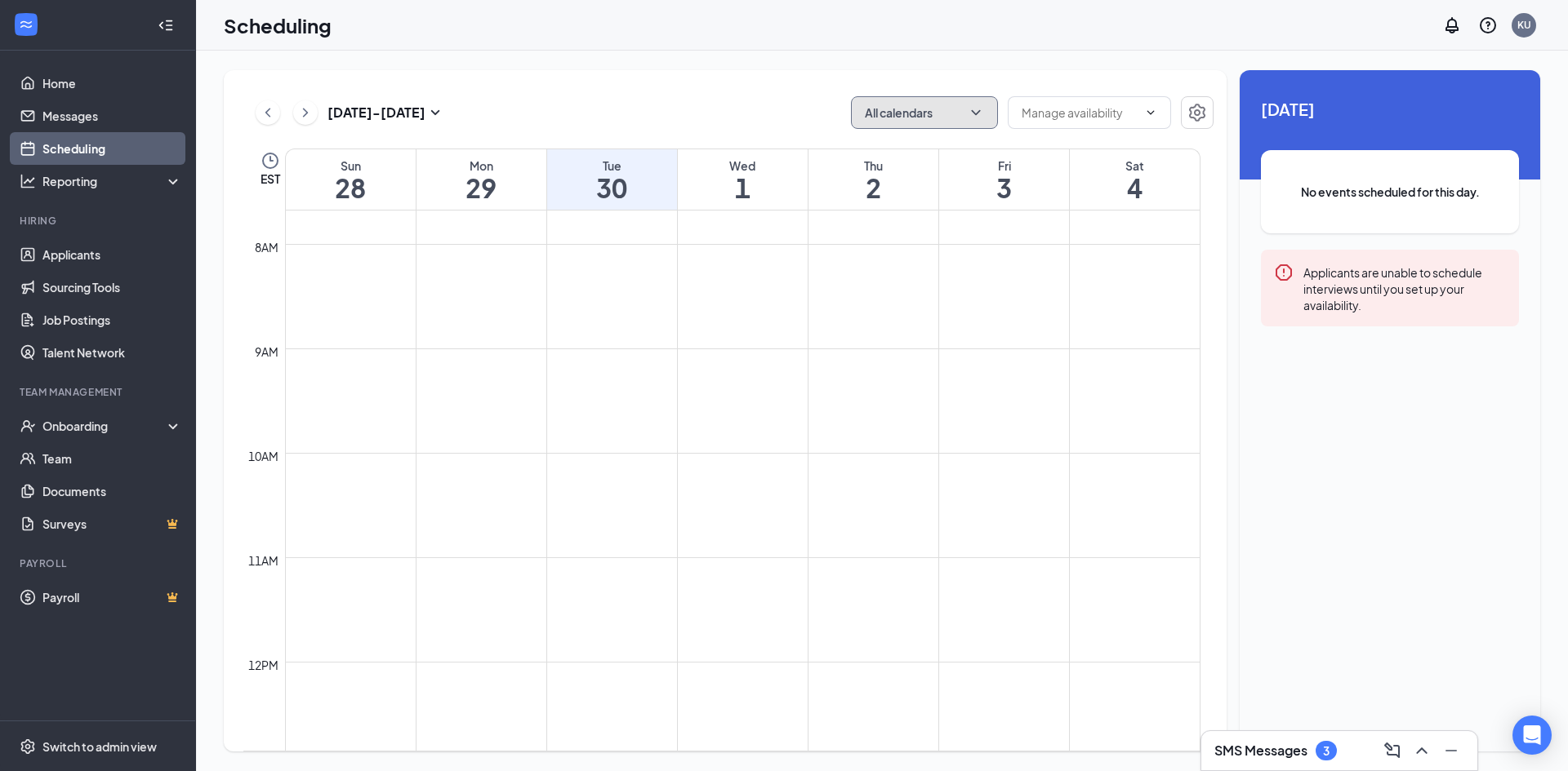
click at [974, 109] on icon "ChevronDown" at bounding box center [975, 112] width 16 height 16
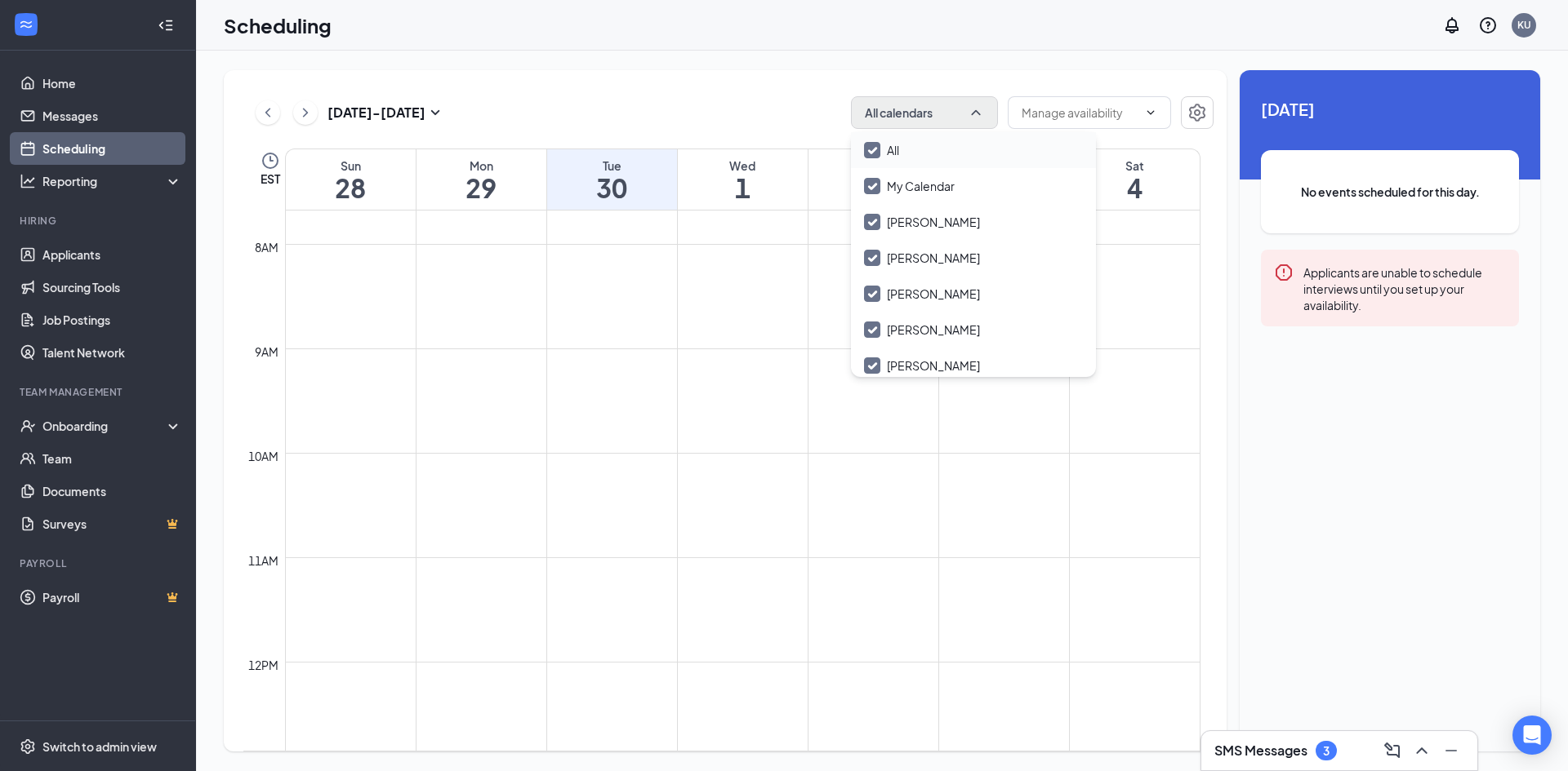
click at [933, 143] on div "All" at bounding box center [973, 150] width 245 height 36
checkbox input "false"
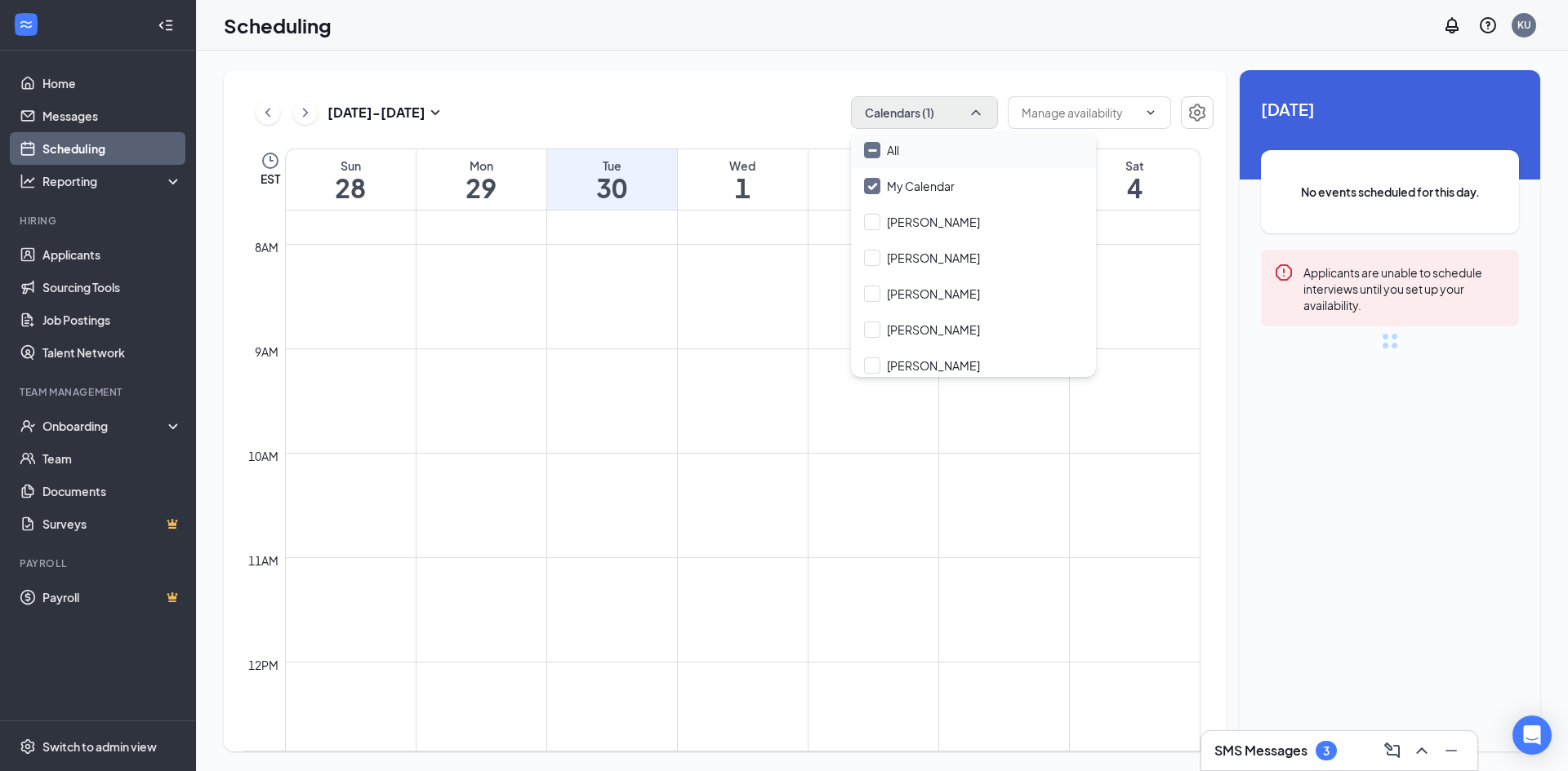
checkbox input "false"
click at [934, 143] on div "All" at bounding box center [973, 150] width 245 height 36
checkbox input "true"
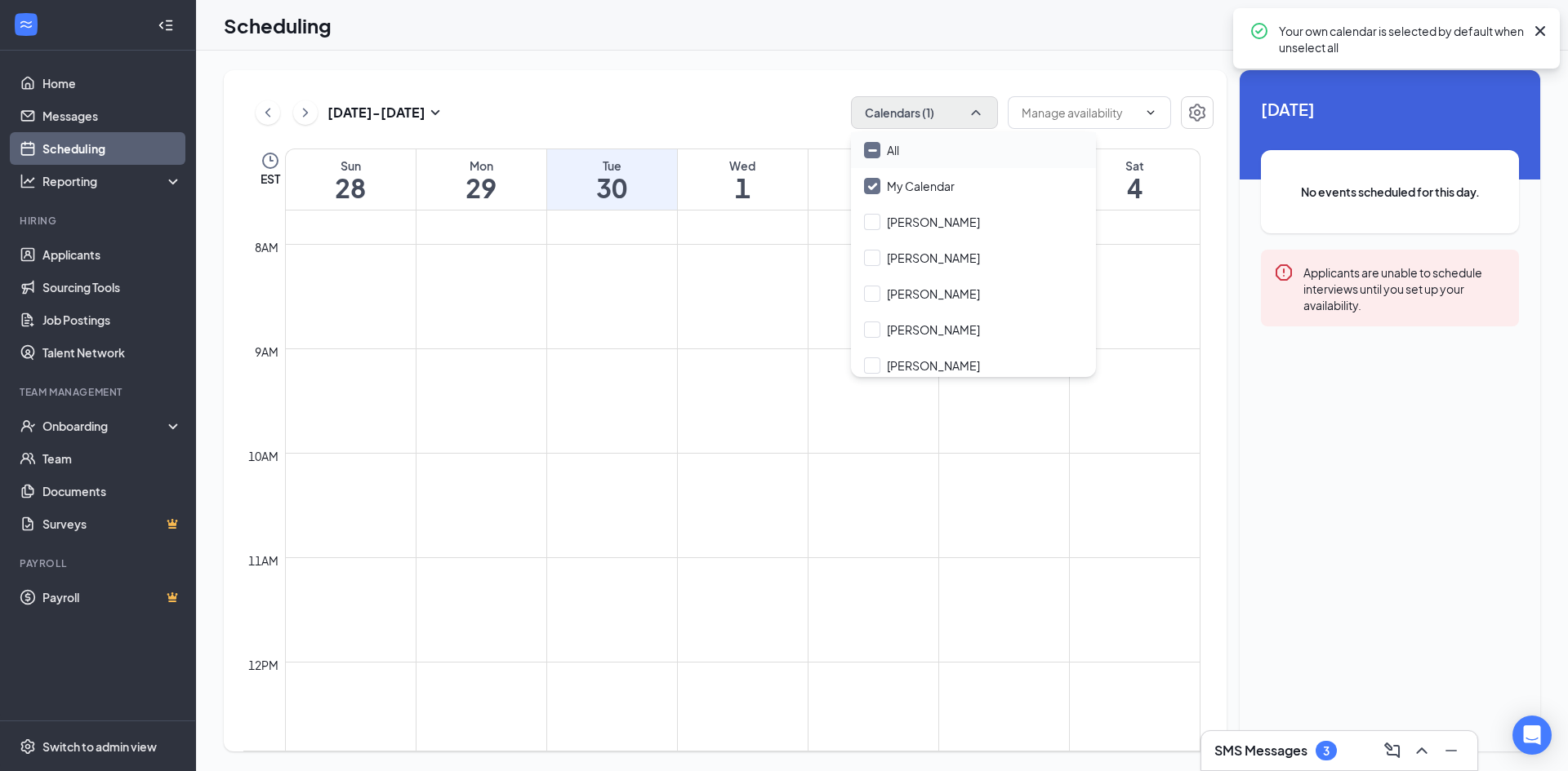
checkbox input "true"
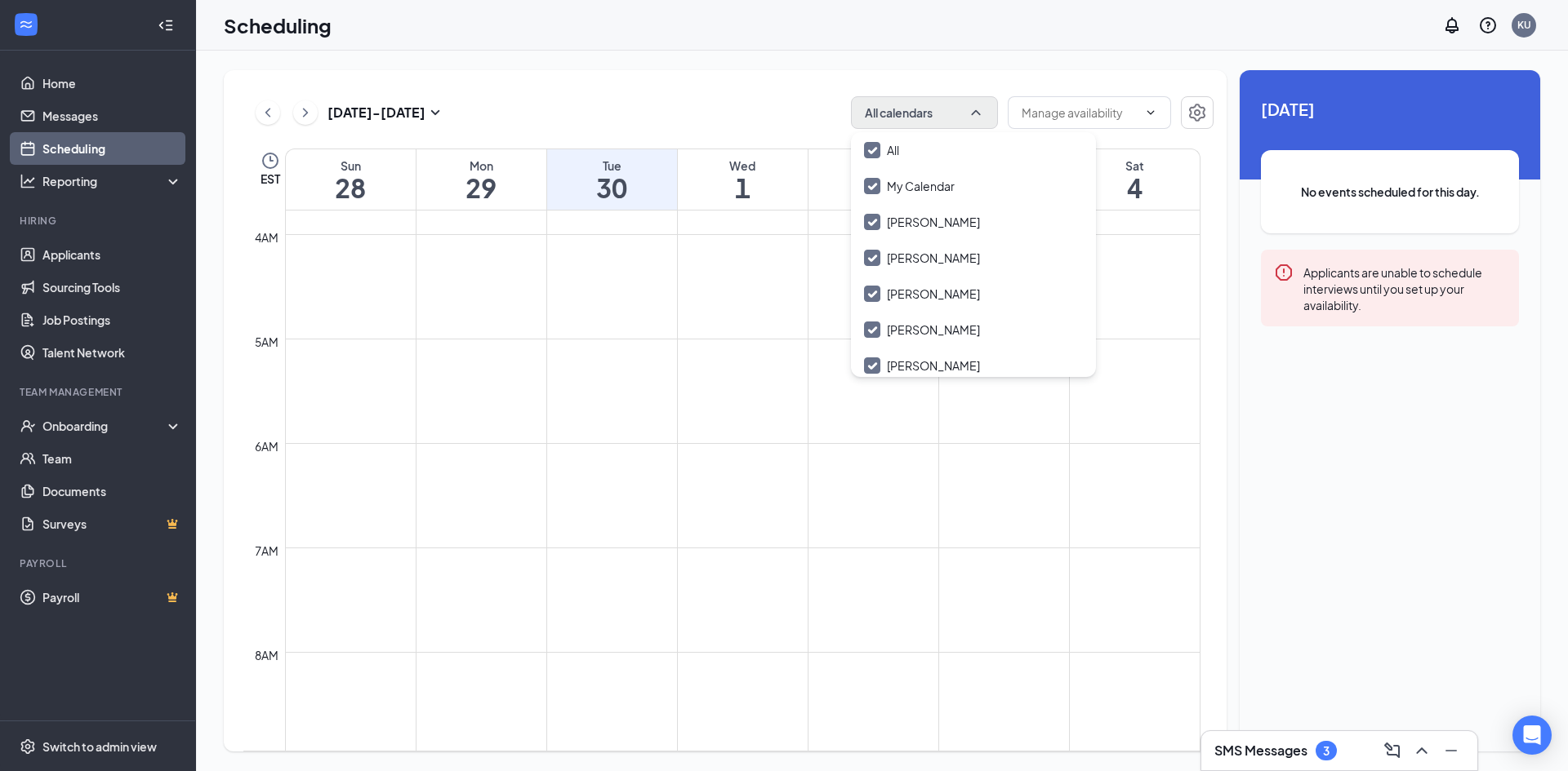
click at [275, 117] on icon "ChevronLeft" at bounding box center [267, 112] width 16 height 20
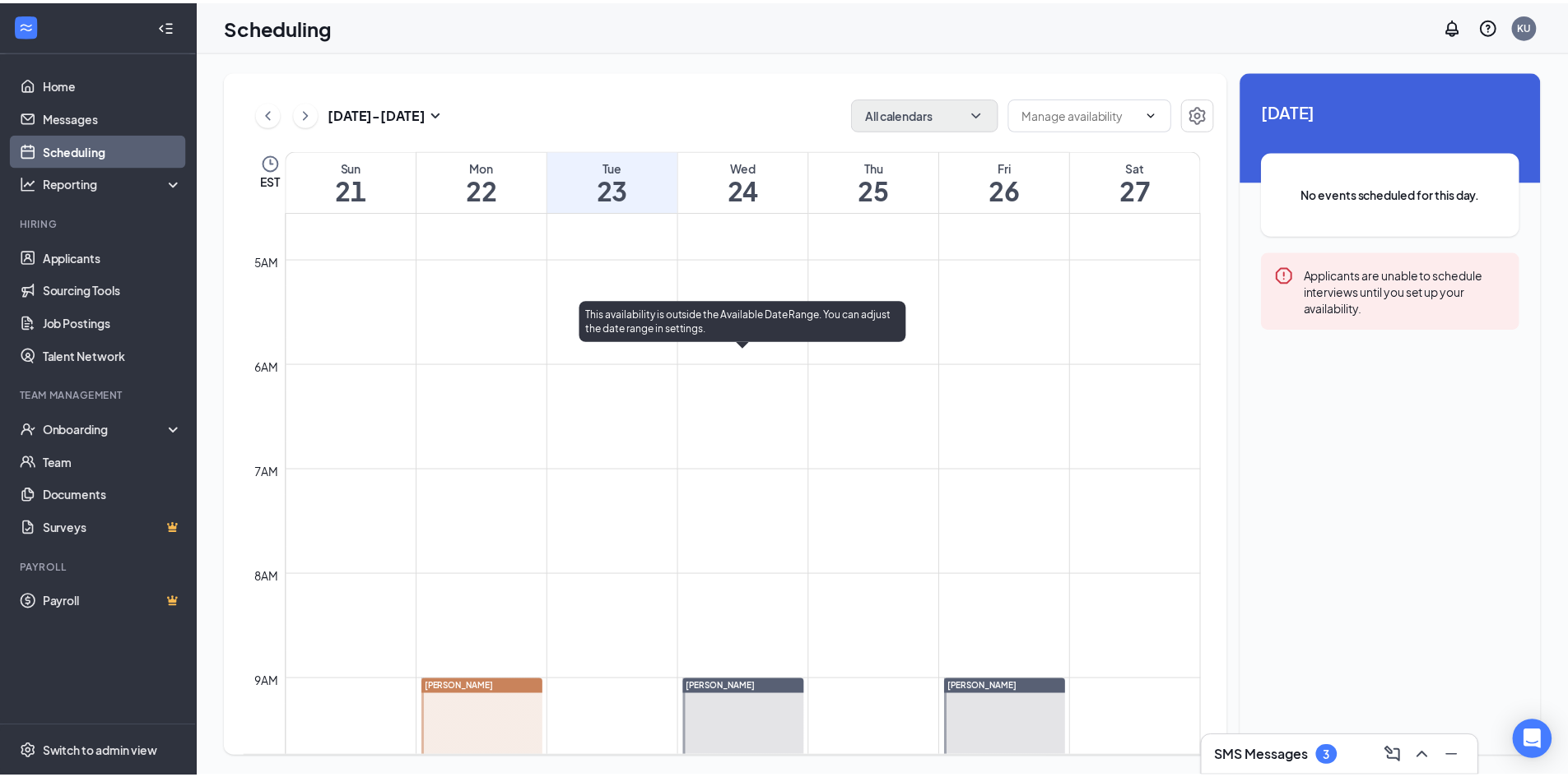
scroll to position [480, 0]
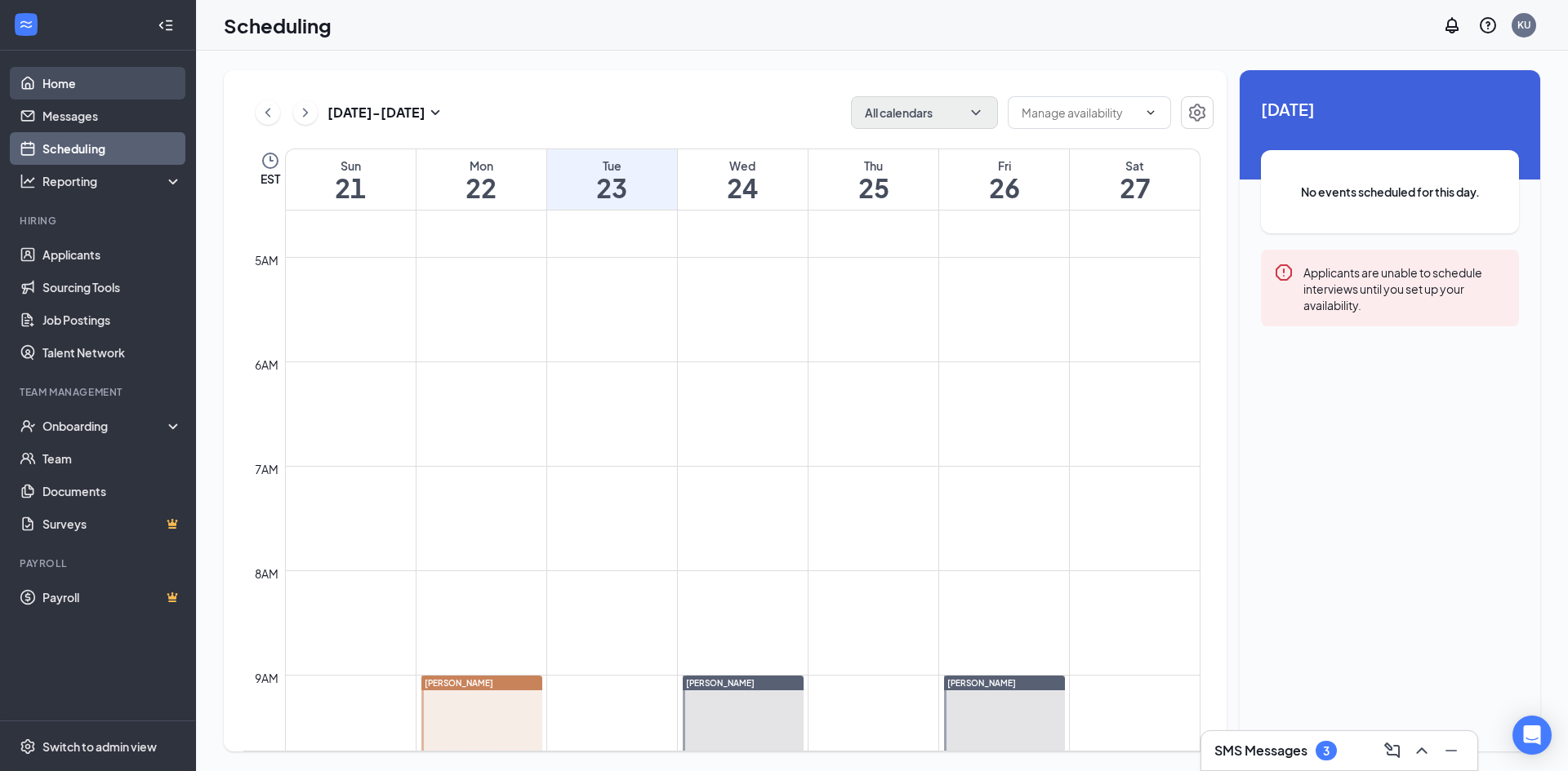
drag, startPoint x: 66, startPoint y: 85, endPoint x: 76, endPoint y: 85, distance: 10.0
click at [67, 85] on link "Home" at bounding box center [112, 83] width 140 height 33
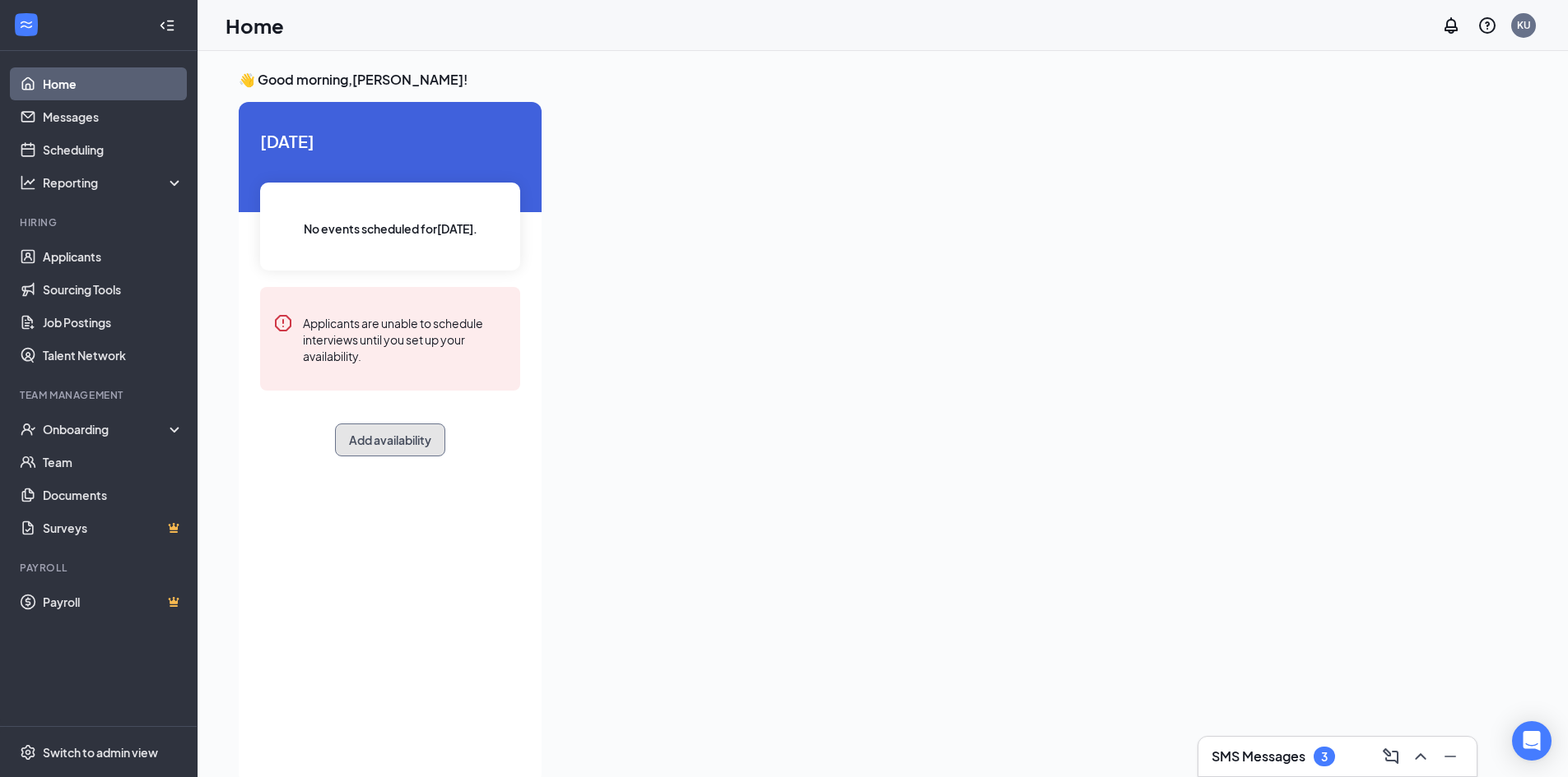
click at [406, 433] on button "Add availability" at bounding box center [390, 440] width 110 height 33
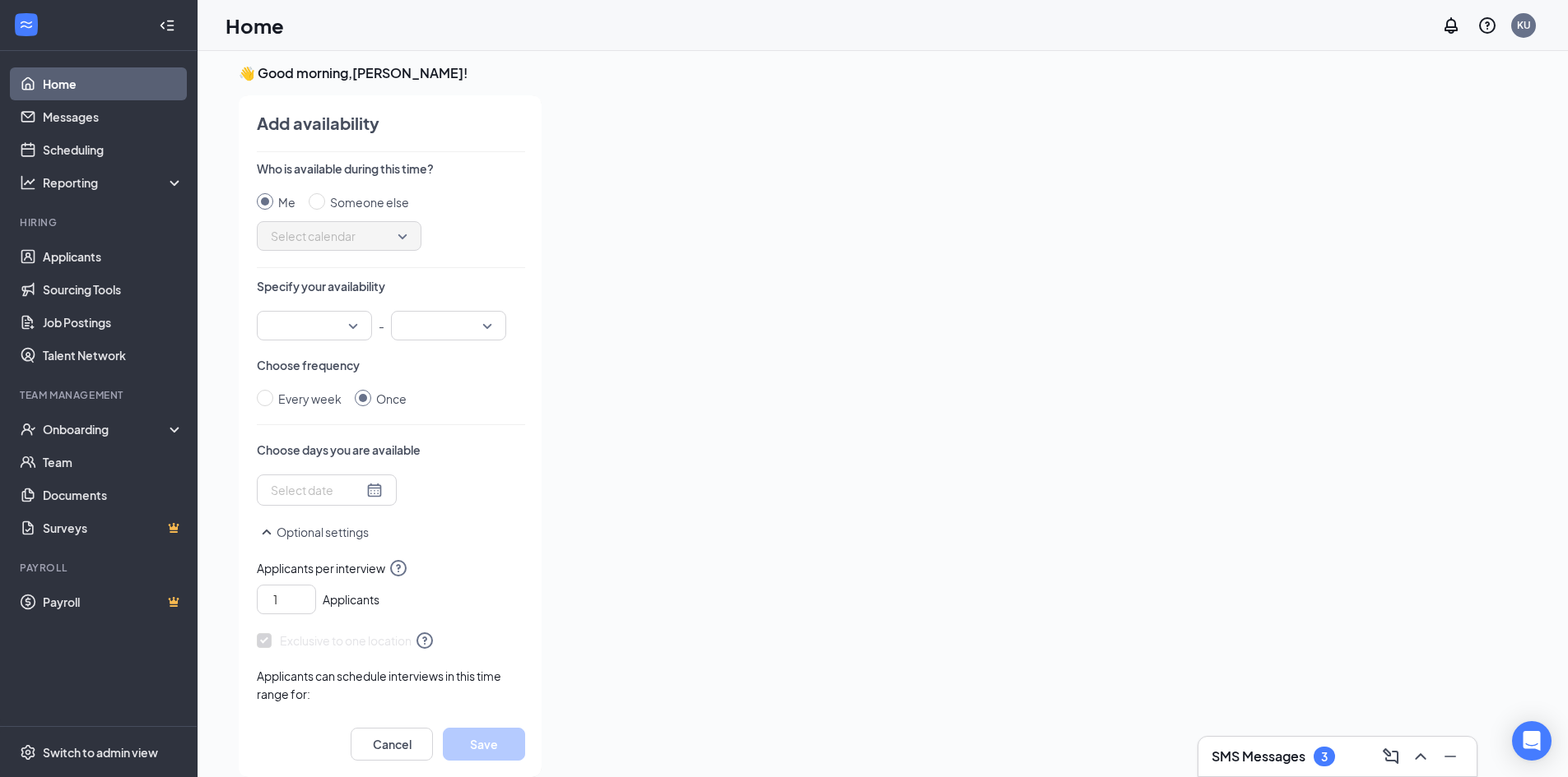
click at [354, 241] on span "Select calendar" at bounding box center [339, 236] width 136 height 25
click at [312, 199] on input "Someone else" at bounding box center [316, 201] width 16 height 16
radio input "true"
radio input "false"
click at [354, 238] on span "Select calendar" at bounding box center [339, 236] width 136 height 25
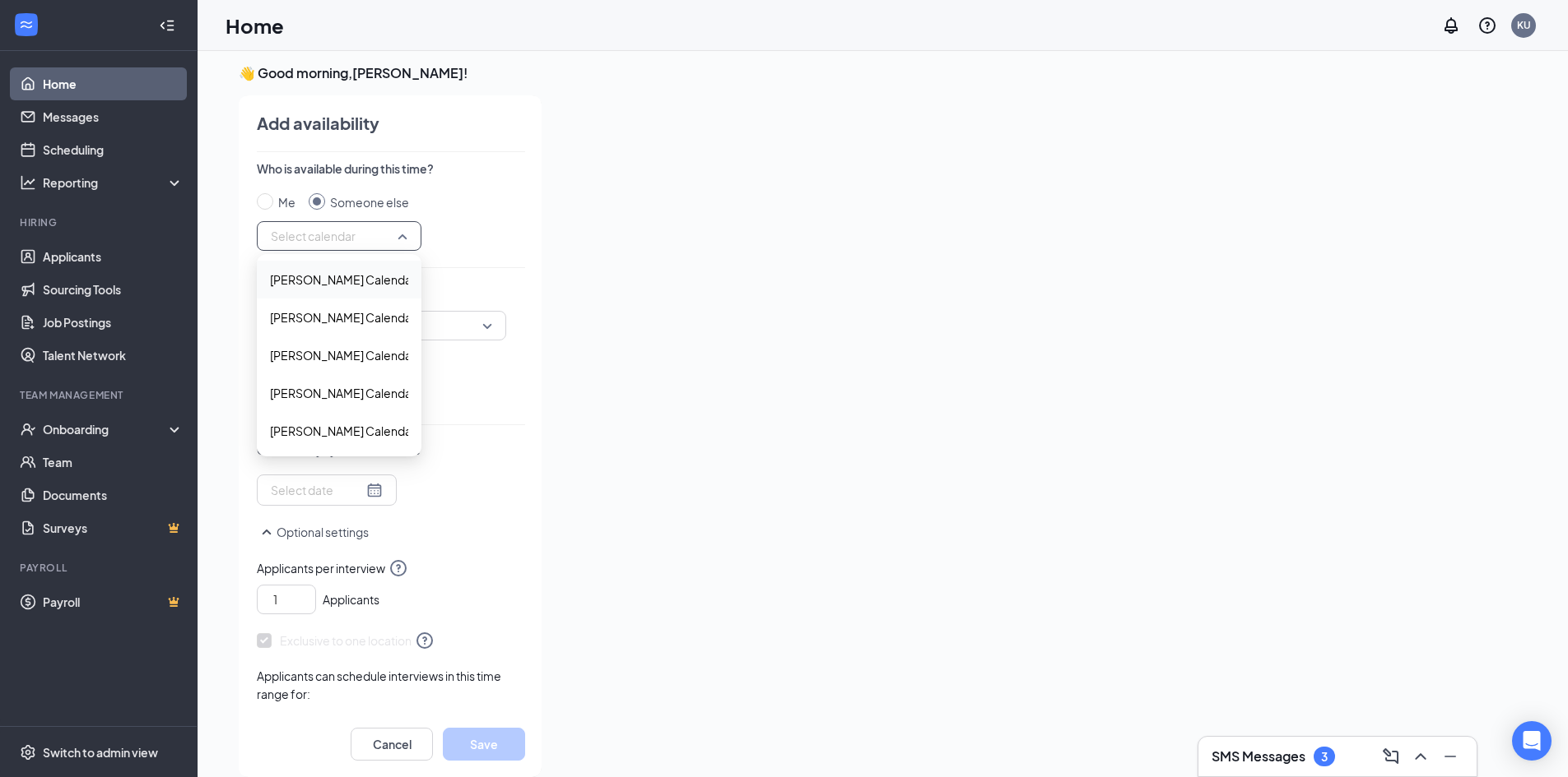
click at [355, 274] on span "[PERSON_NAME] Calendar" at bounding box center [343, 279] width 146 height 18
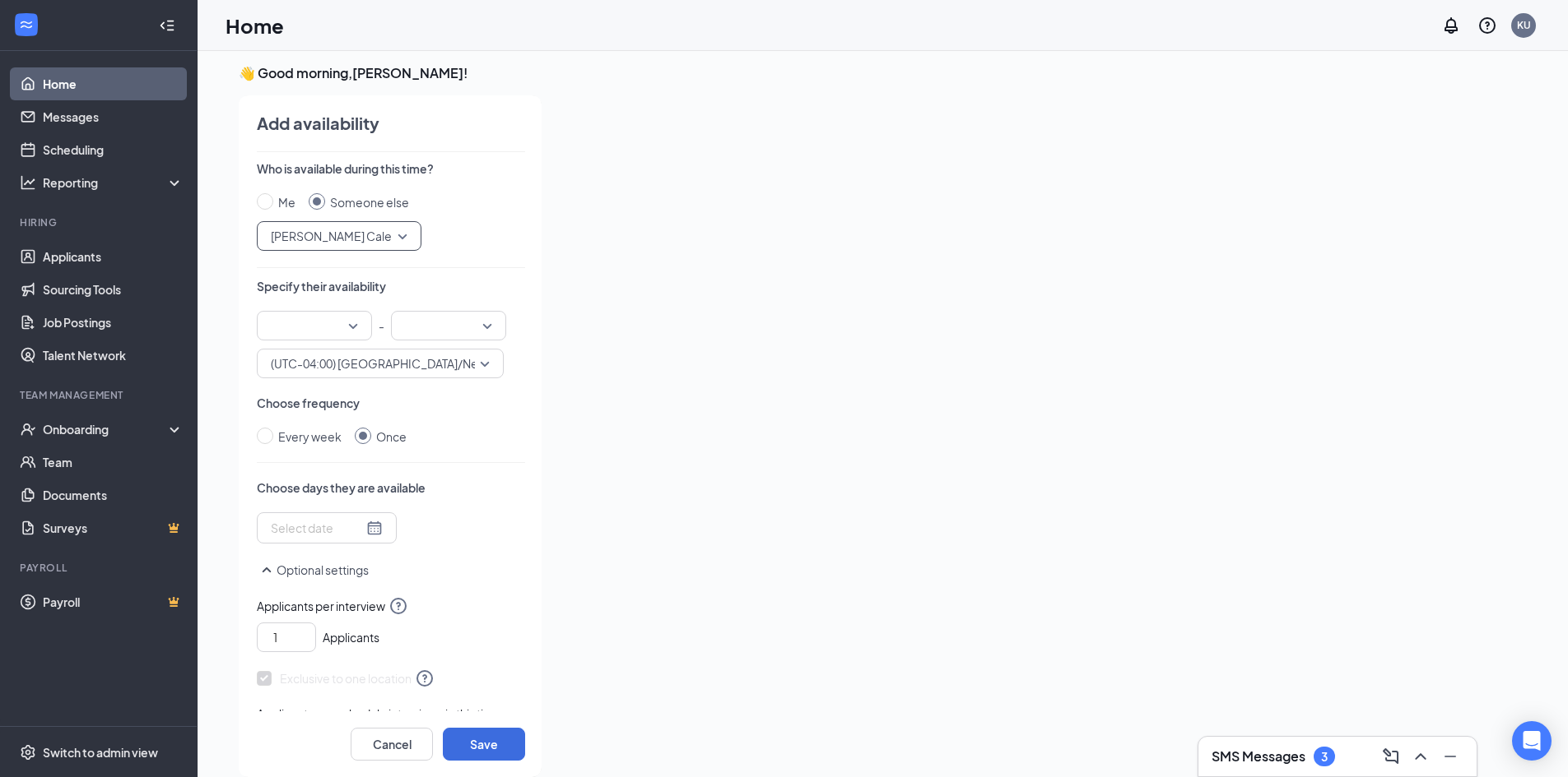
click at [350, 328] on div at bounding box center [314, 325] width 116 height 29
click at [298, 418] on span "09:00 PM" at bounding box center [294, 421] width 48 height 18
click at [448, 329] on input "search" at bounding box center [442, 326] width 84 height 28
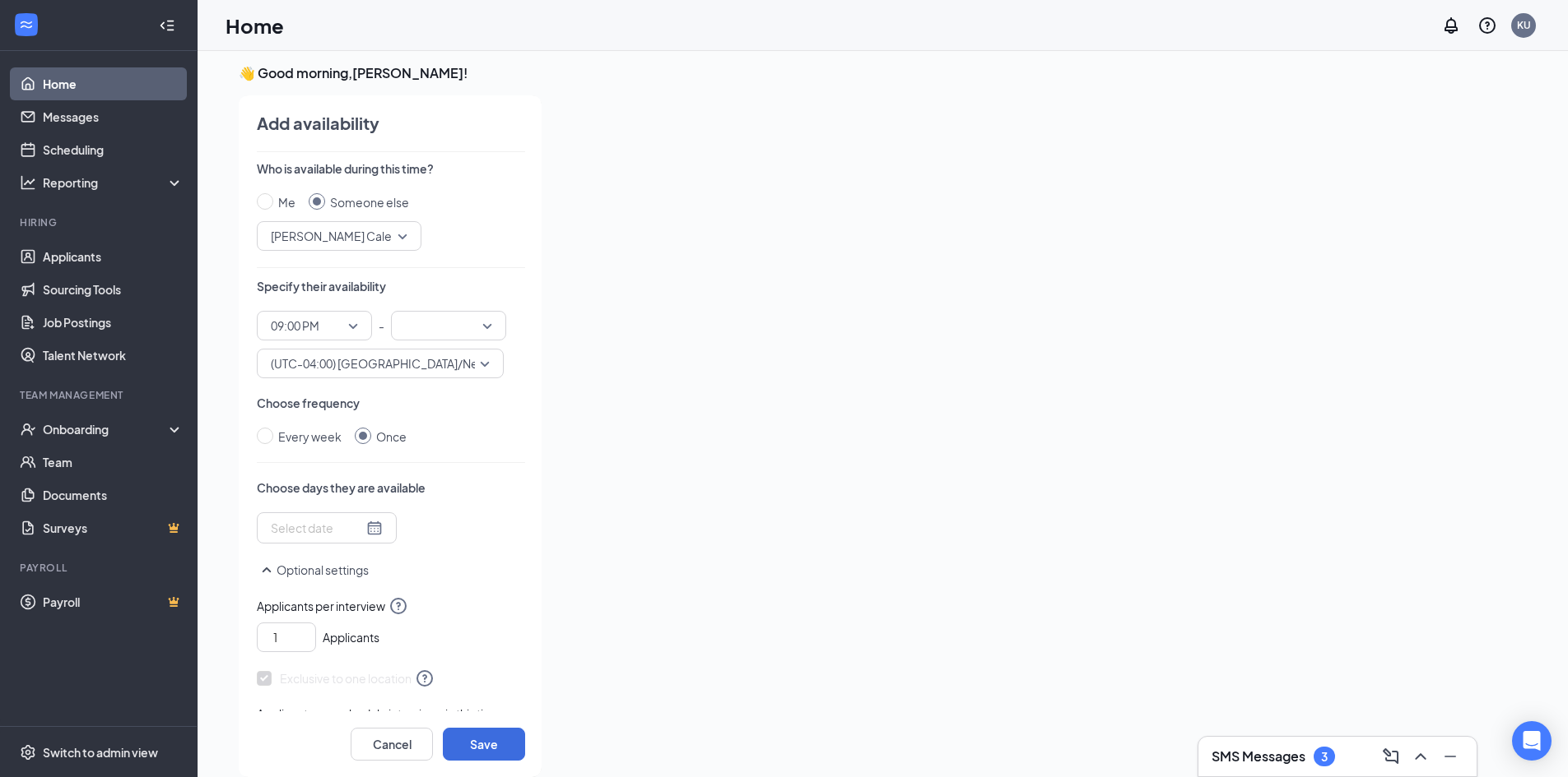
click at [436, 334] on input "search" at bounding box center [442, 326] width 84 height 28
click at [429, 429] on span "02:00 PM" at bounding box center [428, 432] width 48 height 18
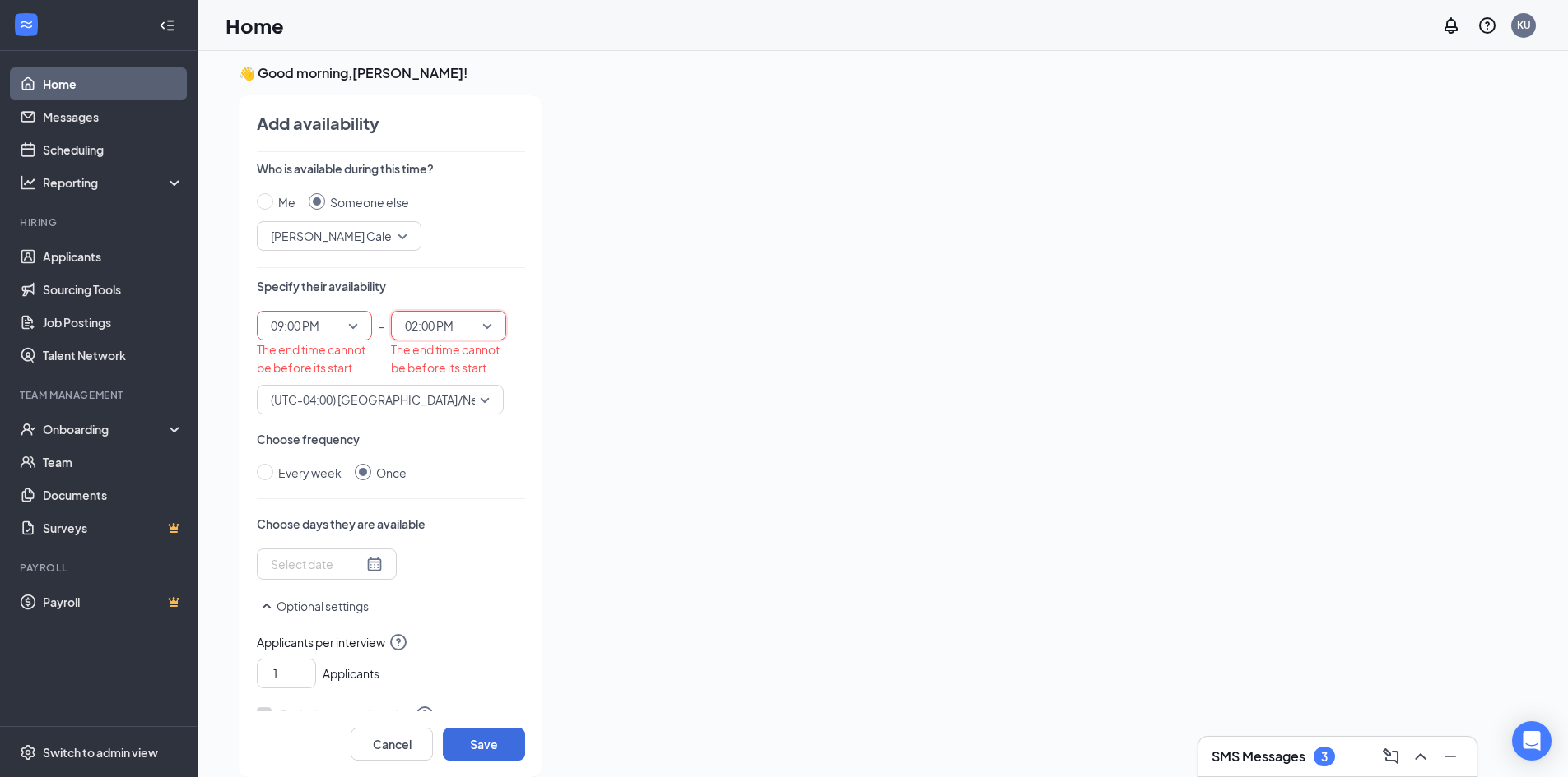
click at [330, 331] on span "09:00 PM" at bounding box center [307, 326] width 72 height 25
click at [295, 496] on span "09:00 AM" at bounding box center [294, 497] width 48 height 18
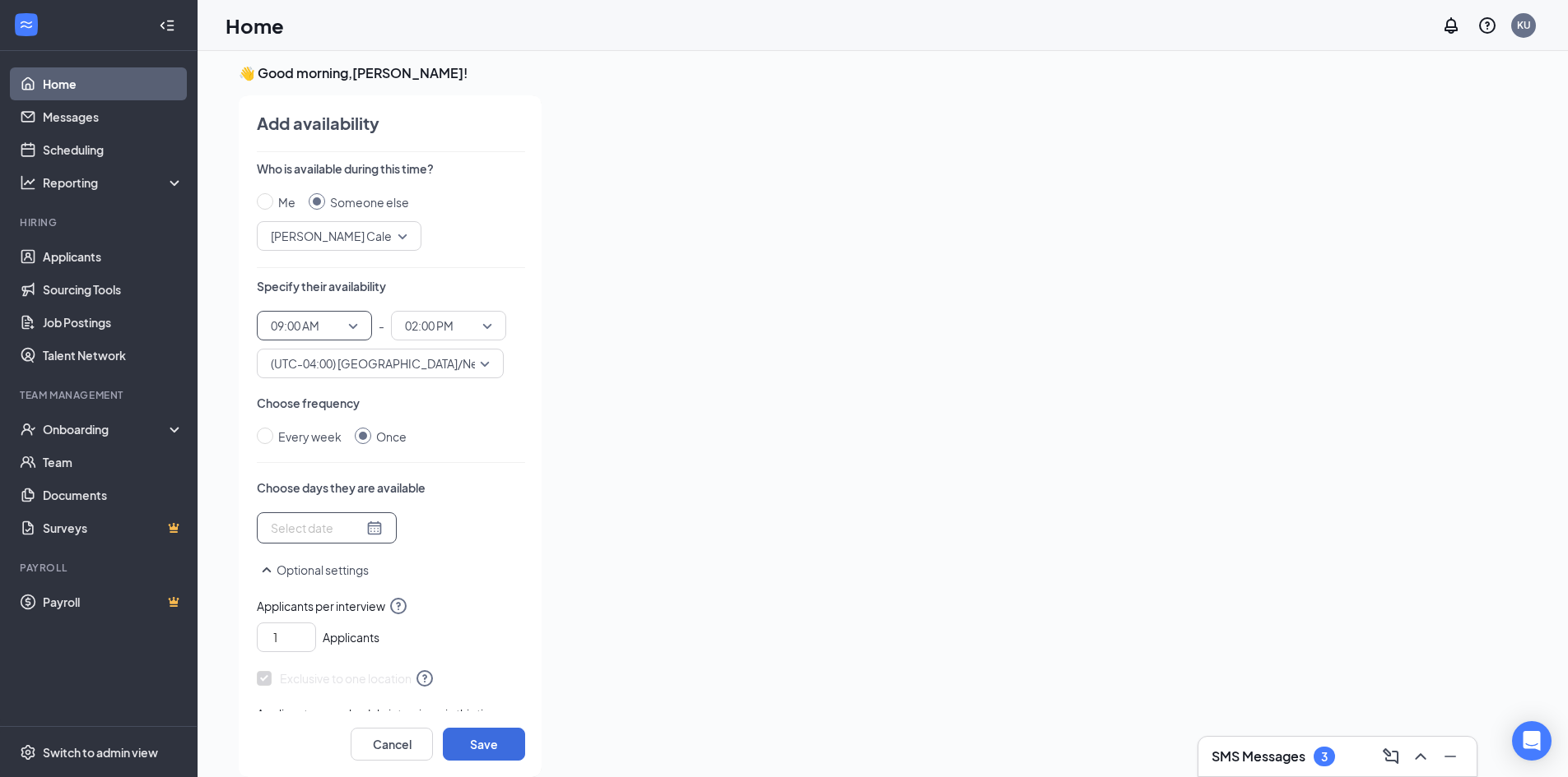
click at [368, 528] on div at bounding box center [327, 527] width 112 height 18
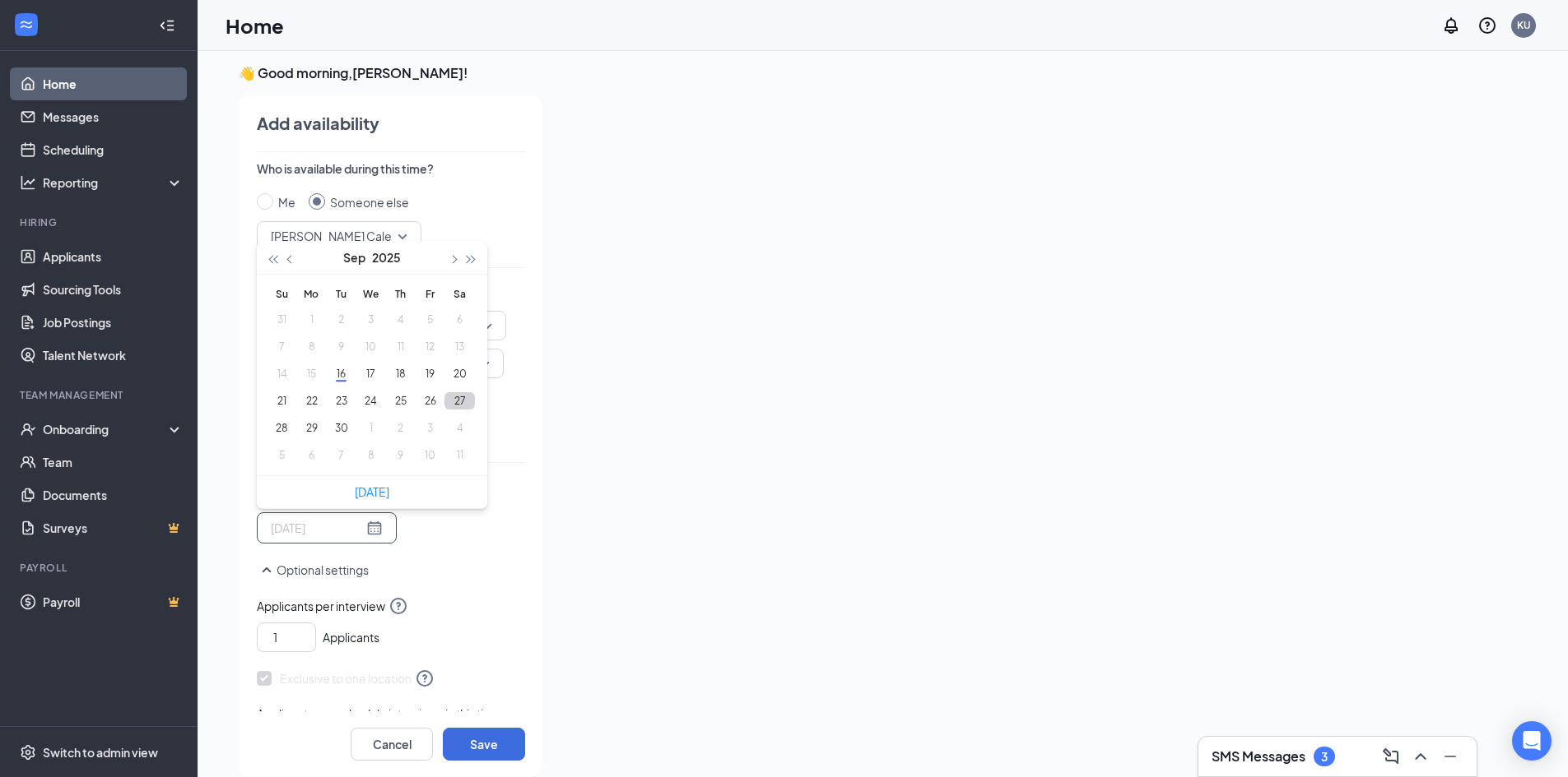
click at [454, 398] on button "27" at bounding box center [459, 401] width 30 height 17
type input "[DATE]"
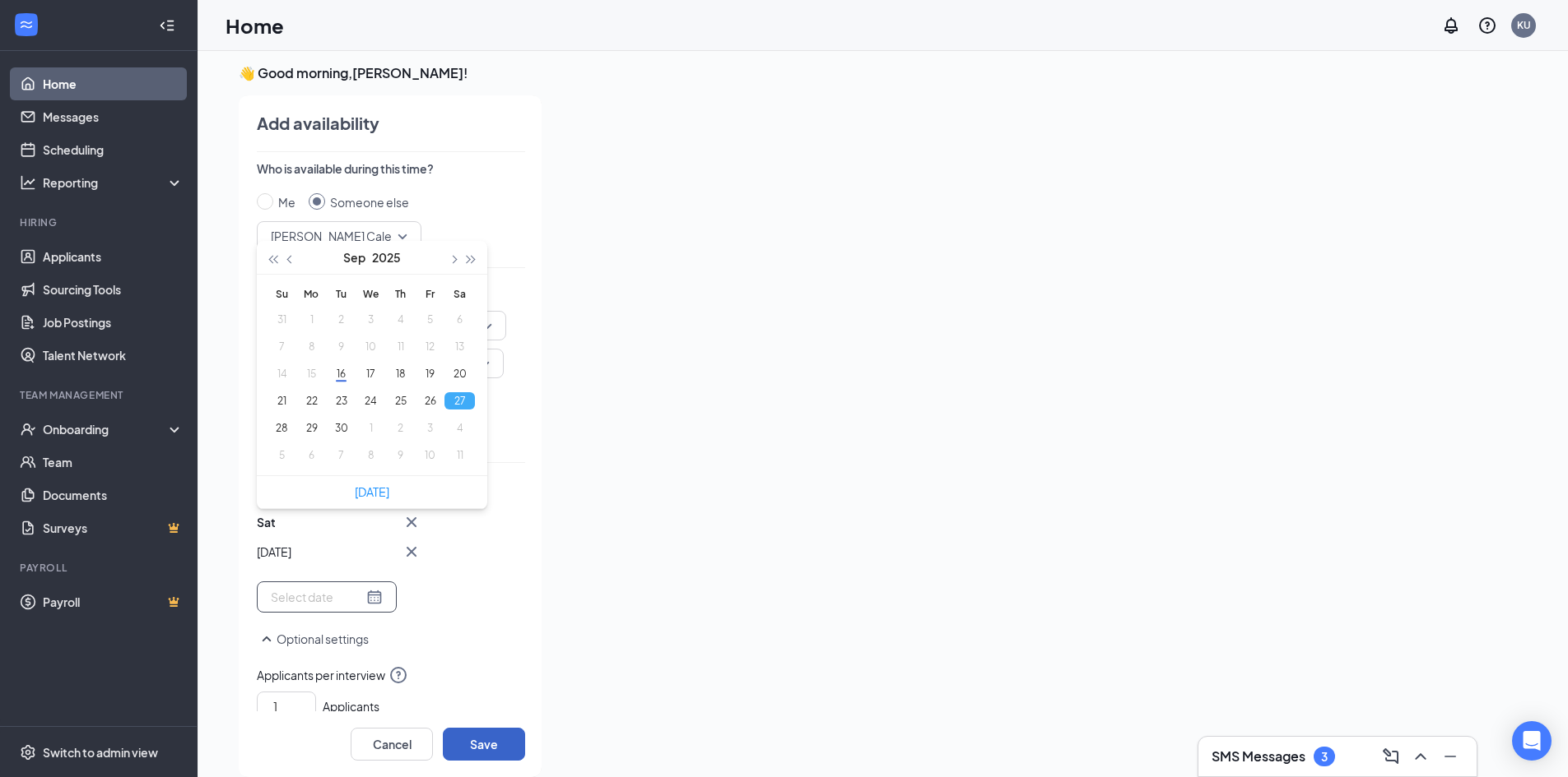
click at [470, 747] on button "Save" at bounding box center [484, 744] width 82 height 33
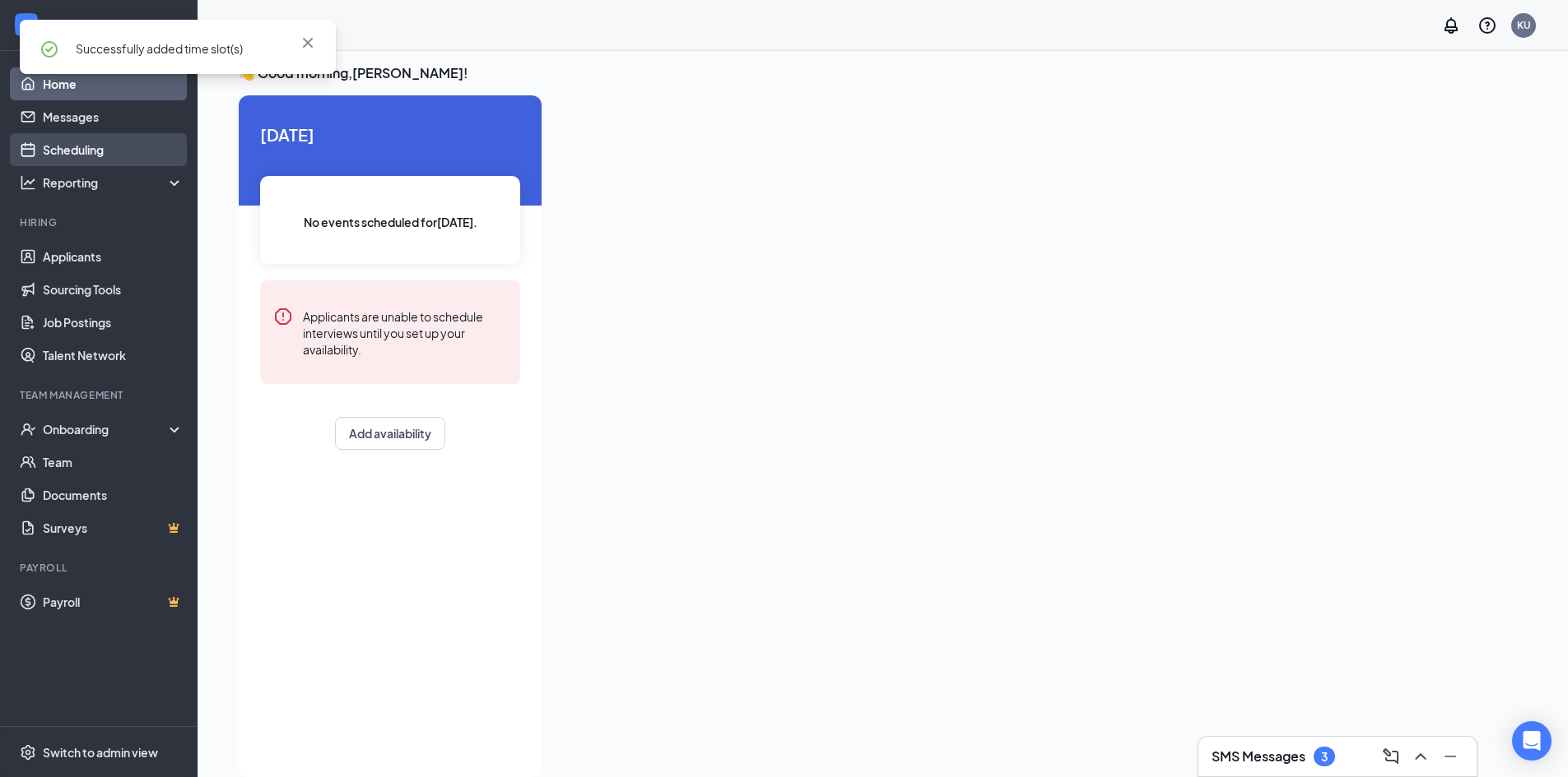
click at [76, 148] on link "Scheduling" at bounding box center [113, 150] width 141 height 33
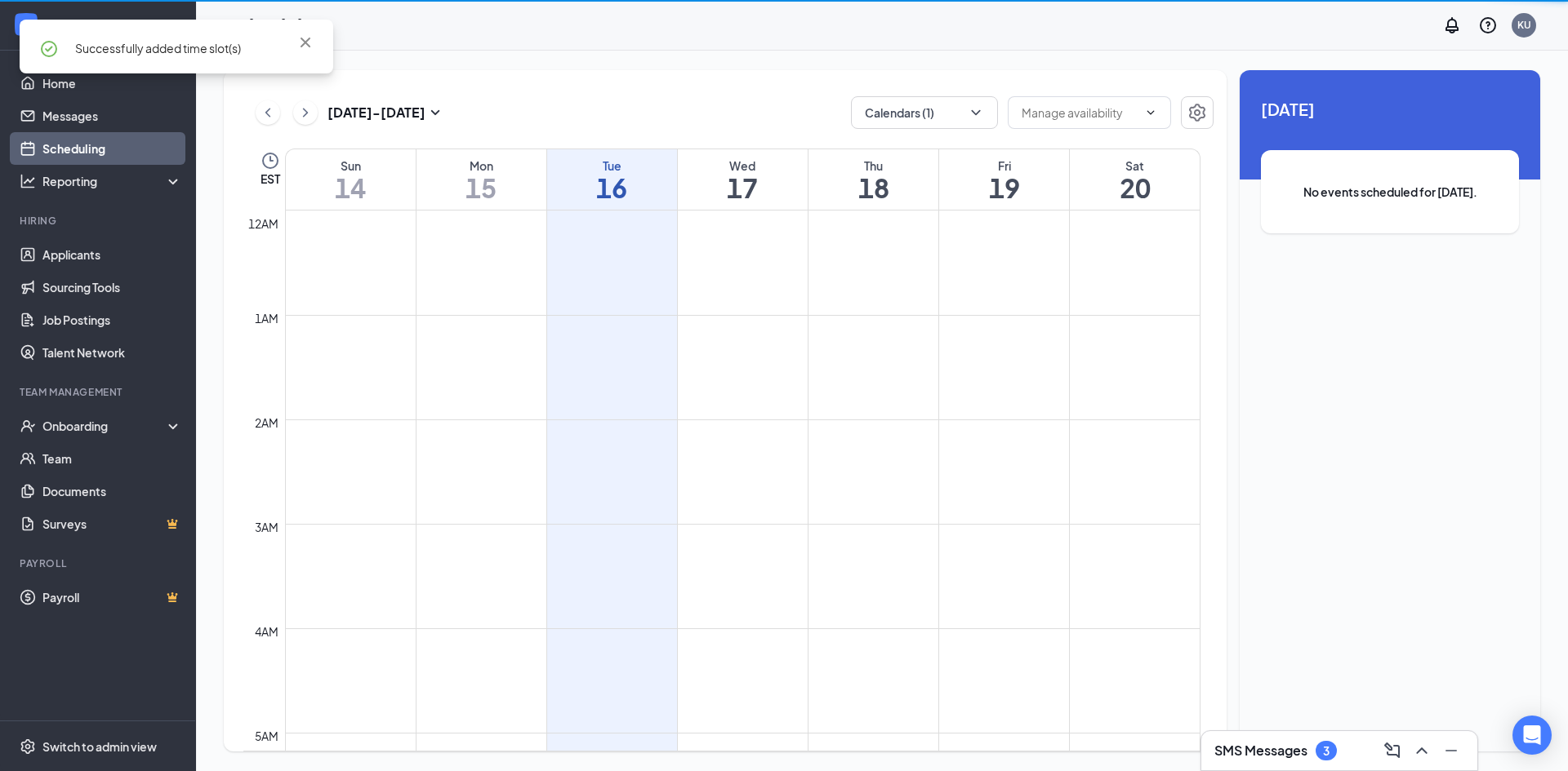
scroll to position [802, 0]
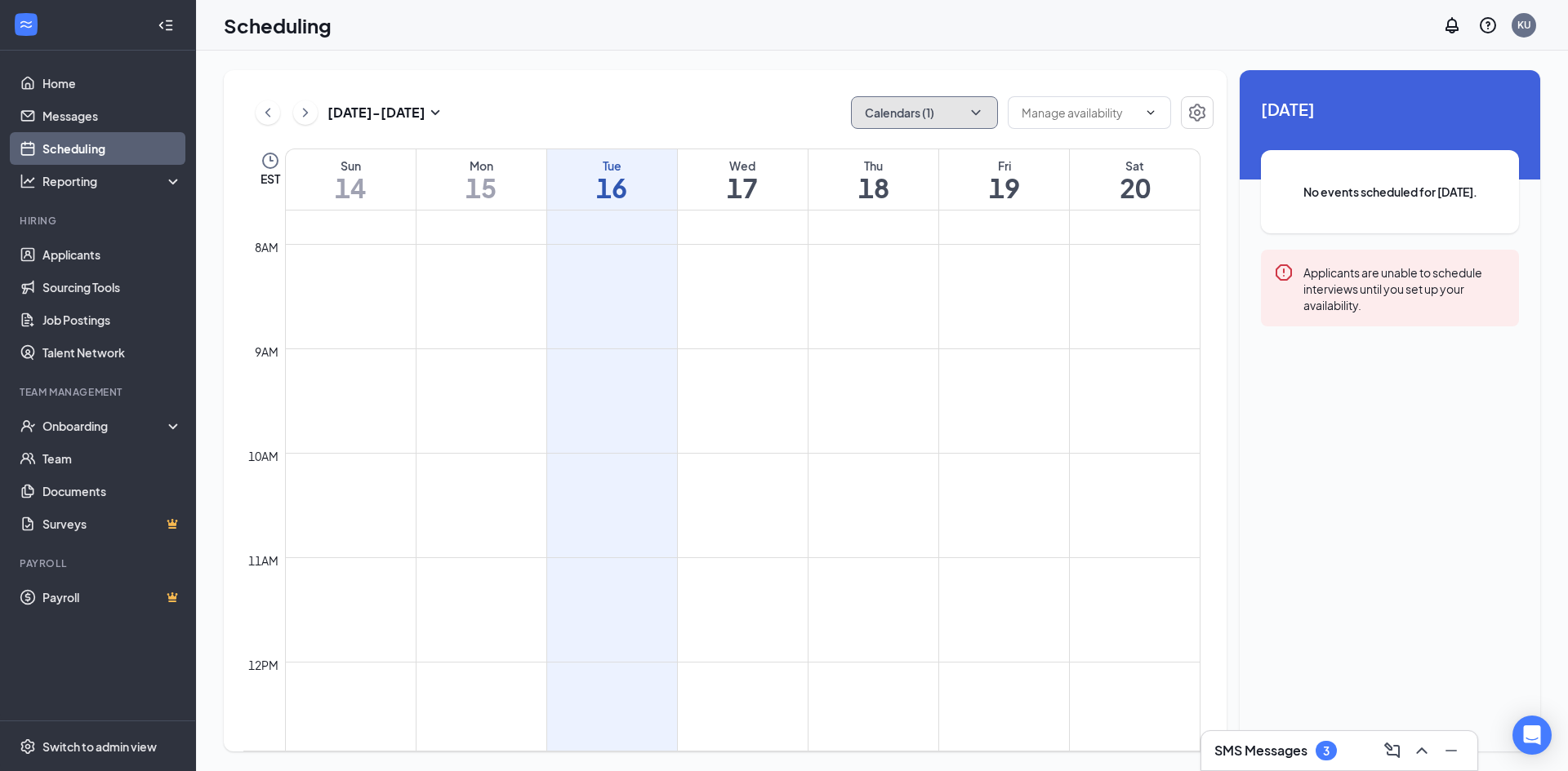
click at [942, 105] on button "Calendars (1)" at bounding box center [924, 113] width 147 height 33
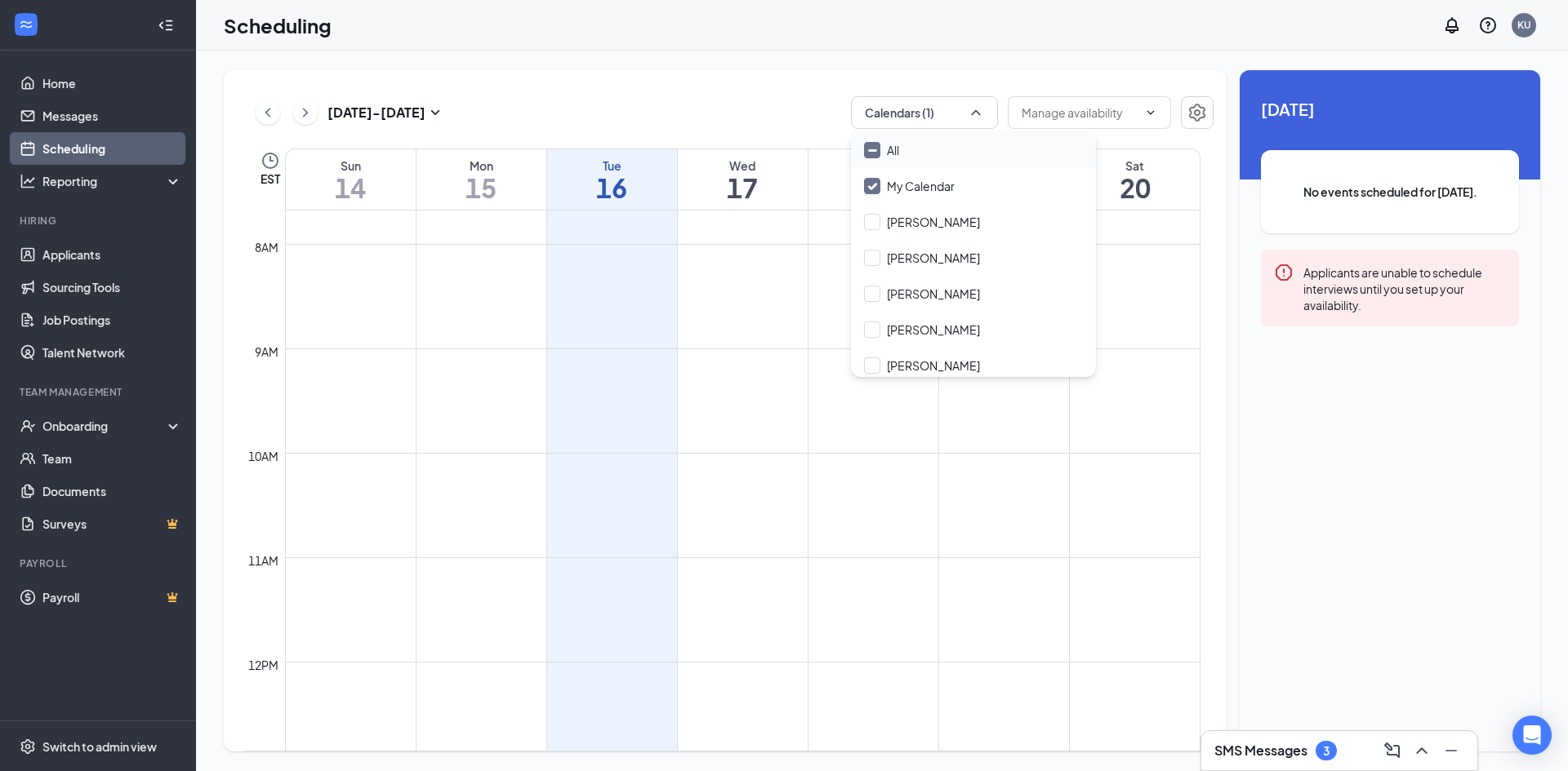
click at [866, 149] on input "All" at bounding box center [880, 149] width 35 height 16
checkbox input "true"
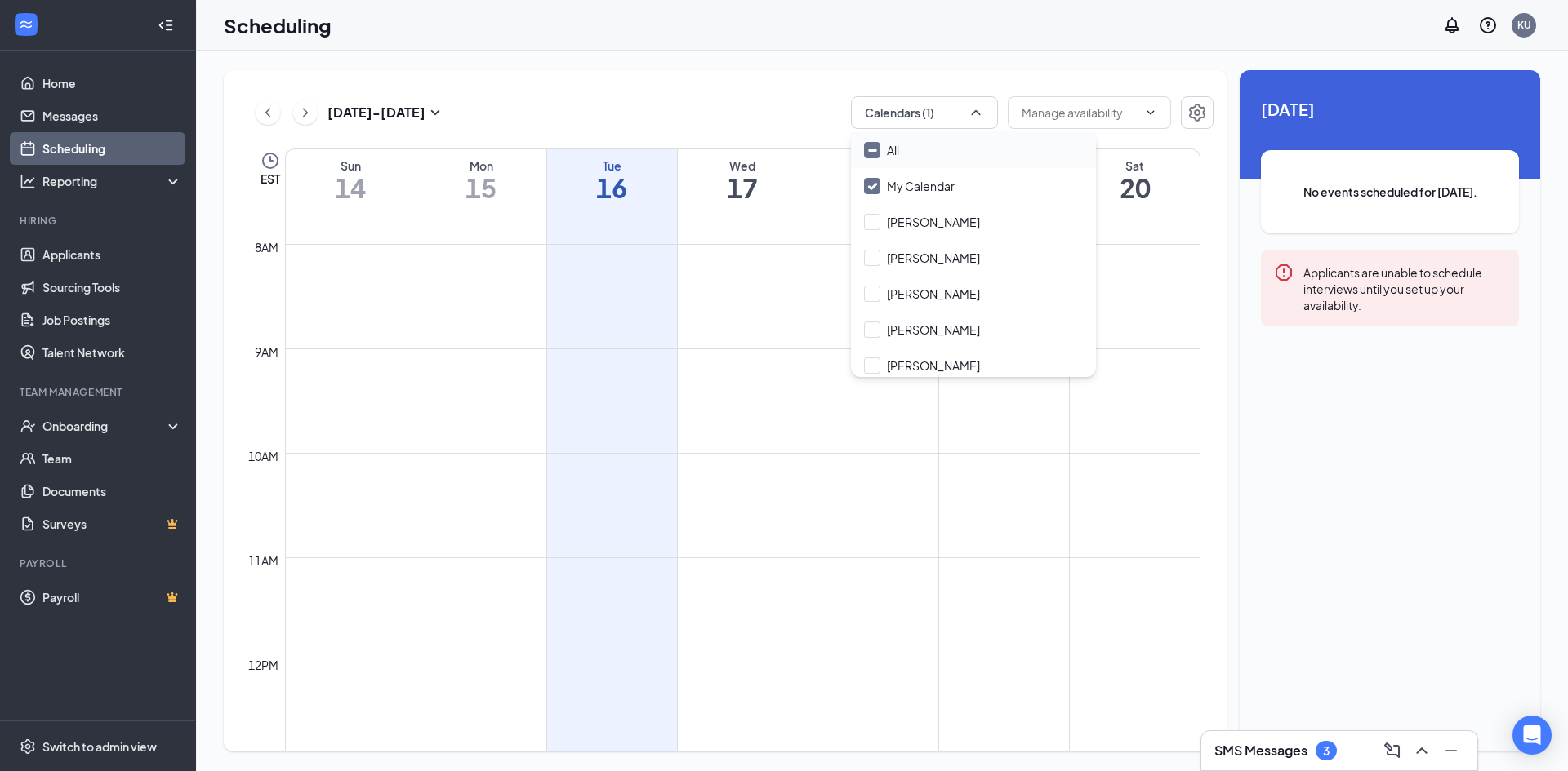
checkbox input "true"
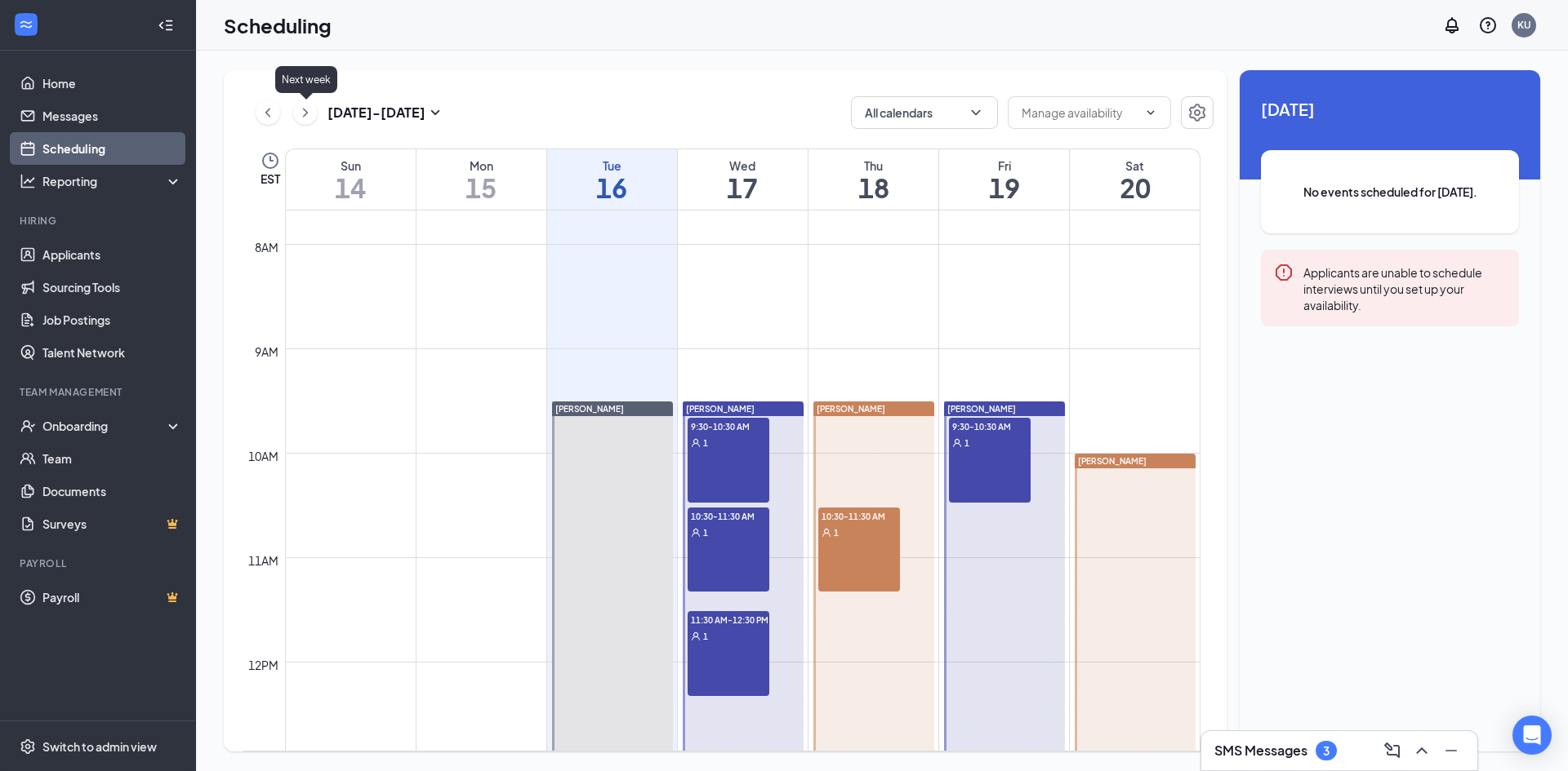
click at [303, 114] on icon "ChevronRight" at bounding box center [304, 112] width 16 height 20
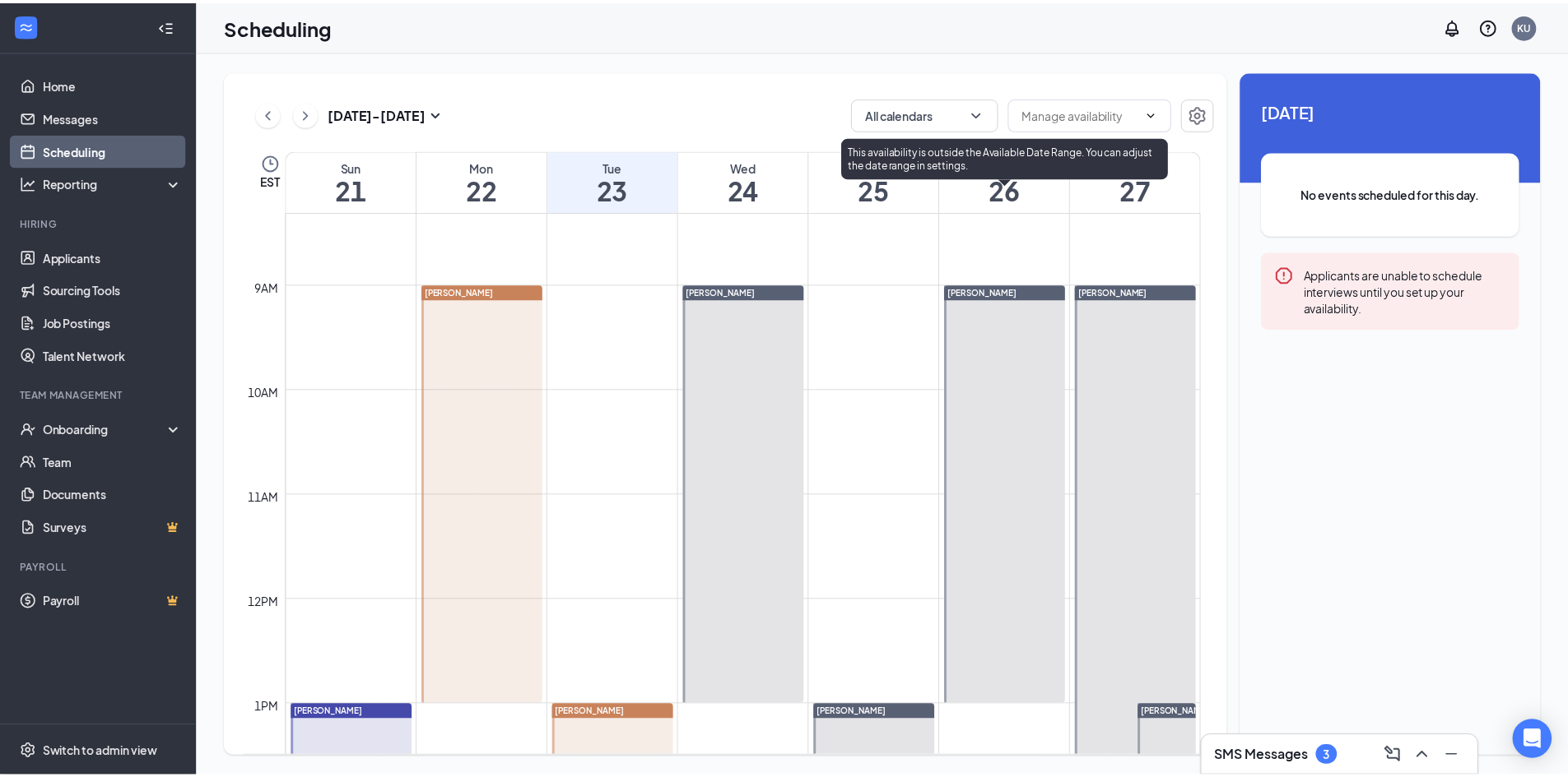
scroll to position [726, 0]
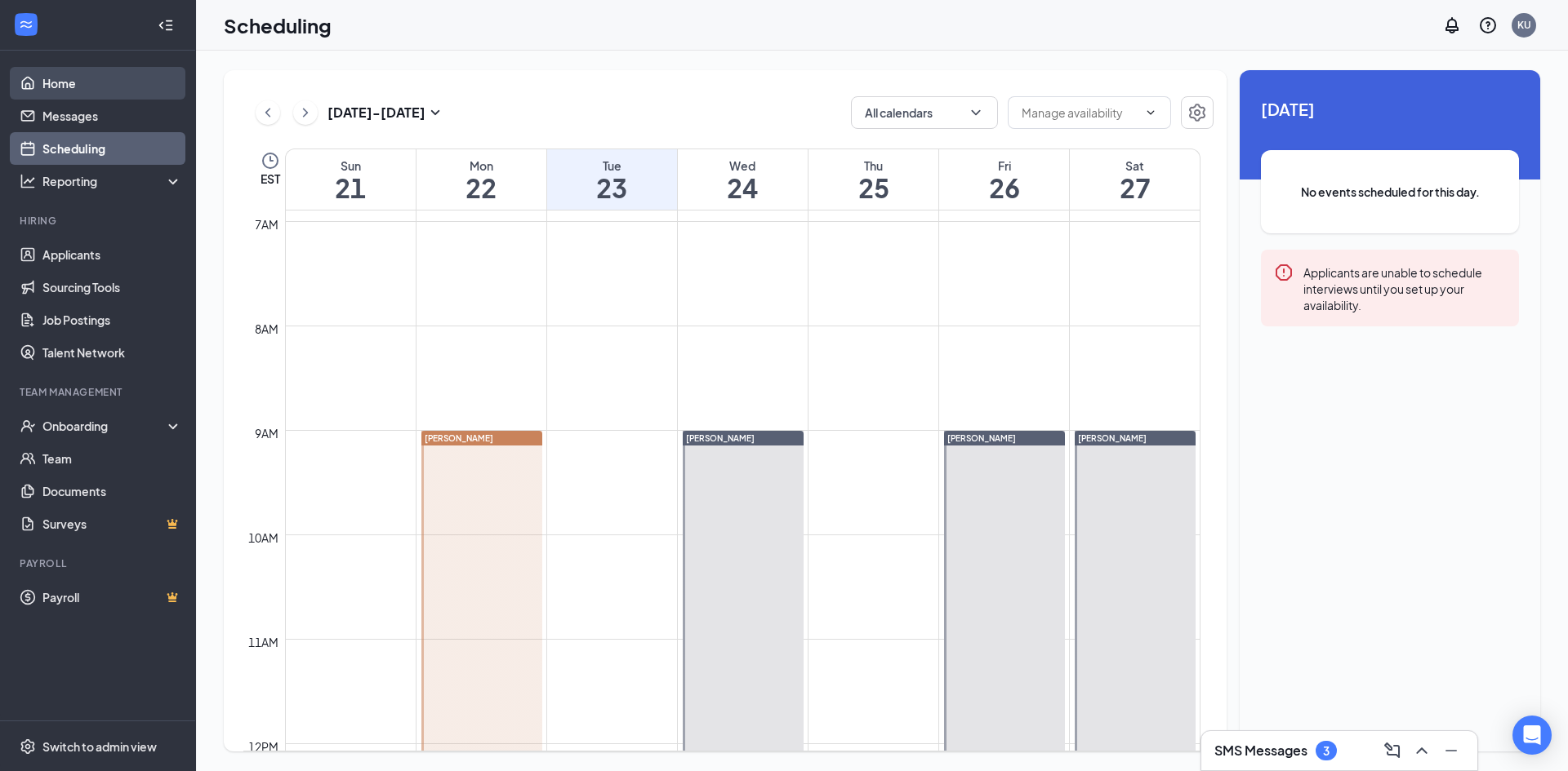
click at [121, 85] on link "Home" at bounding box center [112, 83] width 140 height 33
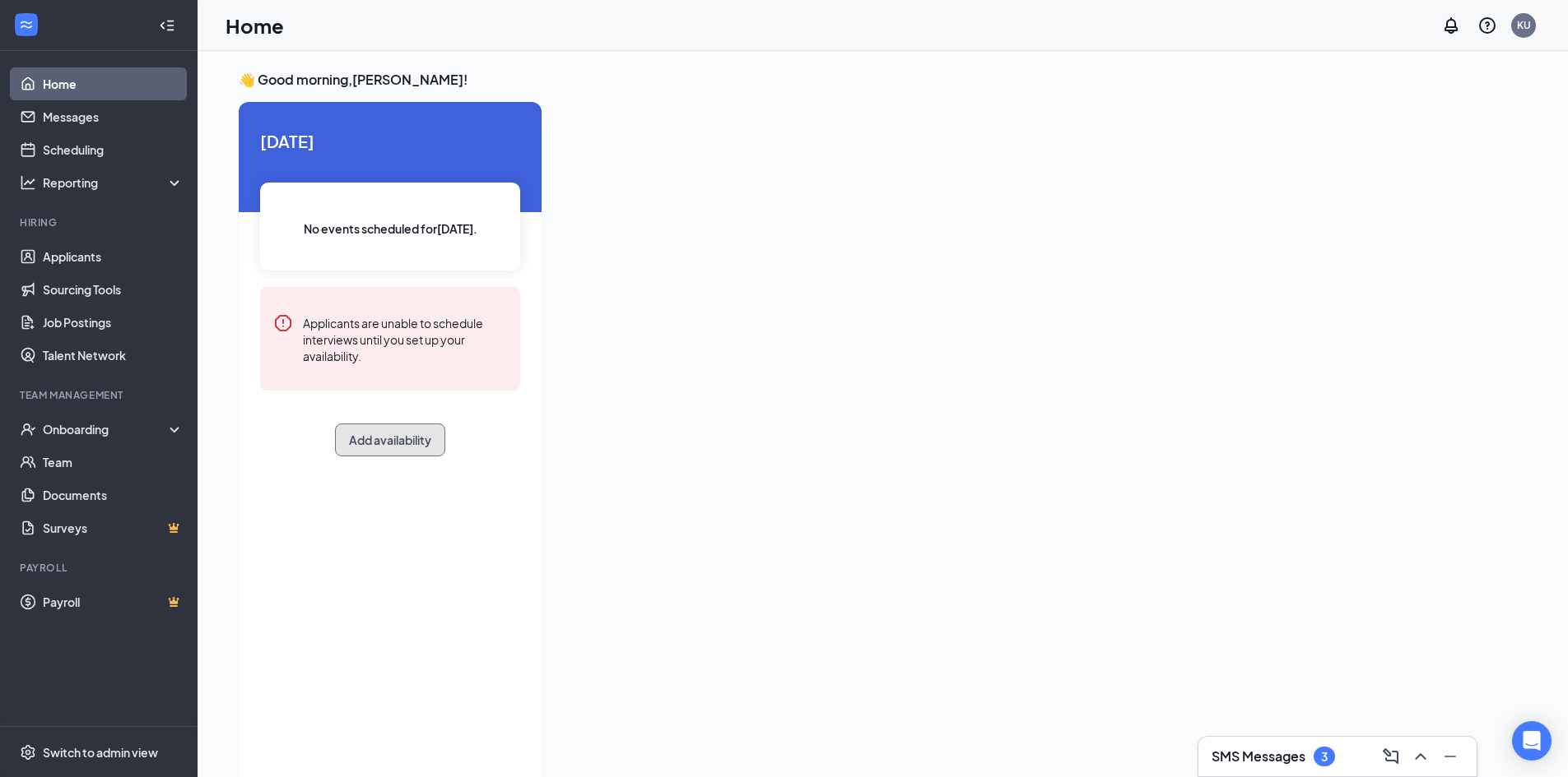
click at [393, 441] on button "Add availability" at bounding box center [390, 440] width 110 height 33
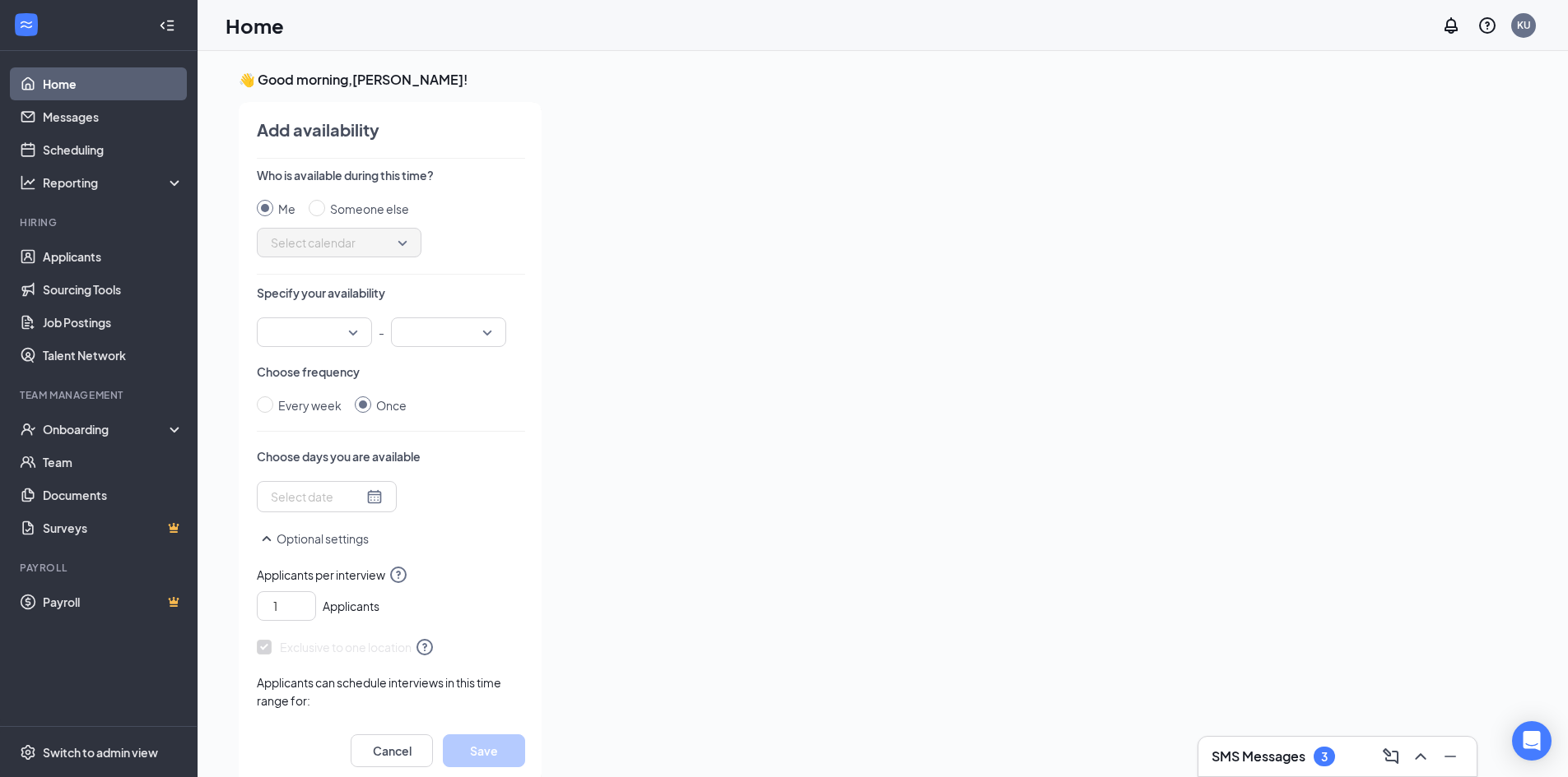
scroll to position [7, 0]
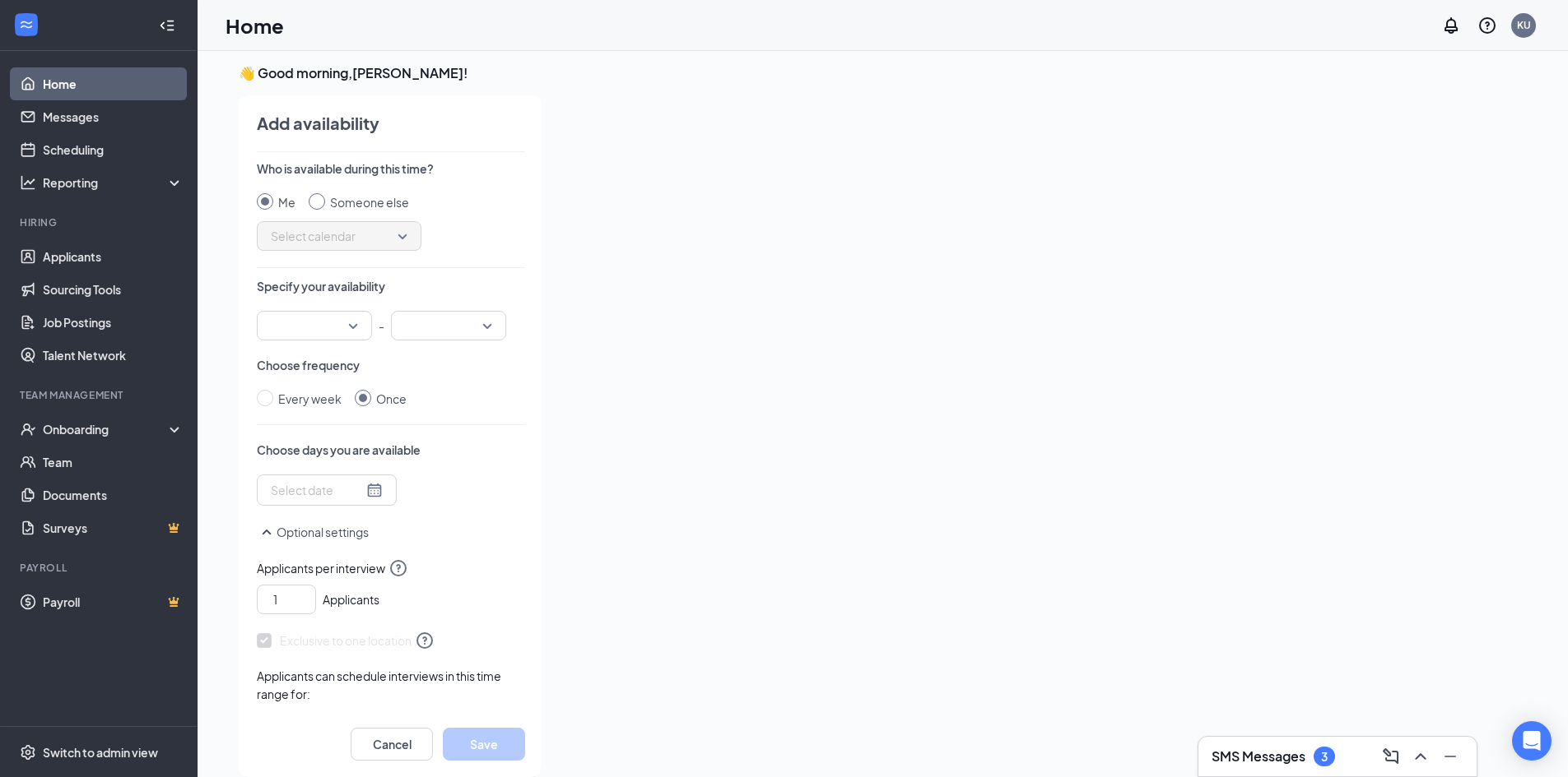
click at [324, 199] on input "Someone else" at bounding box center [316, 201] width 16 height 16
radio input "true"
radio input "false"
click at [368, 241] on span "Select calendar" at bounding box center [339, 236] width 136 height 25
click at [348, 436] on span "[PERSON_NAME] Calendar" at bounding box center [343, 431] width 146 height 18
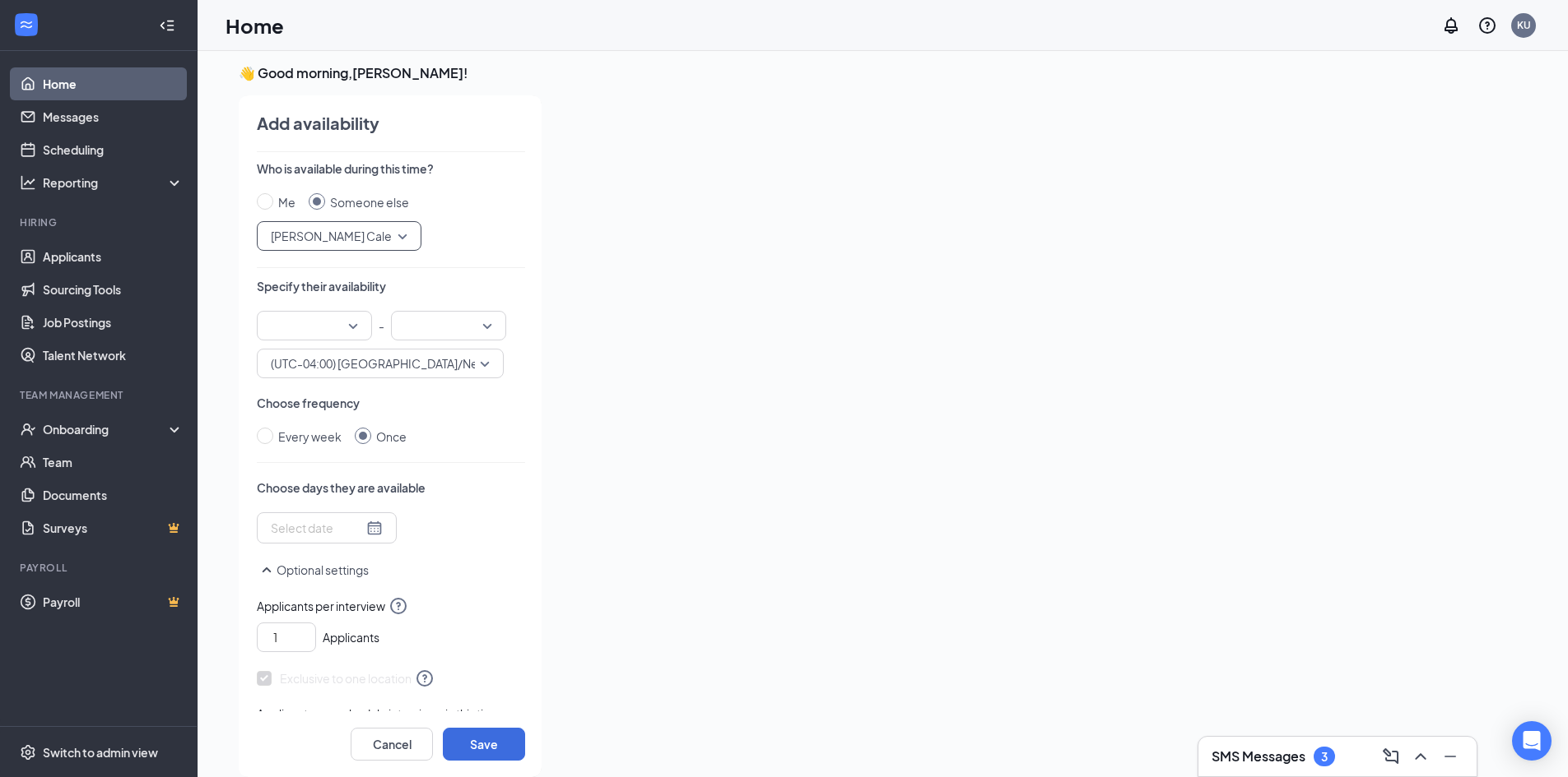
click at [340, 319] on input "search" at bounding box center [309, 326] width 84 height 28
click at [305, 364] on span "01:00 PM" at bounding box center [294, 362] width 48 height 18
click at [454, 330] on input "search" at bounding box center [442, 326] width 84 height 28
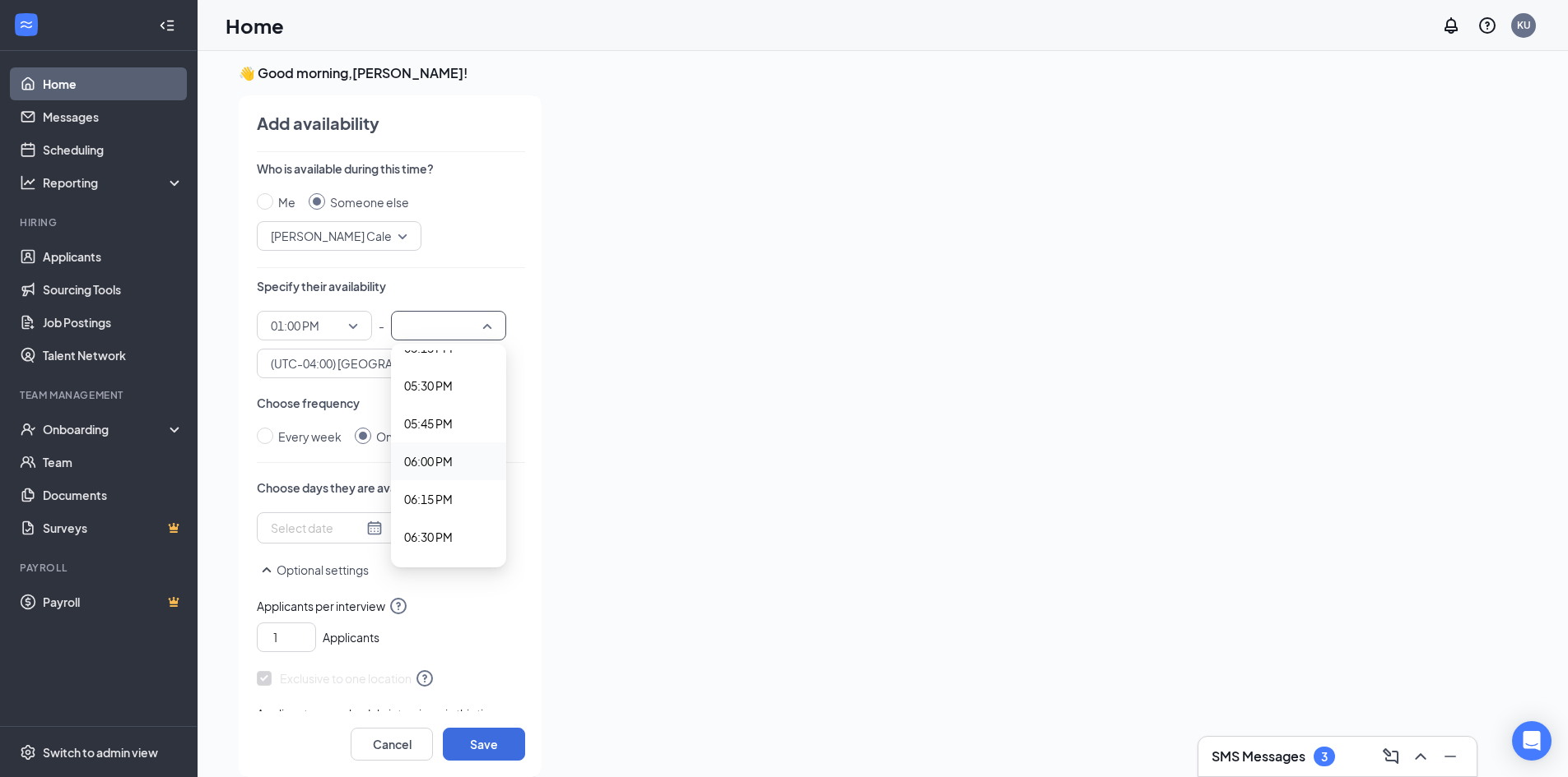
click at [430, 462] on span "06:00 PM" at bounding box center [428, 461] width 48 height 18
click at [367, 523] on div at bounding box center [327, 527] width 112 height 18
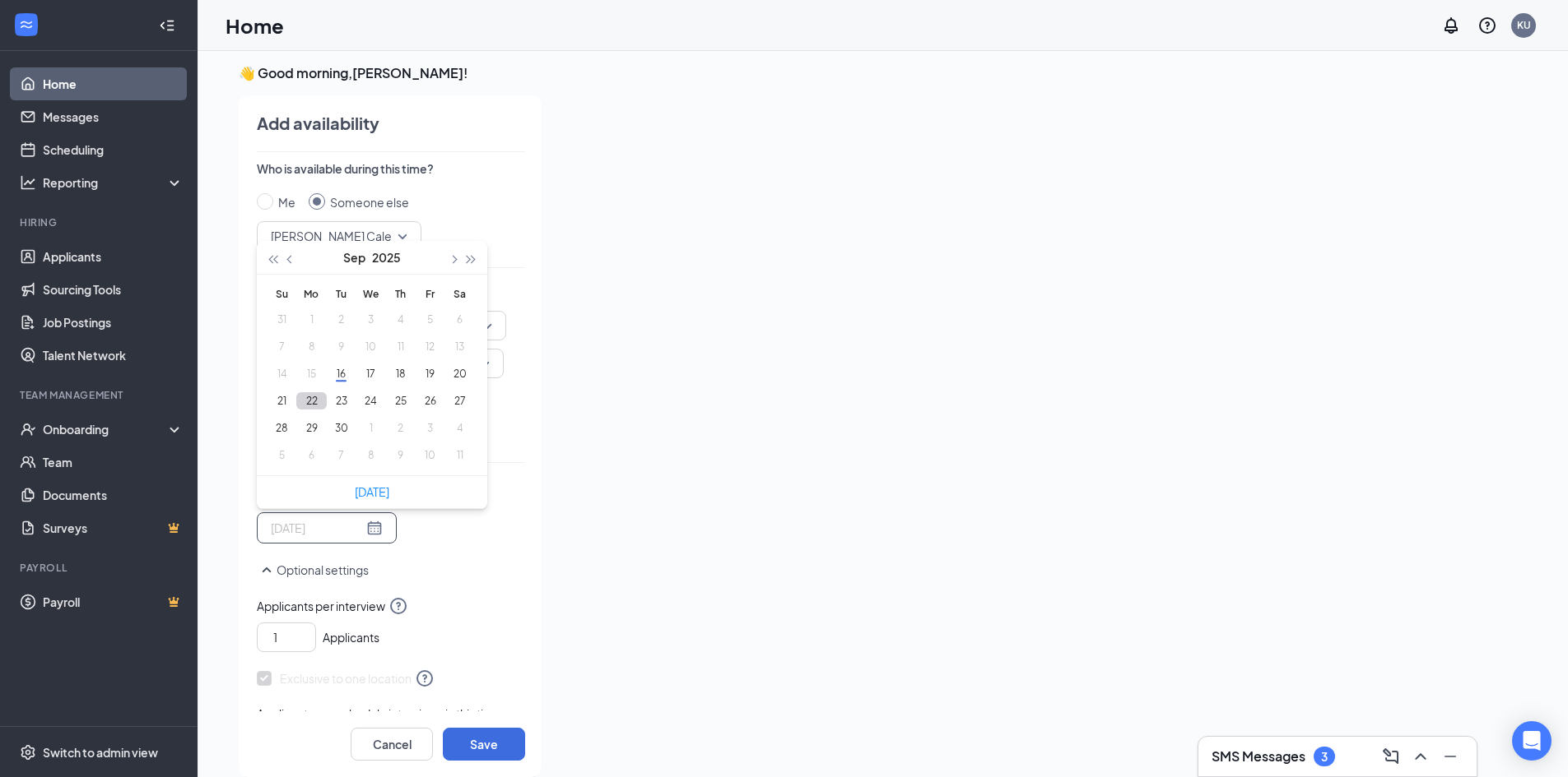
click at [315, 406] on button "22" at bounding box center [312, 401] width 30 height 17
click at [368, 400] on button "24" at bounding box center [370, 401] width 30 height 17
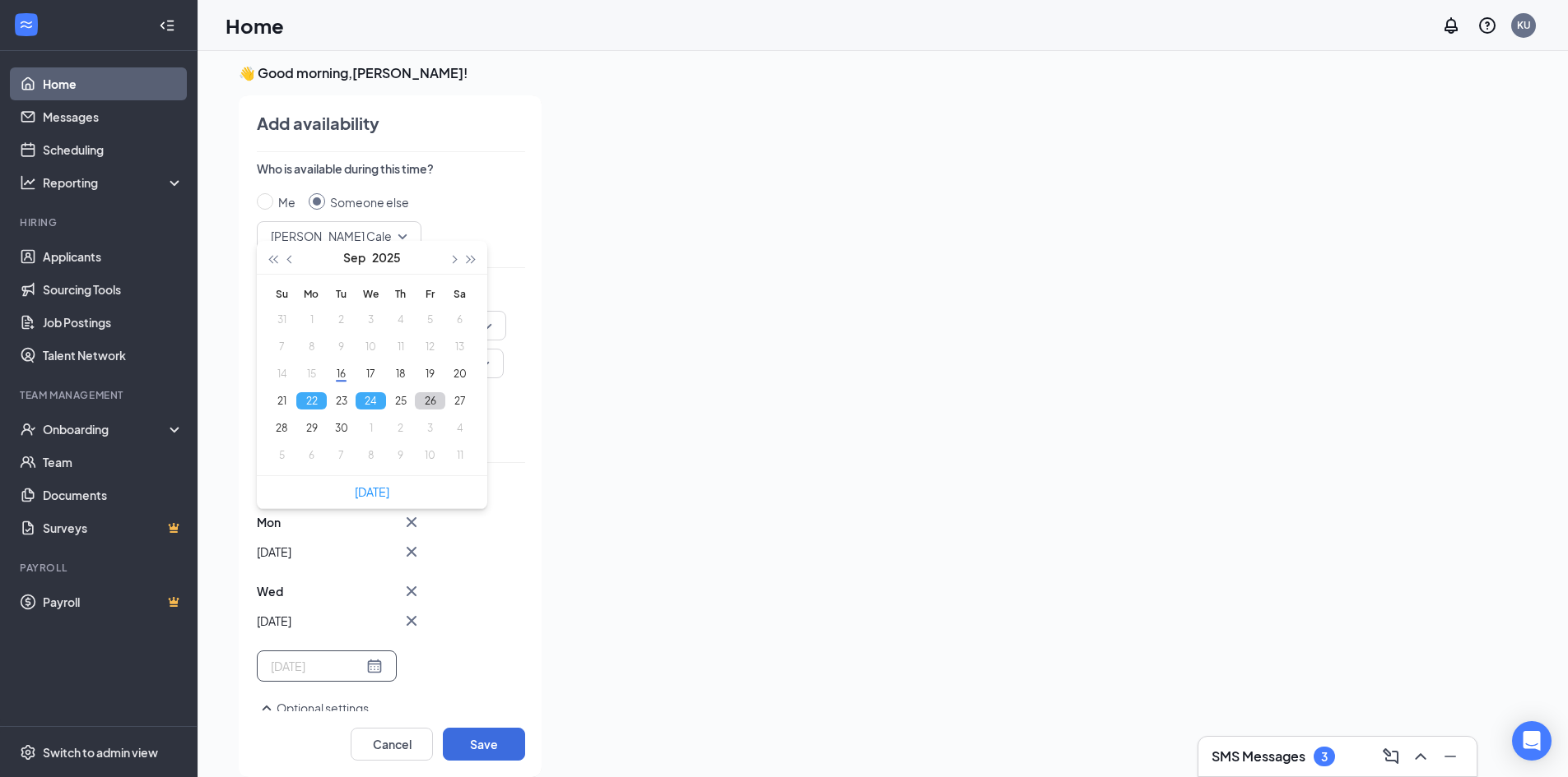
click at [429, 398] on button "26" at bounding box center [430, 401] width 30 height 17
click at [286, 431] on button "28" at bounding box center [282, 428] width 30 height 17
type input "2025-09-28"
click at [471, 750] on button "Save" at bounding box center [484, 744] width 82 height 33
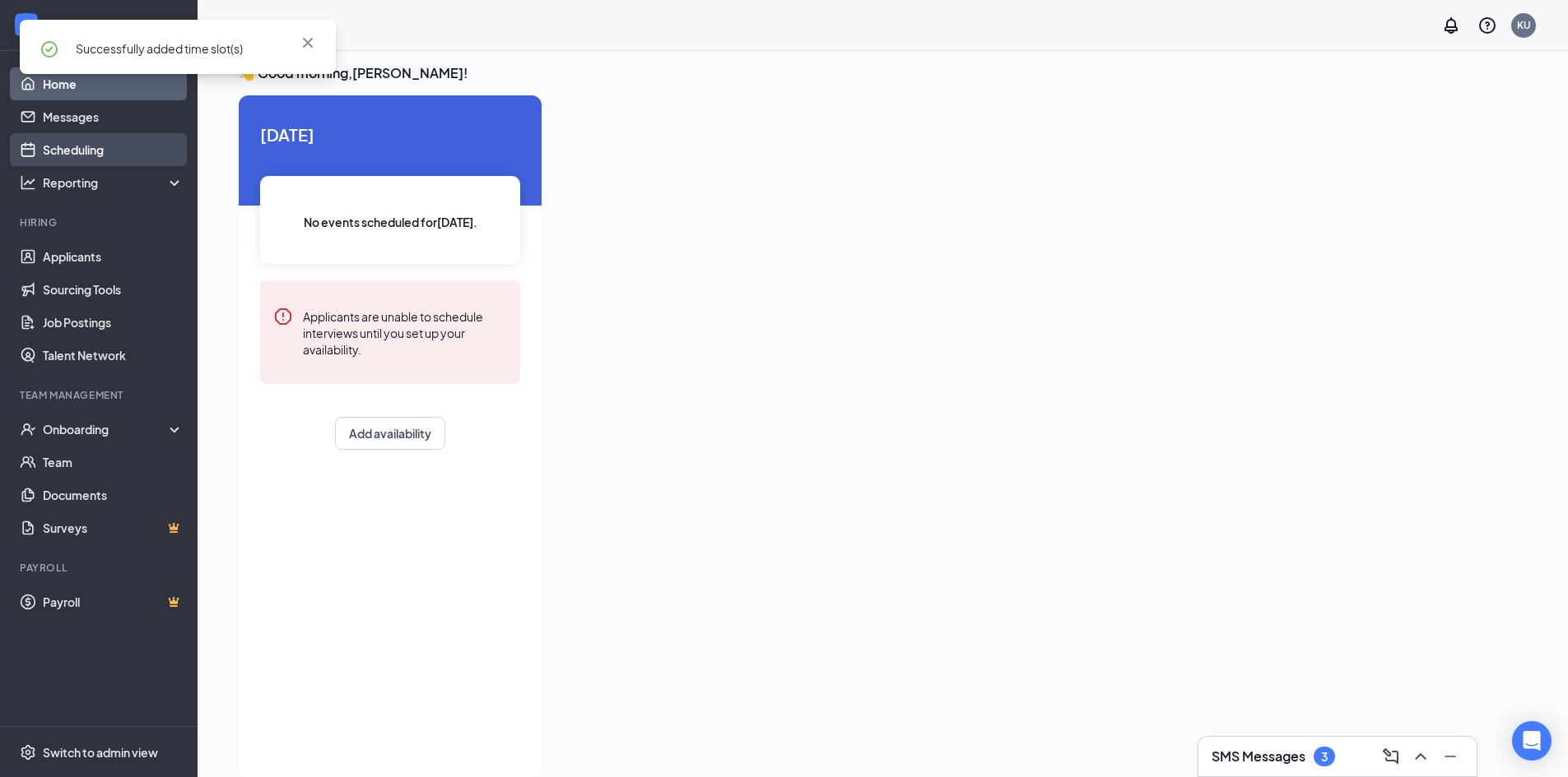
click at [123, 147] on link "Scheduling" at bounding box center [113, 150] width 141 height 33
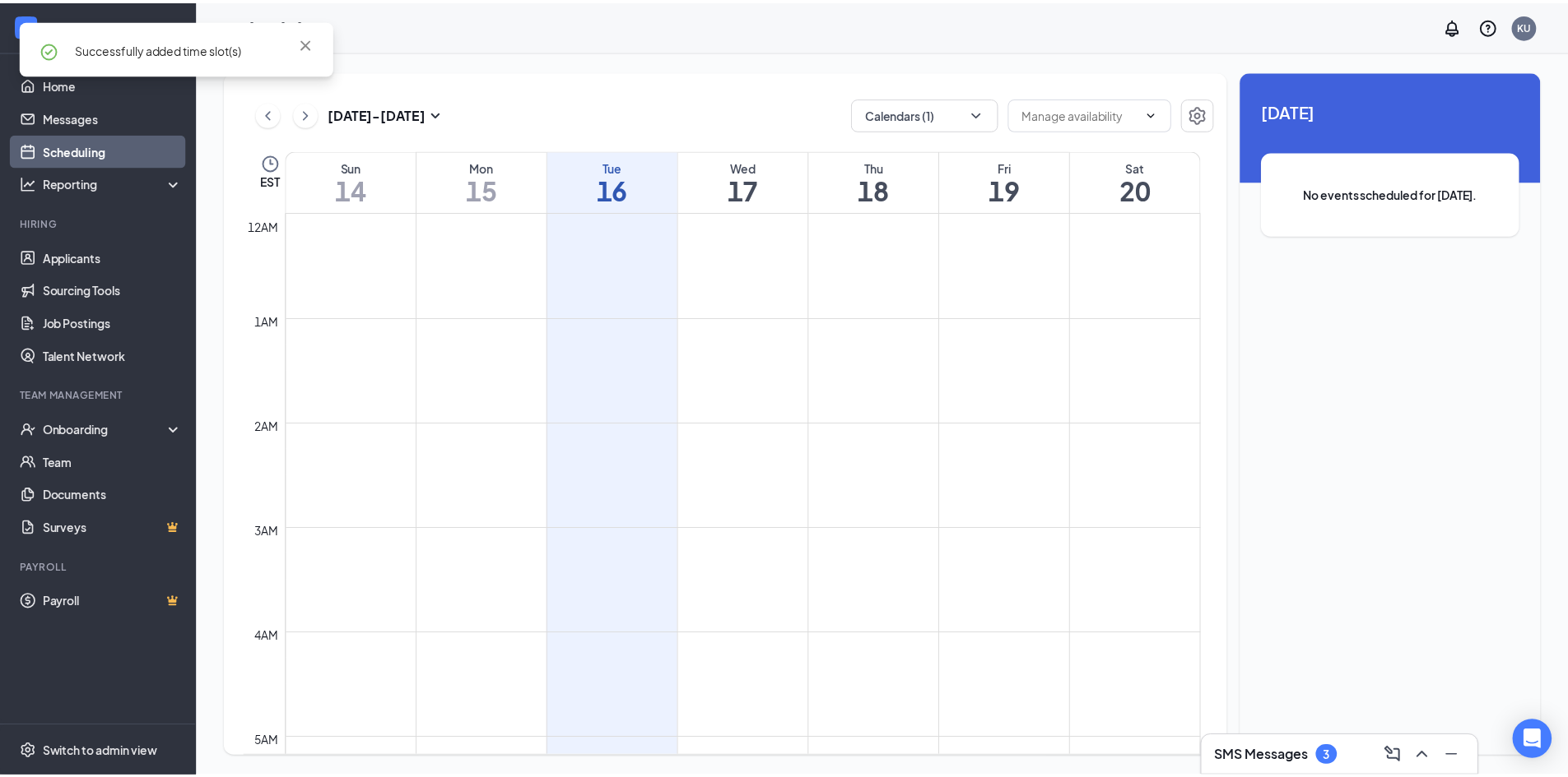
scroll to position [808, 0]
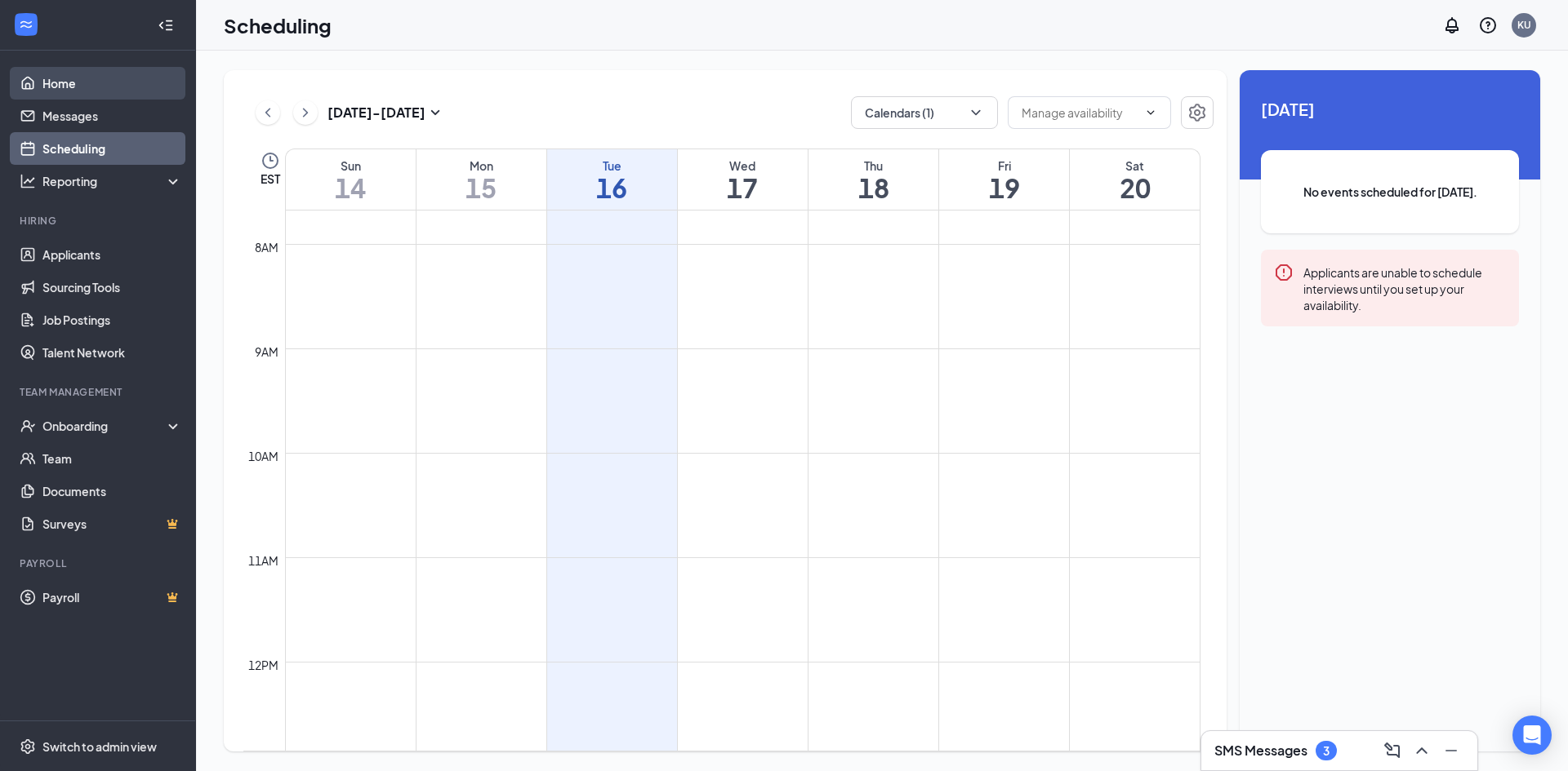
click at [116, 85] on link "Home" at bounding box center [112, 83] width 140 height 33
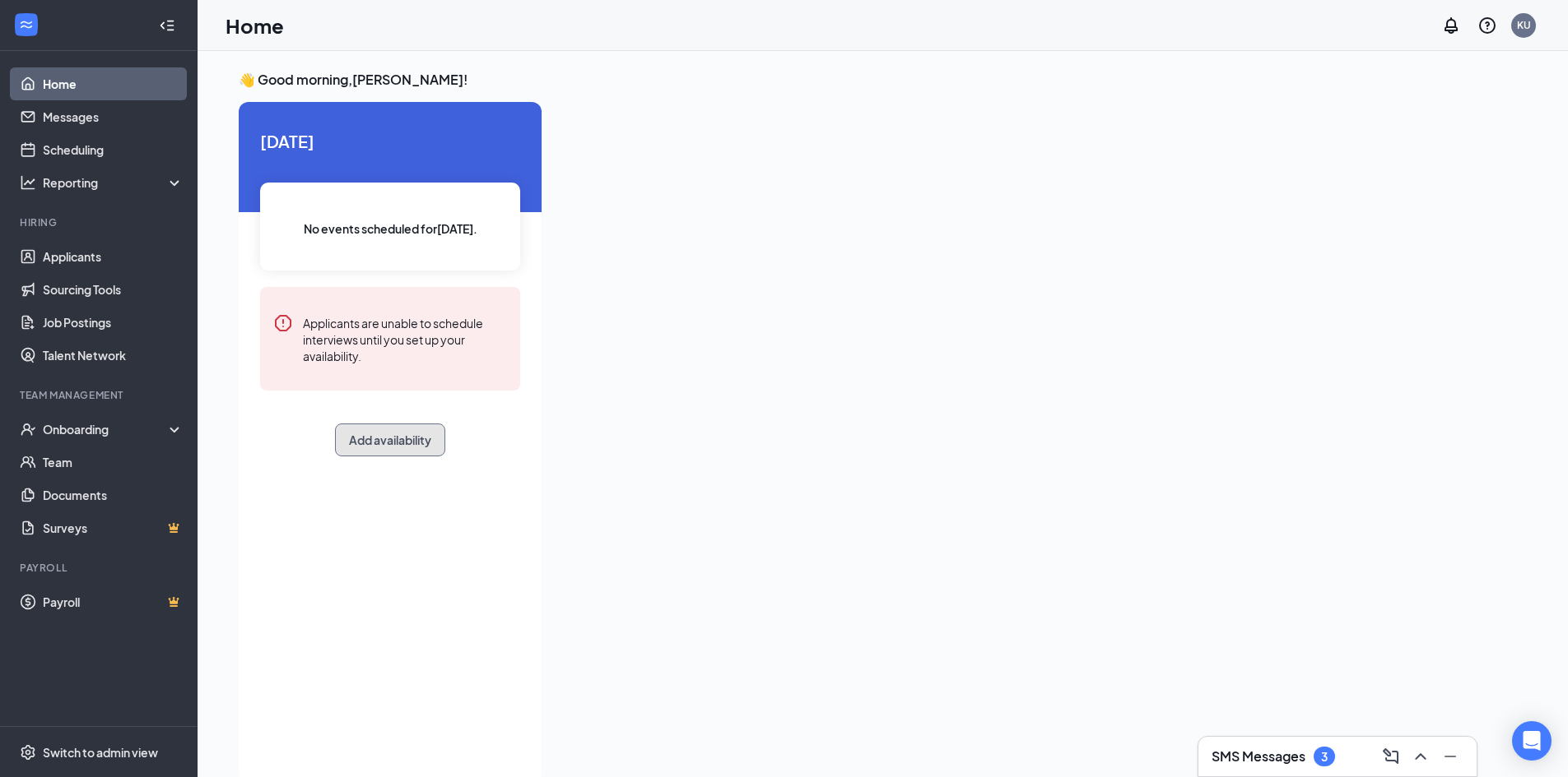
drag, startPoint x: 392, startPoint y: 441, endPoint x: 401, endPoint y: 437, distance: 9.8
click at [399, 439] on button "Add availability" at bounding box center [390, 440] width 110 height 33
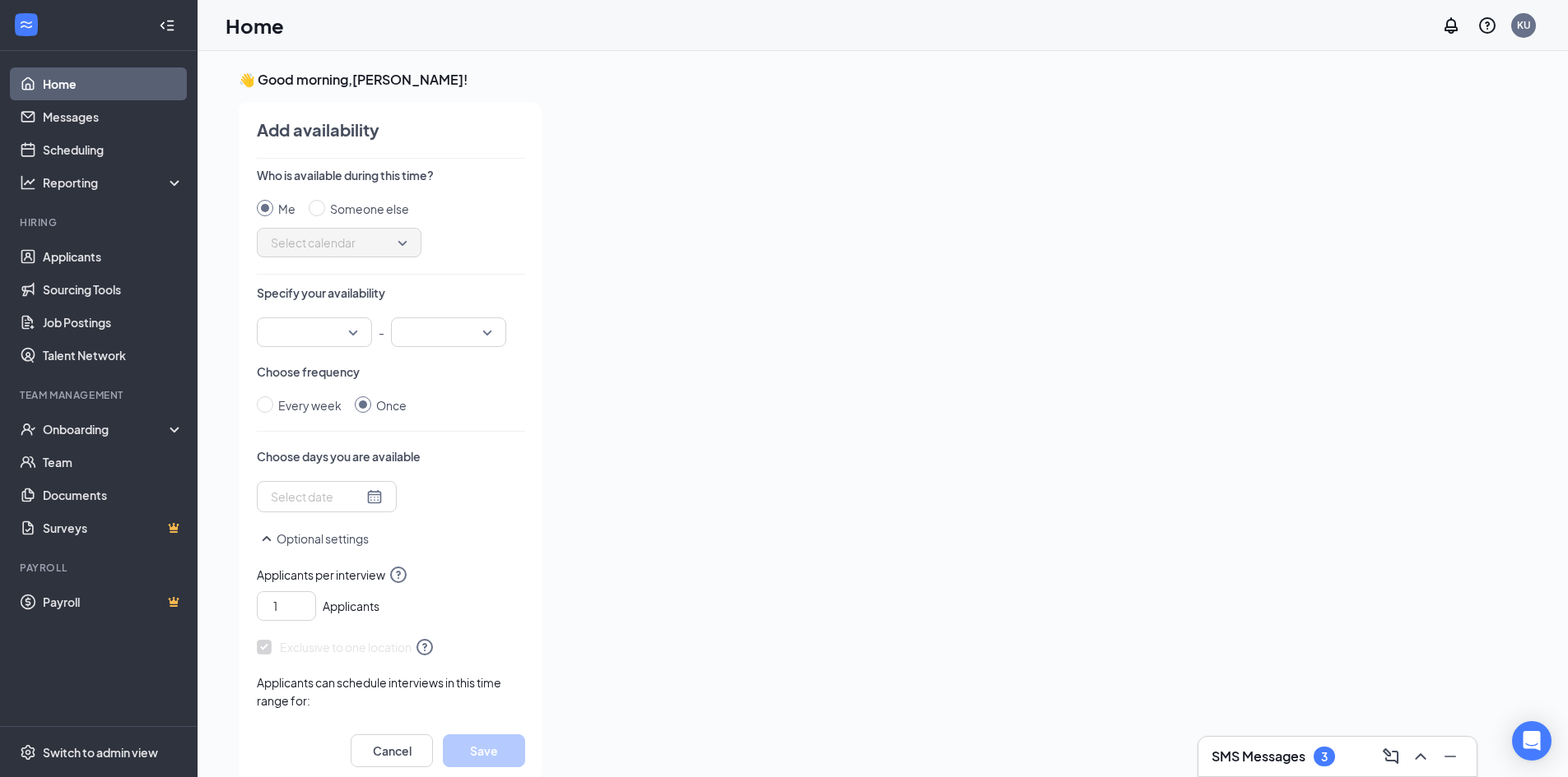
scroll to position [7, 0]
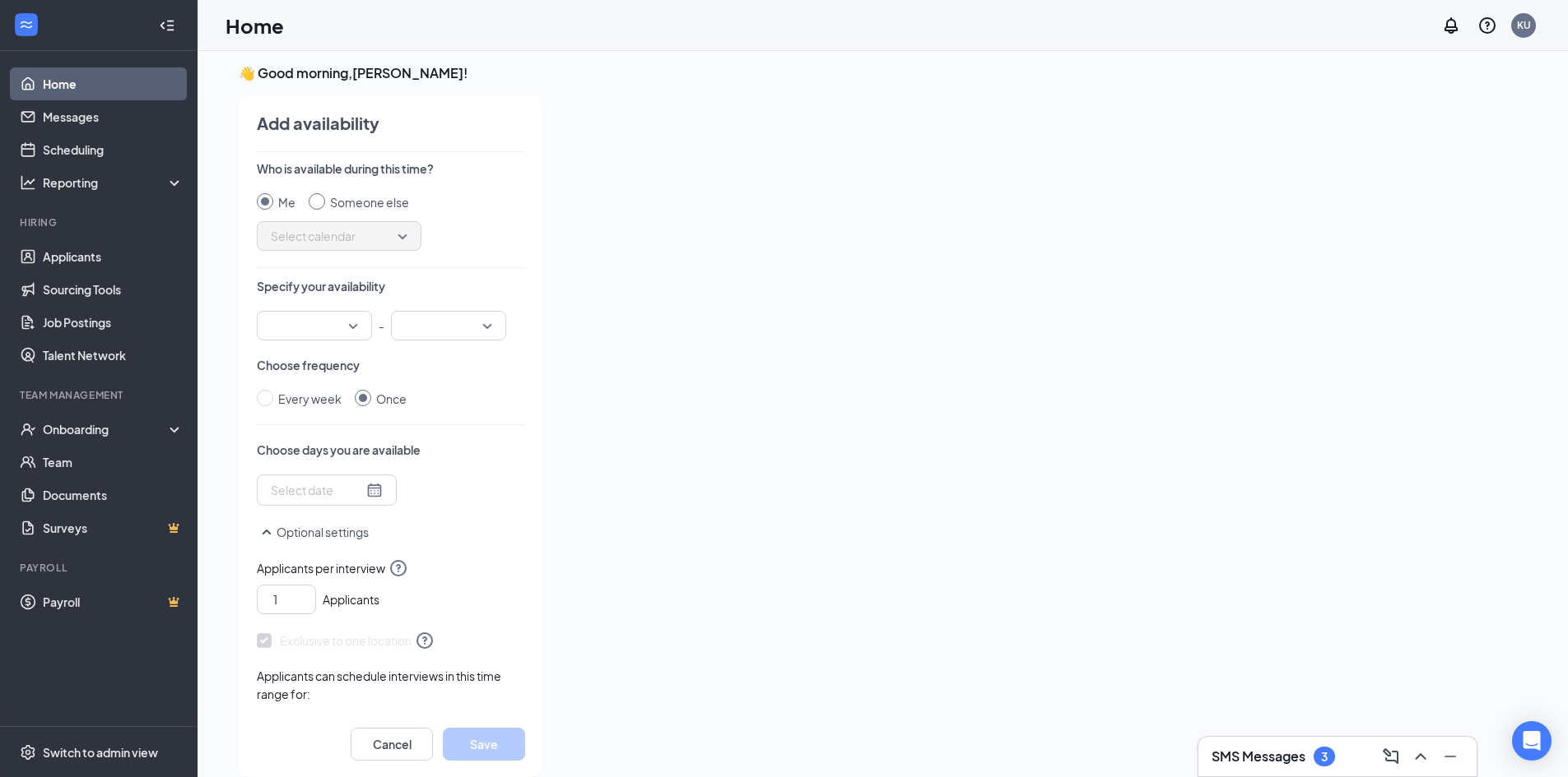
click at [319, 203] on input "Someone else" at bounding box center [316, 201] width 16 height 16
radio input "true"
radio input "false"
click at [342, 238] on span "Select calendar" at bounding box center [339, 236] width 136 height 25
click at [330, 433] on span "[PERSON_NAME] Calendar" at bounding box center [343, 431] width 146 height 18
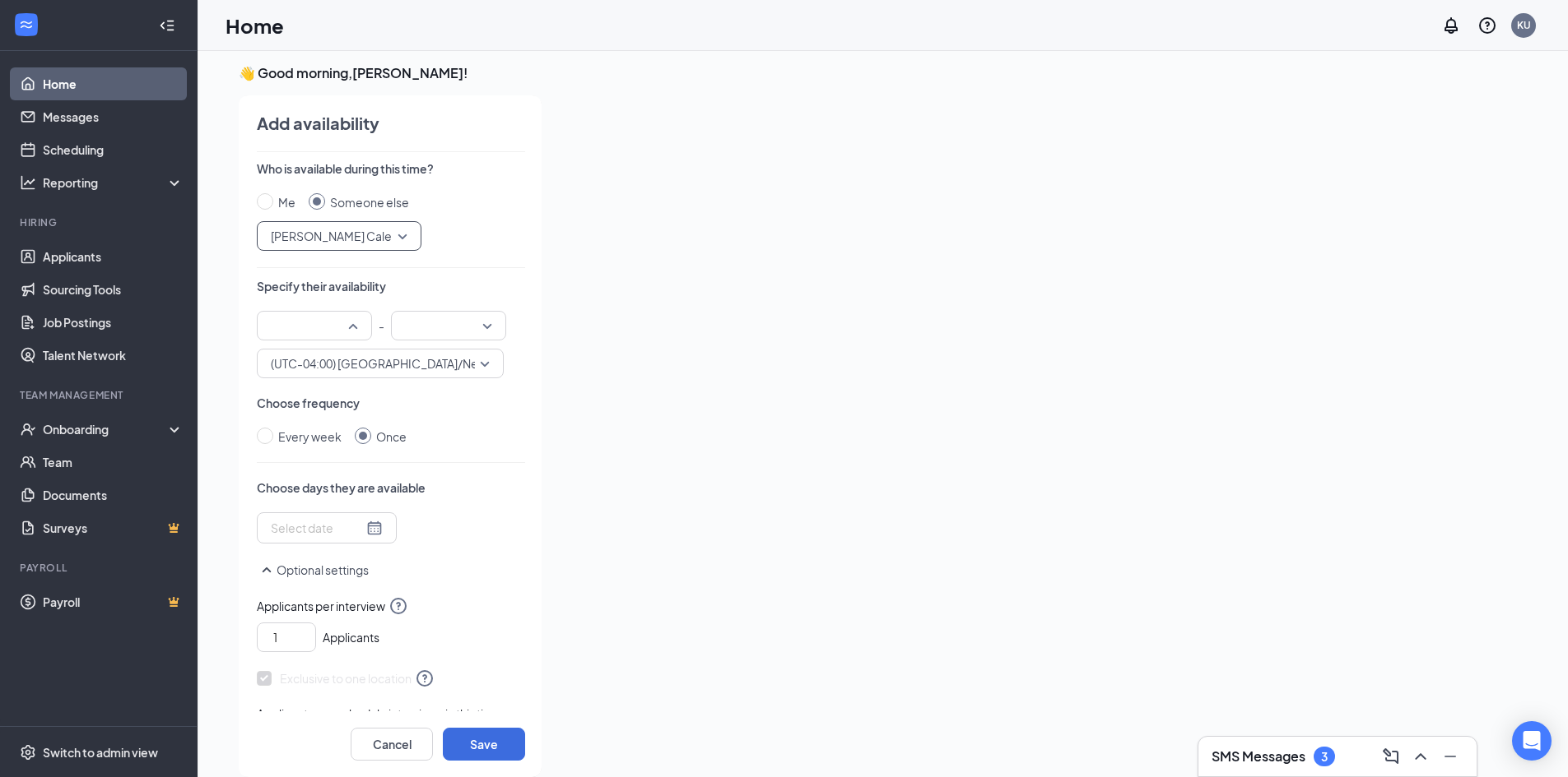
click at [362, 321] on div at bounding box center [314, 325] width 116 height 29
click at [294, 542] on span "08:45 AM" at bounding box center [294, 541] width 48 height 18
click at [353, 328] on span "08:45 AM" at bounding box center [314, 326] width 87 height 25
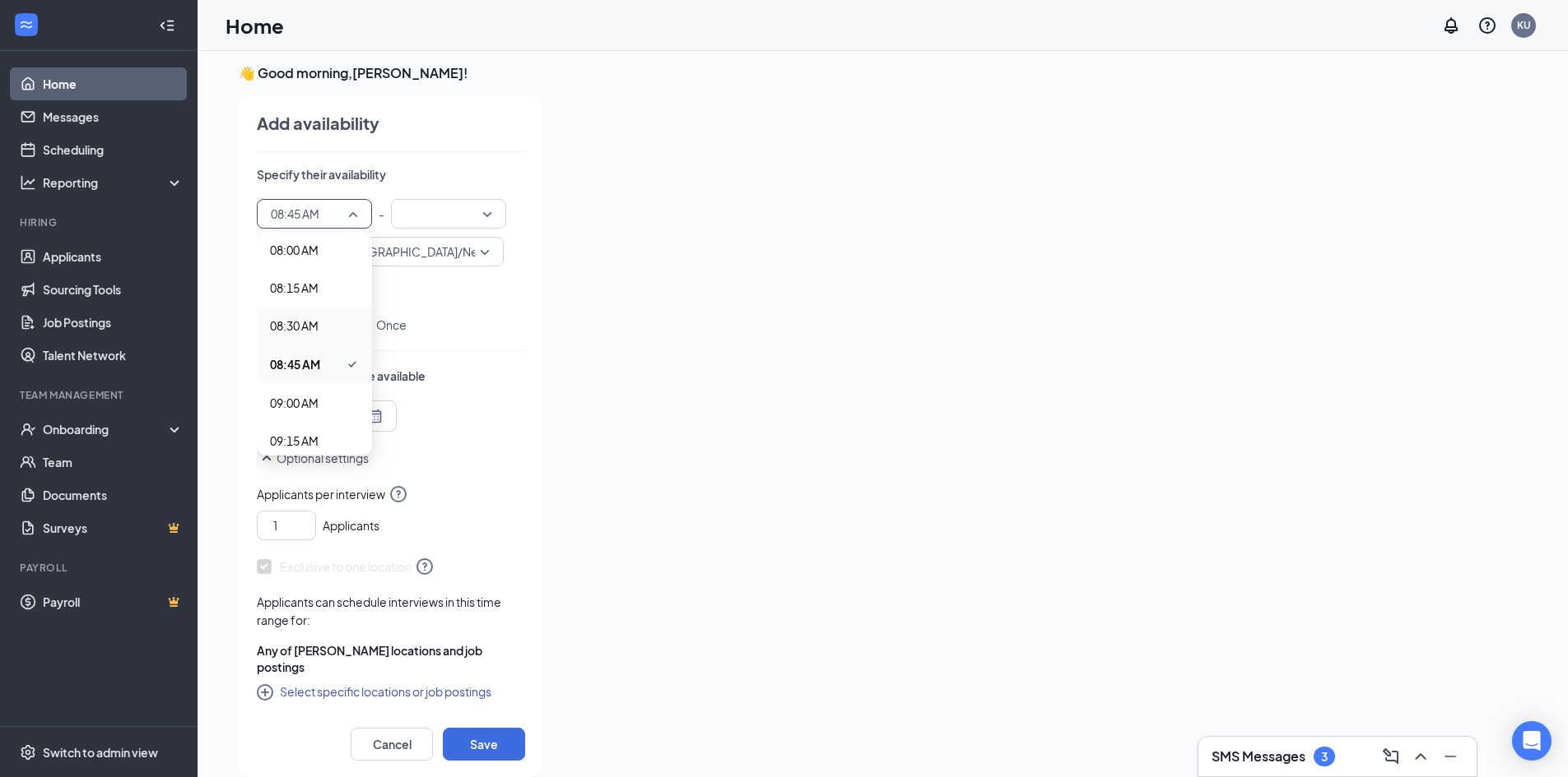
scroll to position [1235, 0]
click at [306, 377] on span "09:00 AM" at bounding box center [294, 385] width 48 height 18
click at [445, 215] on input "search" at bounding box center [442, 214] width 84 height 28
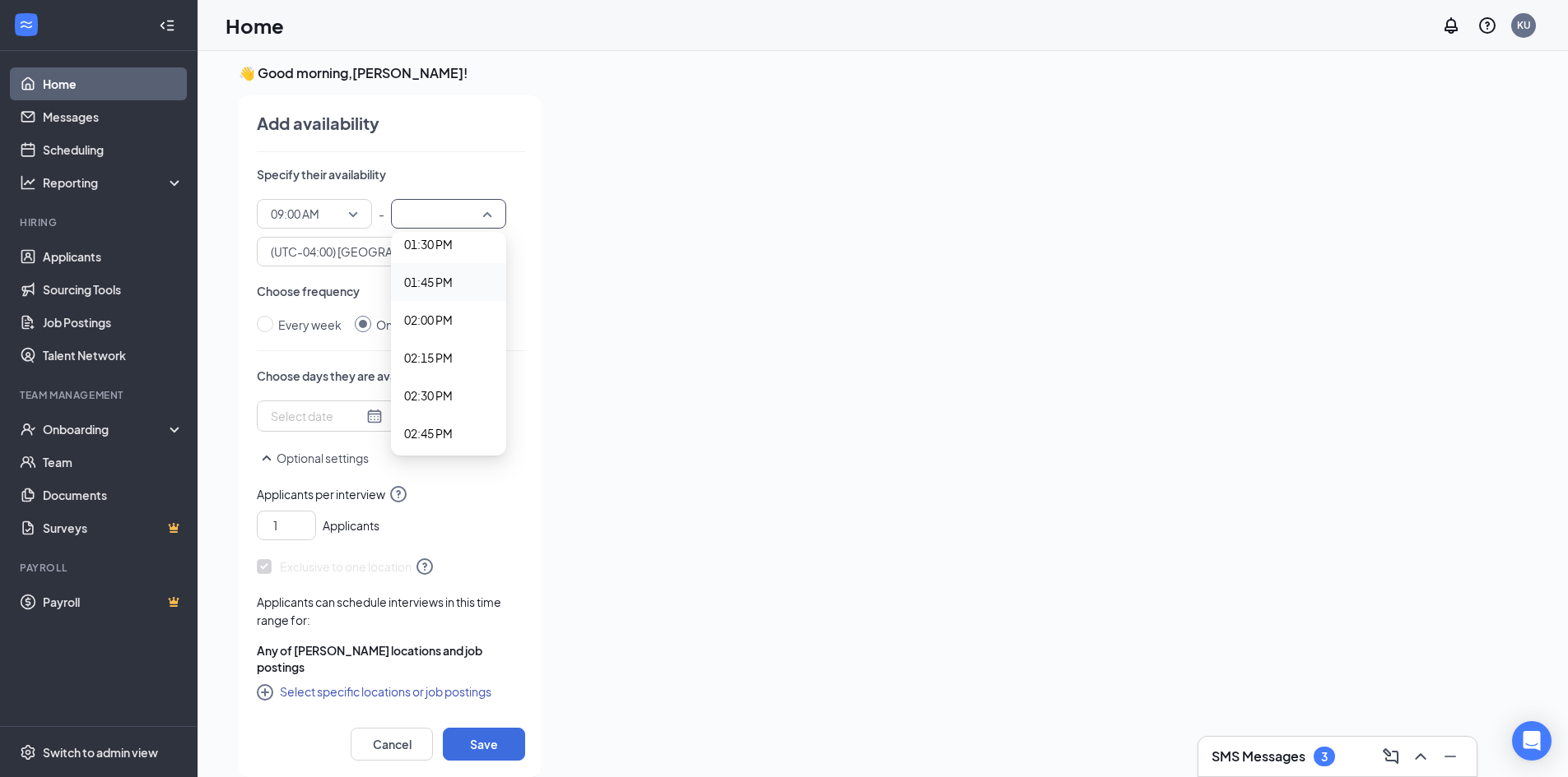
scroll to position [1974, 0]
click at [440, 248] on span "01:00 PM" at bounding box center [428, 250] width 48 height 18
click at [362, 416] on div at bounding box center [327, 415] width 112 height 18
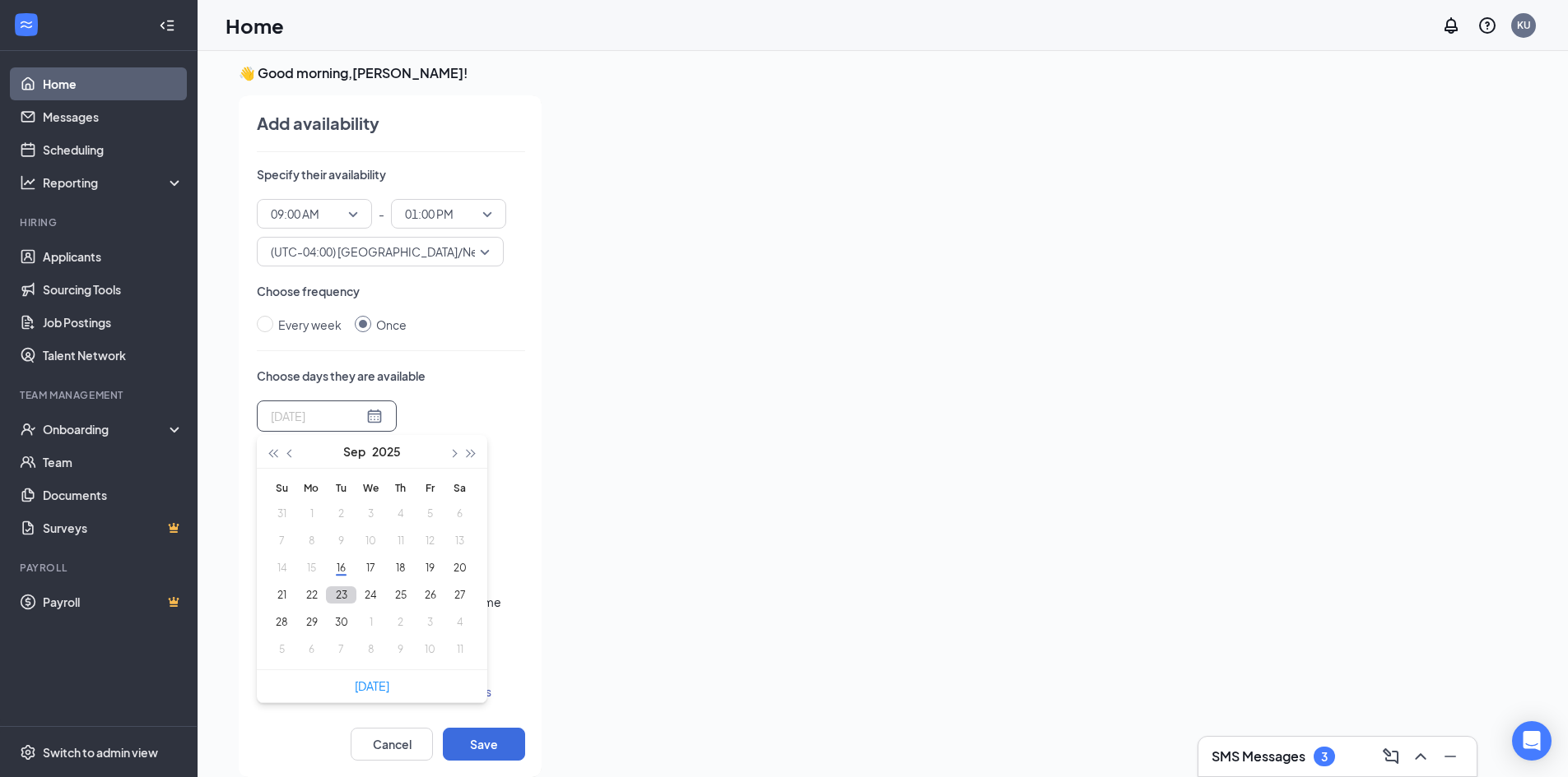
click at [337, 593] on button "23" at bounding box center [341, 595] width 30 height 17
click at [397, 598] on button "25" at bounding box center [401, 595] width 30 height 17
type input "[DATE]"
click at [469, 738] on button "Save" at bounding box center [484, 744] width 82 height 33
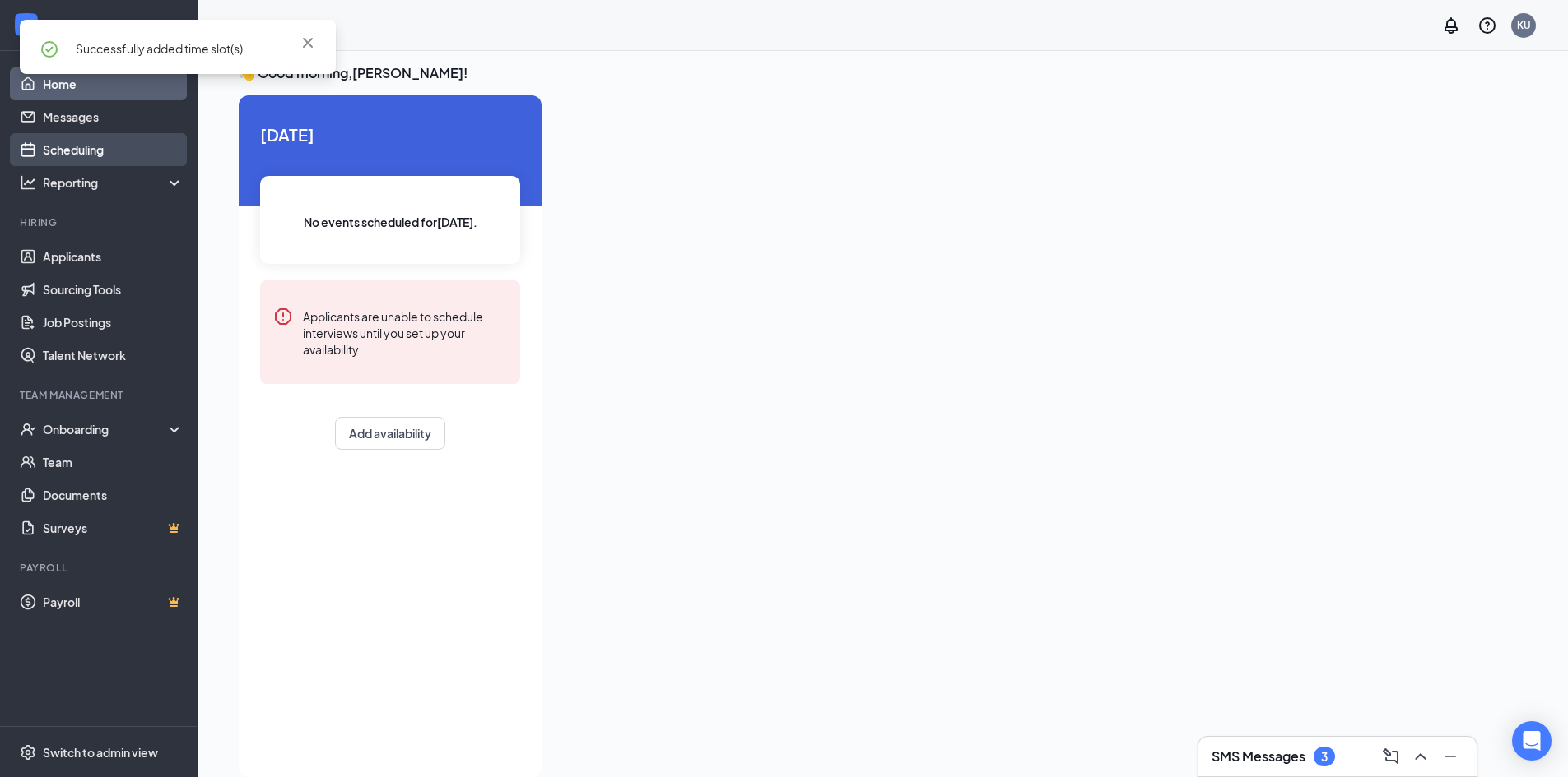
click at [105, 152] on link "Scheduling" at bounding box center [113, 150] width 141 height 33
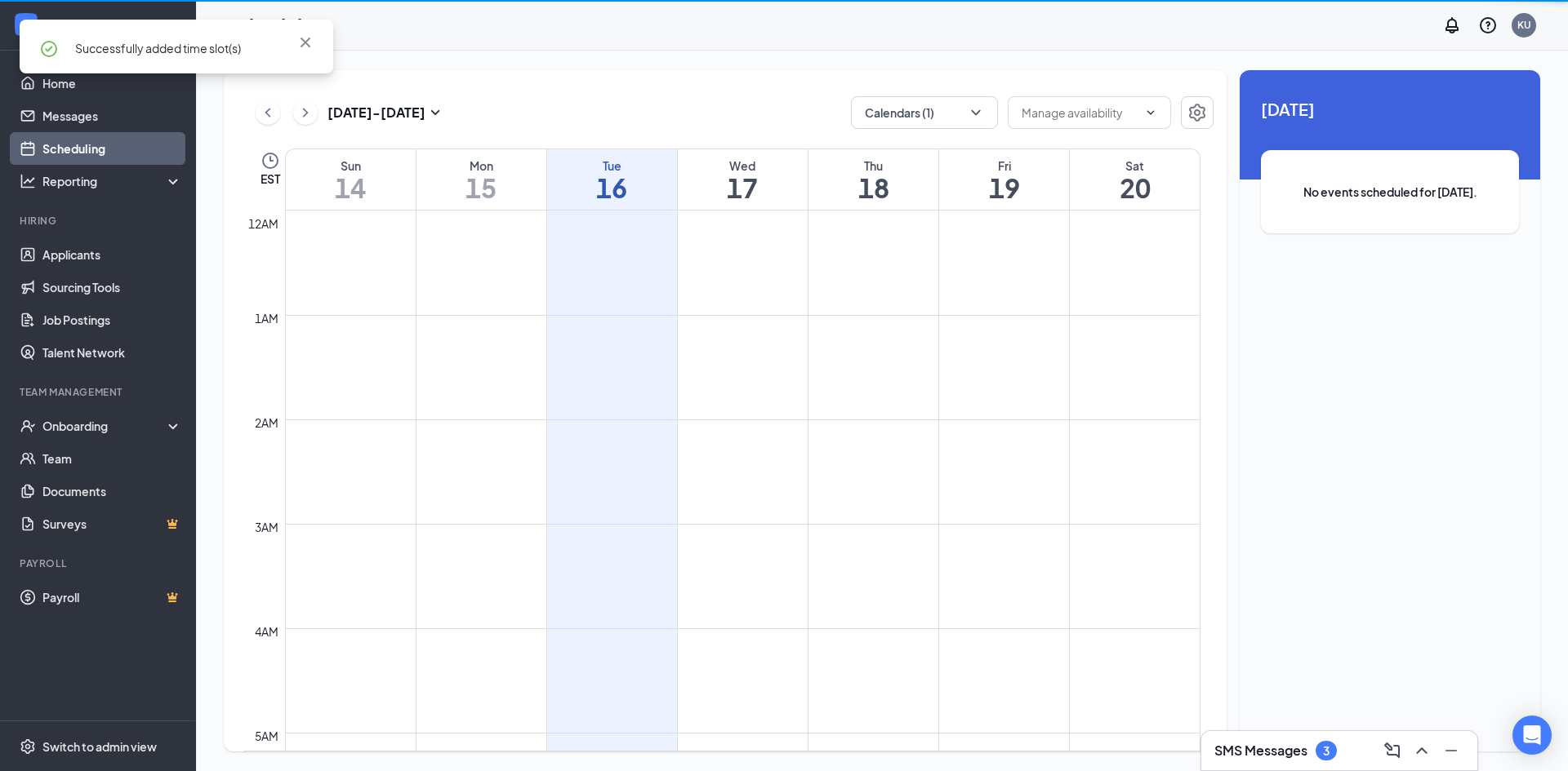
scroll to position [802, 0]
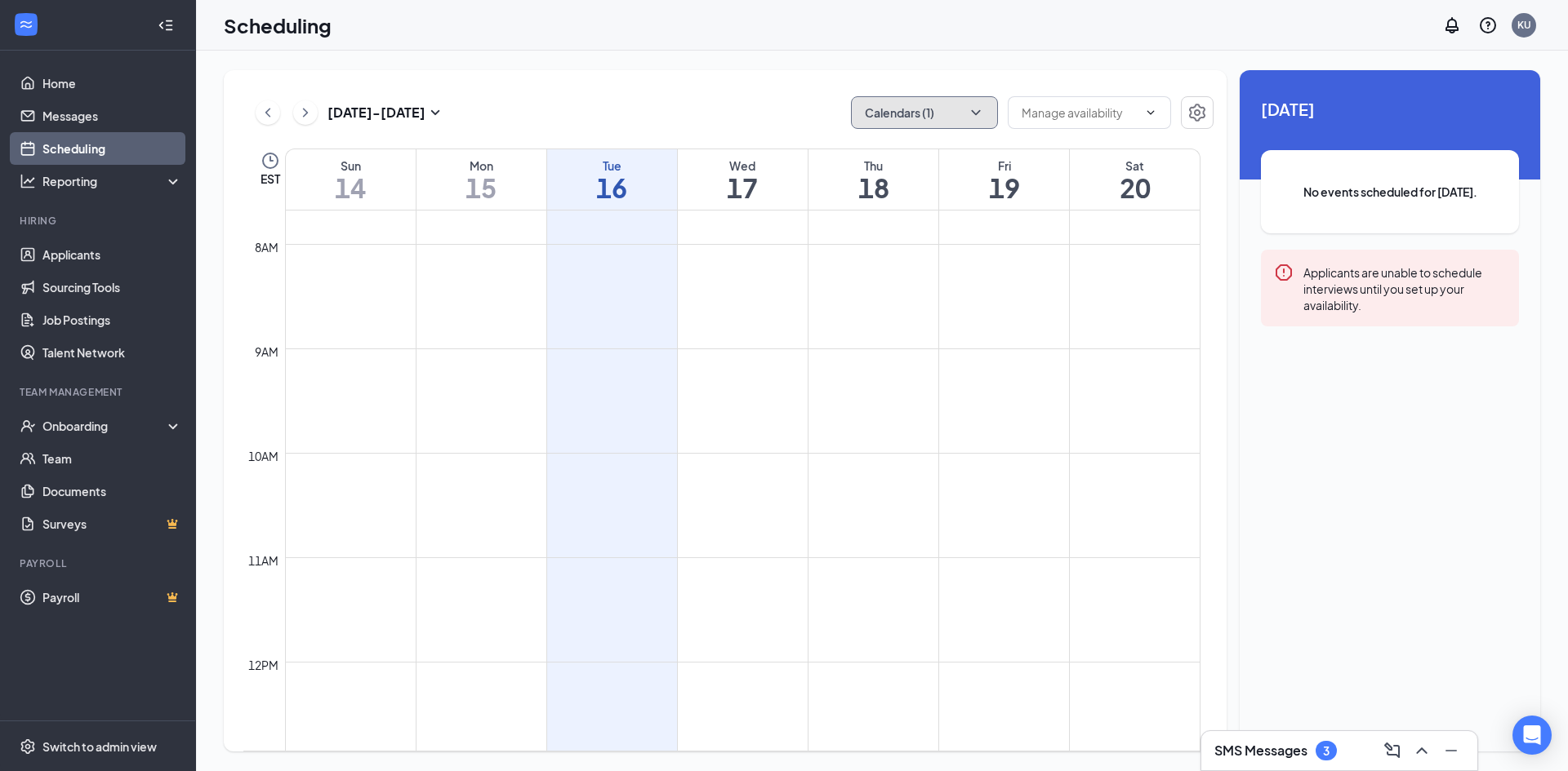
click at [988, 108] on button "Calendars (1)" at bounding box center [924, 113] width 147 height 33
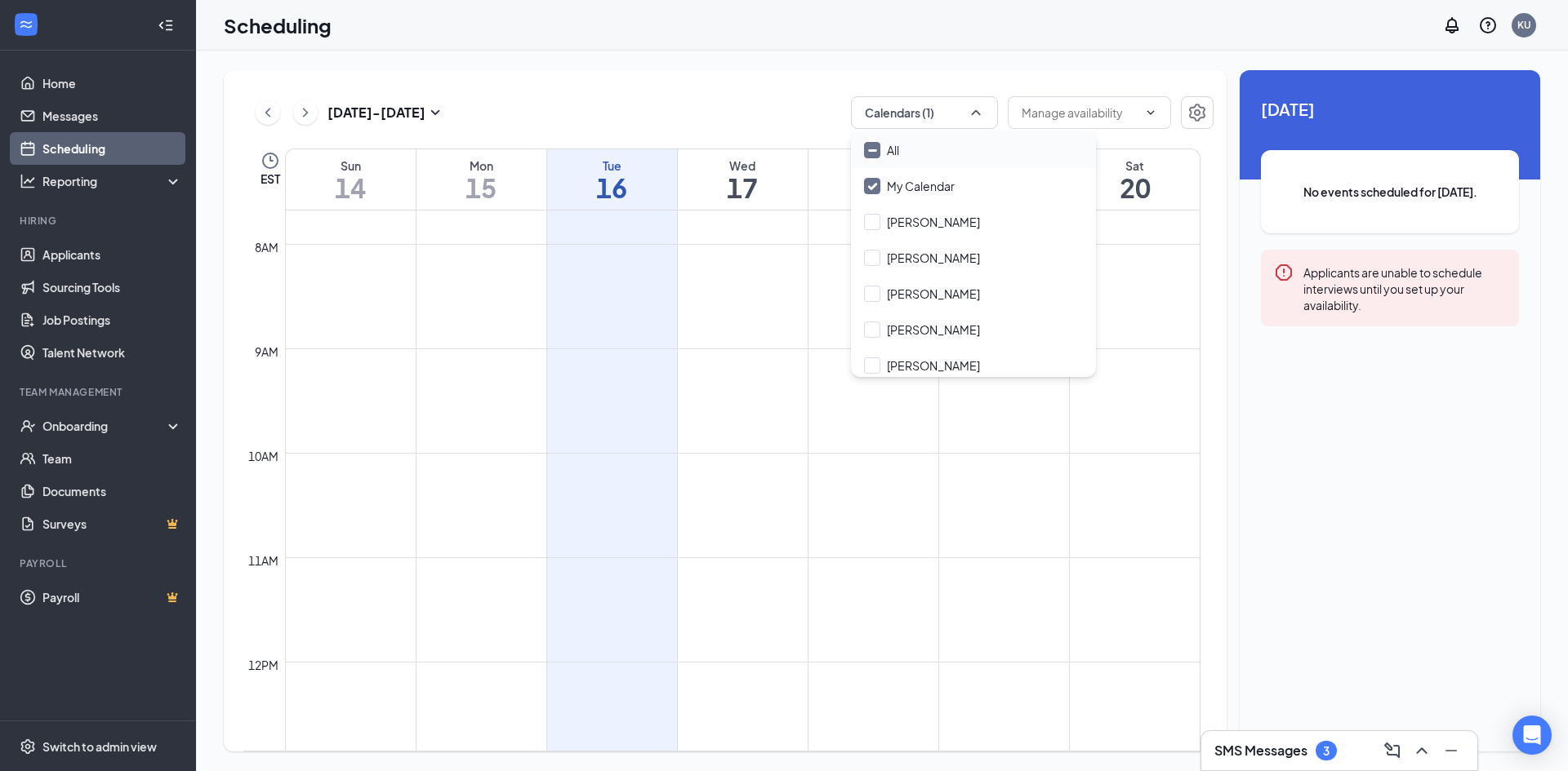
click at [870, 146] on input "All" at bounding box center [880, 149] width 35 height 16
checkbox input "true"
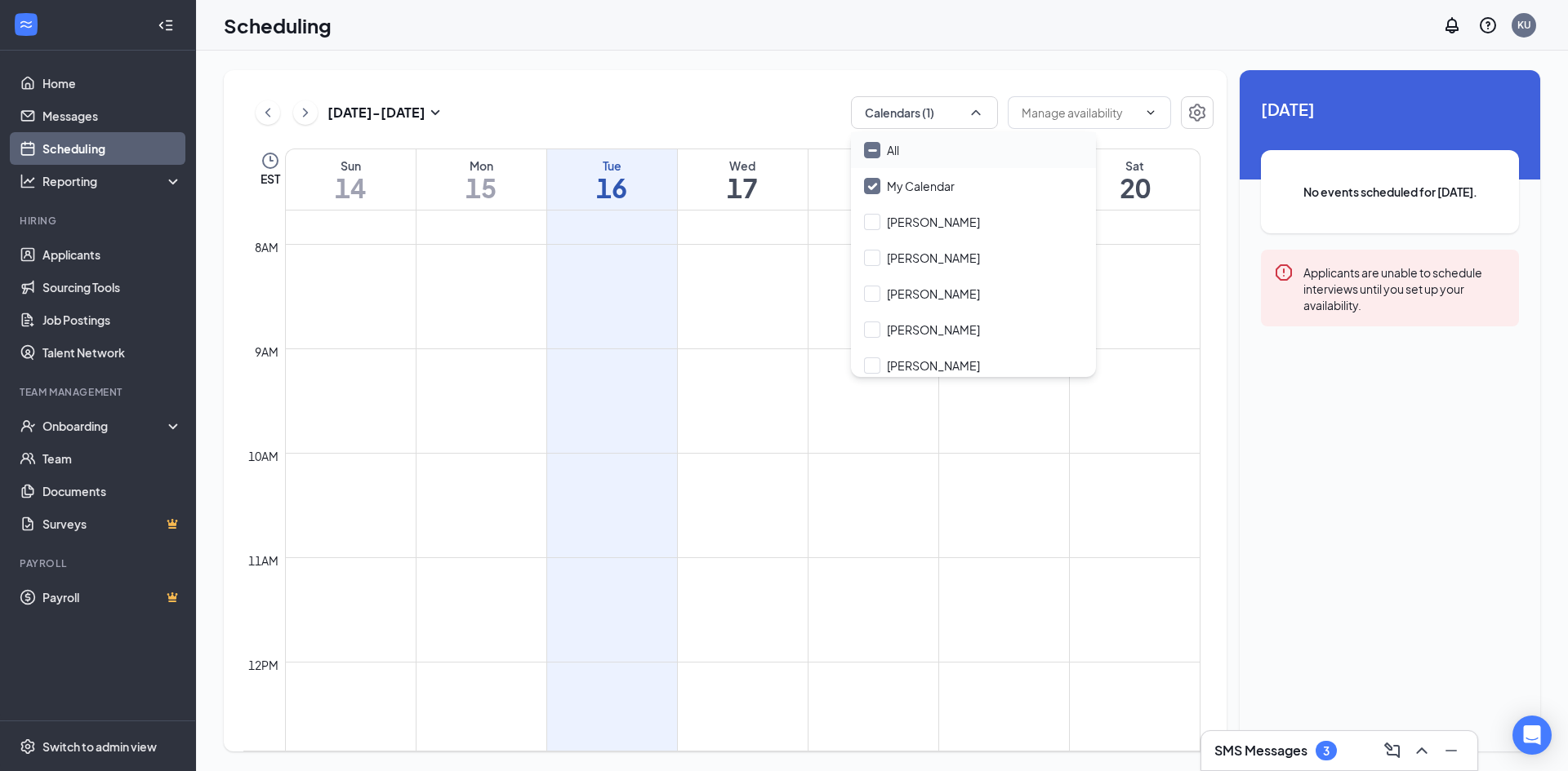
checkbox input "true"
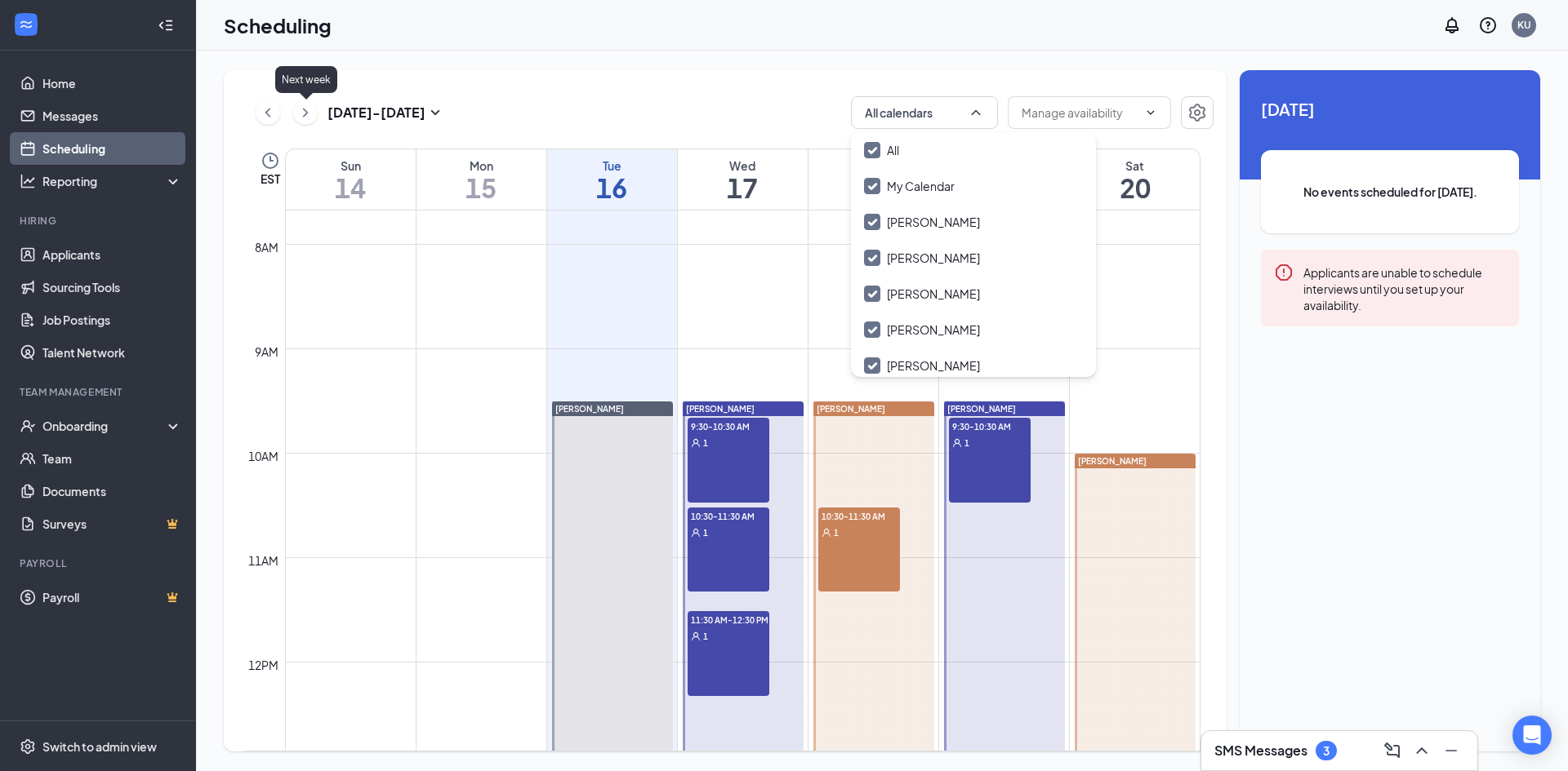
click at [305, 112] on icon "ChevronRight" at bounding box center [304, 112] width 16 height 20
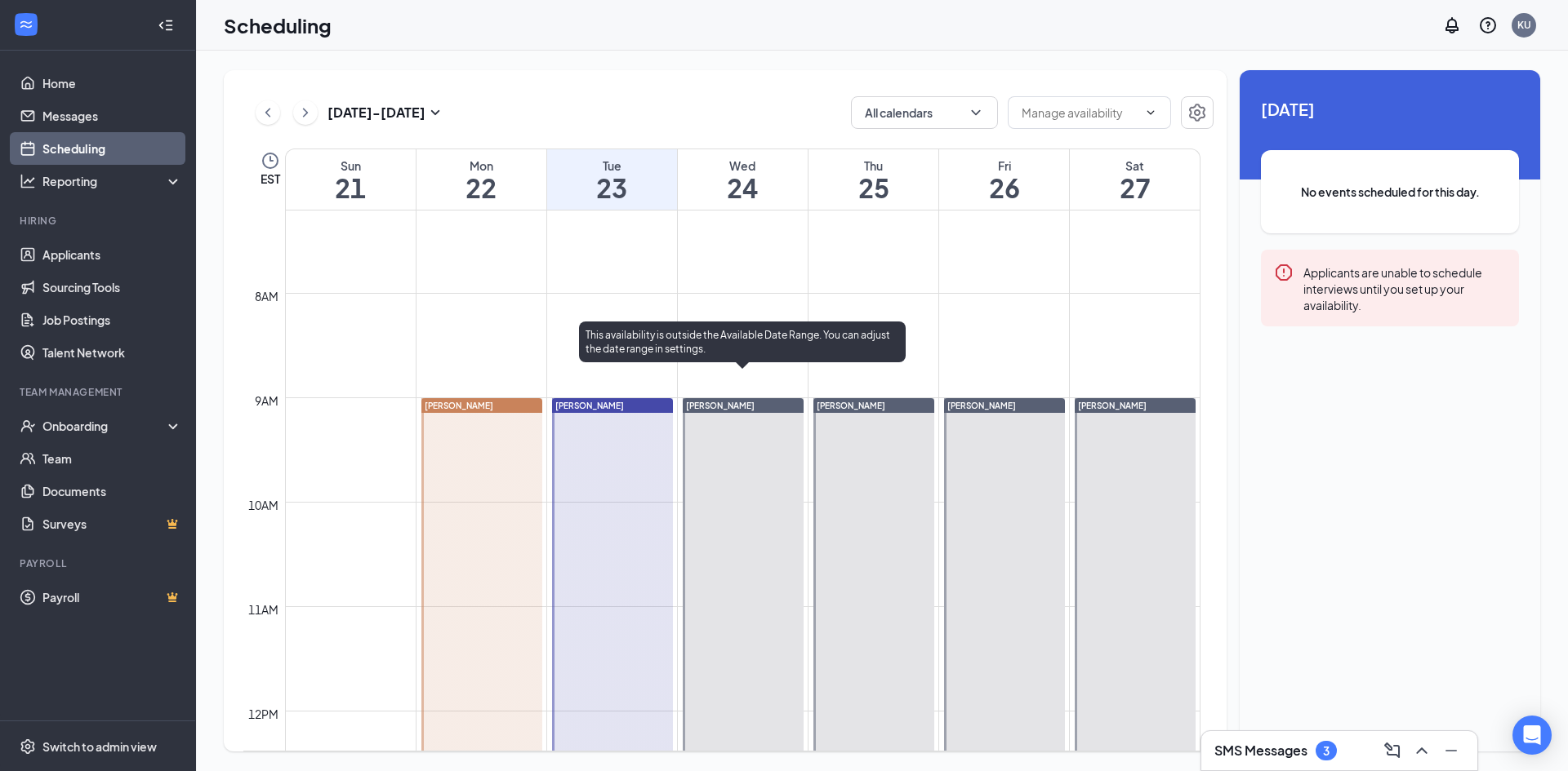
scroll to position [720, 0]
